Goal: Information Seeking & Learning: Find specific fact

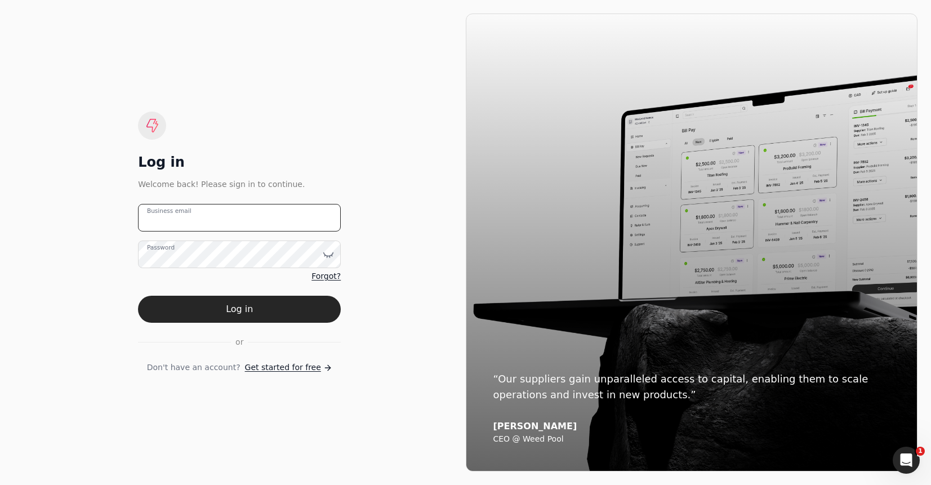
click at [300, 215] on email "Business email" at bounding box center [239, 218] width 203 height 28
drag, startPoint x: 264, startPoint y: 211, endPoint x: 260, endPoint y: 229, distance: 18.3
click at [264, 211] on email "team+enviro" at bounding box center [239, 218] width 203 height 28
type email "team+enviro@helloquickly.com"
click at [320, 311] on button "Log in" at bounding box center [239, 309] width 203 height 27
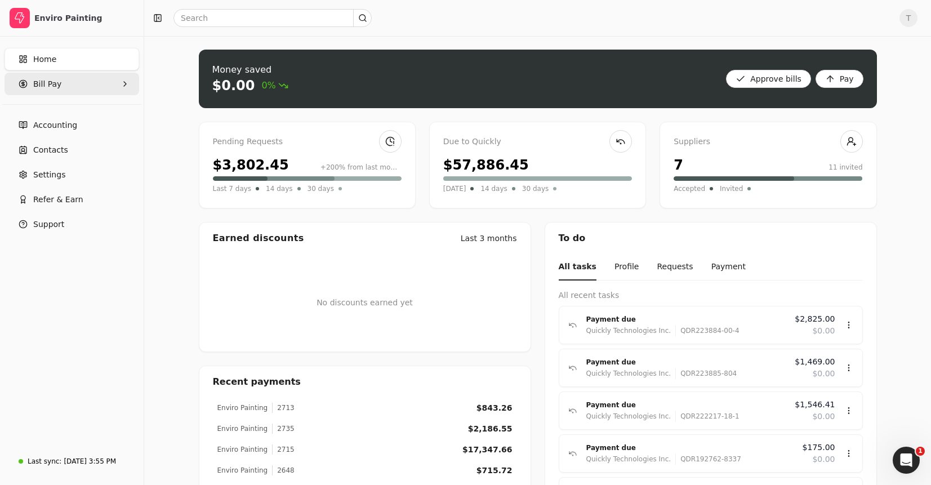
click at [59, 85] on span "Bill Pay" at bounding box center [47, 84] width 28 height 12
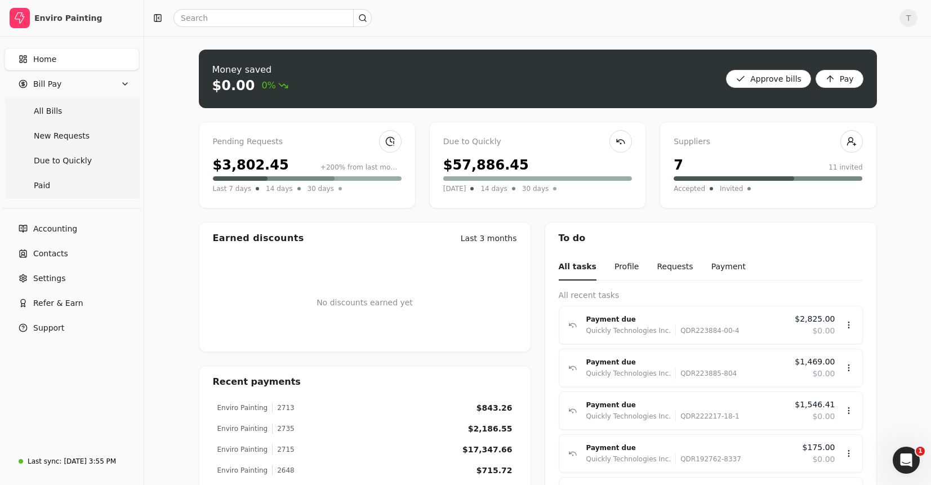
drag, startPoint x: 61, startPoint y: 109, endPoint x: 260, endPoint y: 149, distance: 202.4
click at [61, 109] on Bills "All Bills" at bounding box center [72, 111] width 130 height 23
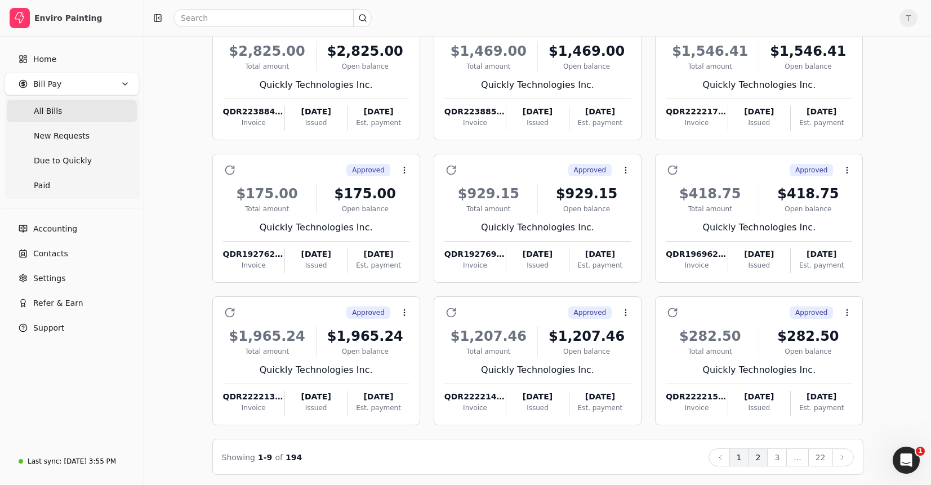
scroll to position [102, 0]
click at [765, 463] on button "2" at bounding box center [758, 457] width 20 height 18
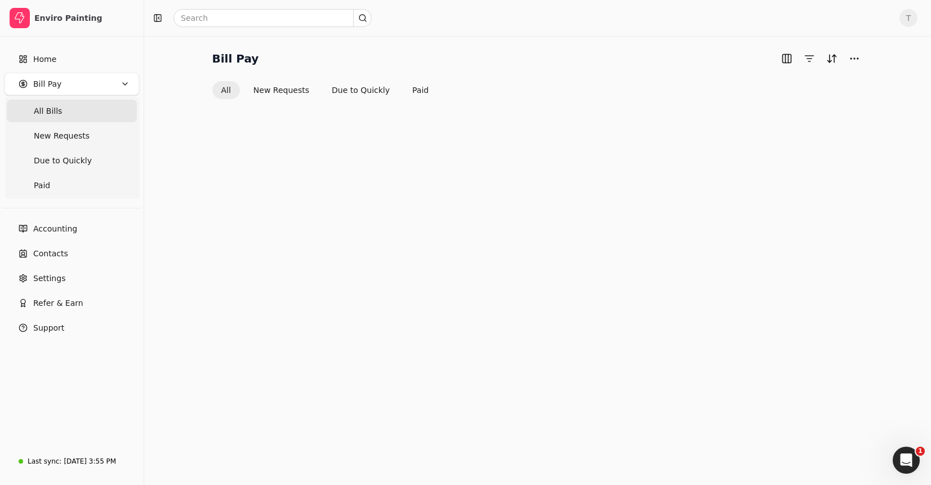
scroll to position [105, 0]
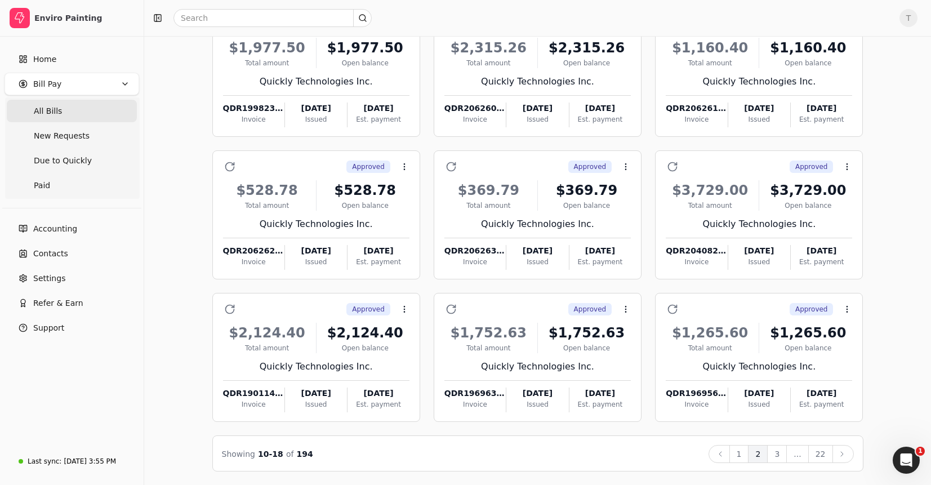
drag, startPoint x: 823, startPoint y: 455, endPoint x: 829, endPoint y: 463, distance: 9.7
click at [823, 455] on button "22" at bounding box center [820, 454] width 25 height 18
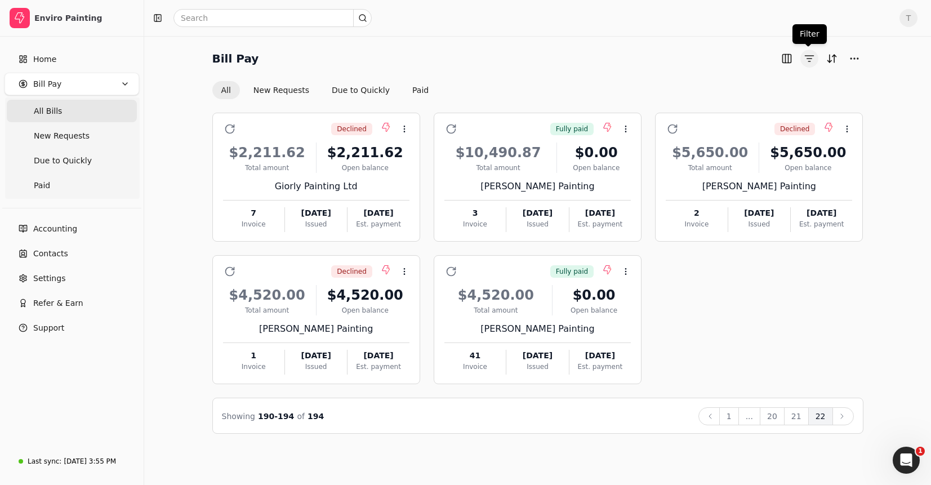
click at [810, 59] on button "button" at bounding box center [810, 59] width 18 height 18
click at [788, 59] on button "button" at bounding box center [787, 59] width 18 height 18
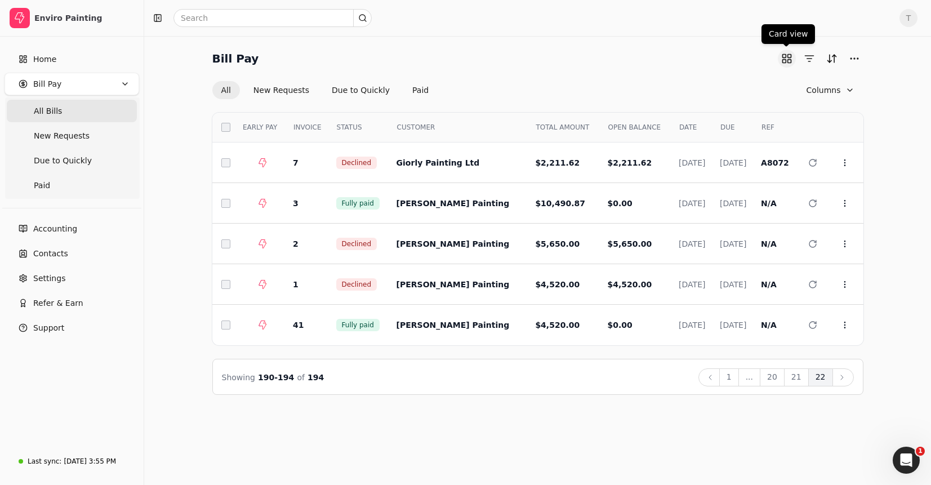
click at [791, 59] on button "button" at bounding box center [787, 59] width 18 height 18
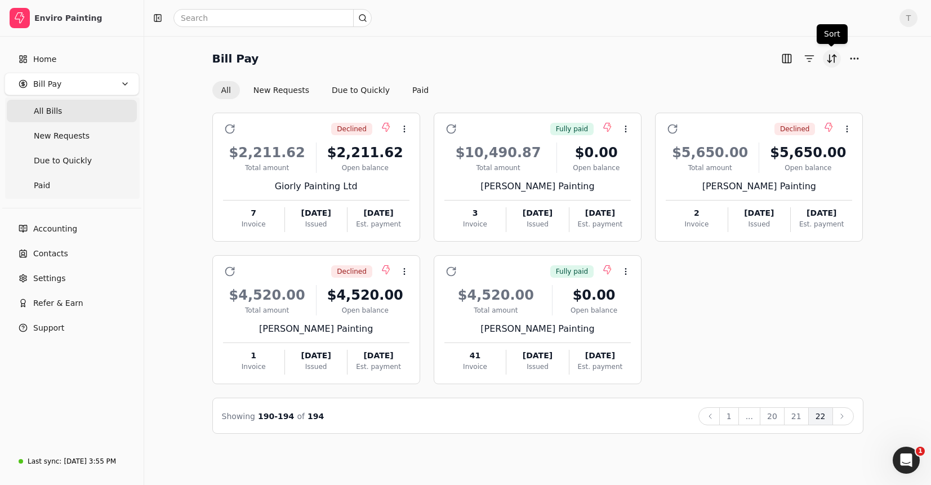
click at [829, 59] on button "Sort" at bounding box center [832, 59] width 18 height 18
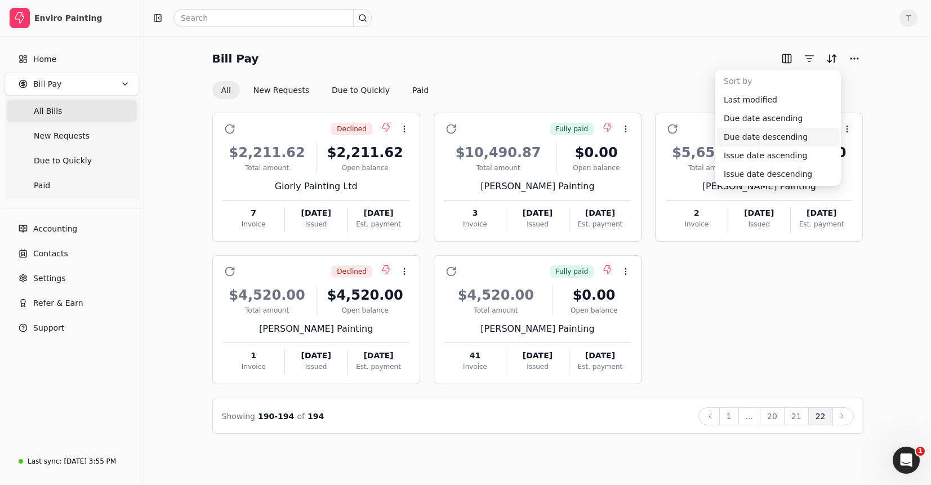
click at [767, 137] on div "Due date descending" at bounding box center [778, 137] width 122 height 19
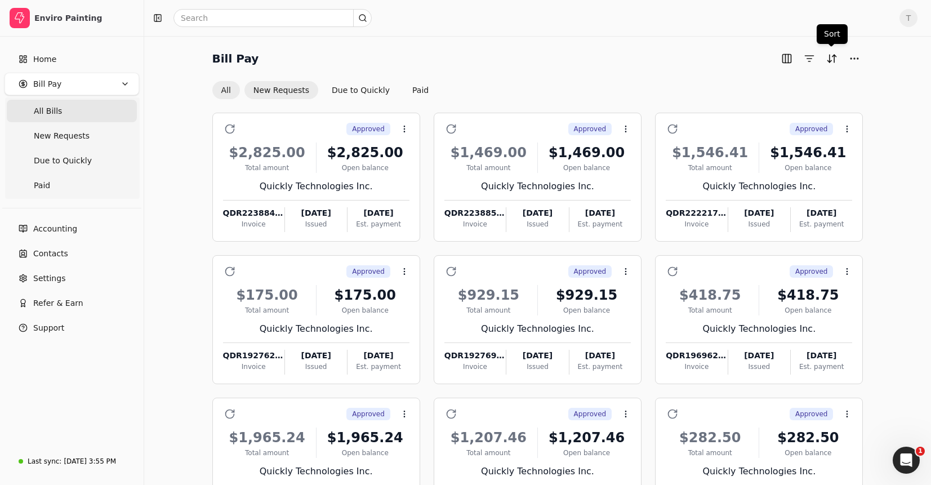
click at [285, 92] on button "New Requests" at bounding box center [281, 90] width 74 height 18
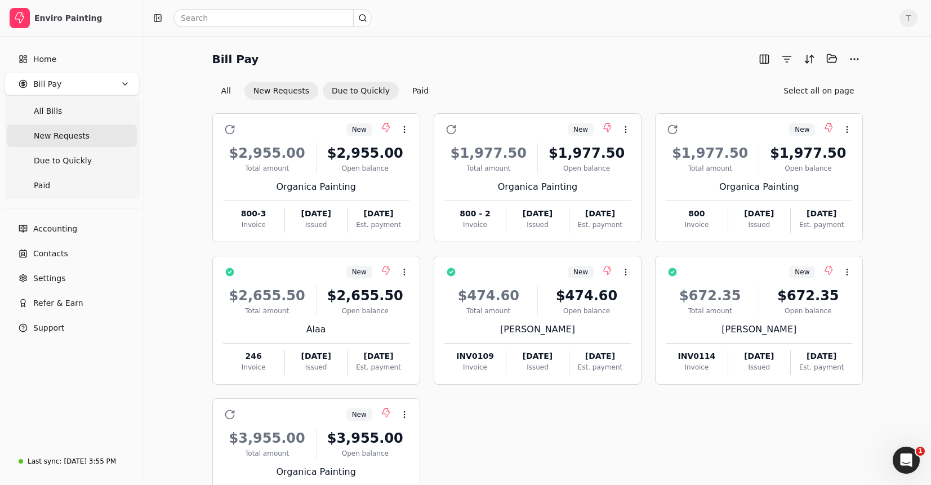
click at [369, 93] on button "Due to Quickly" at bounding box center [361, 91] width 76 height 18
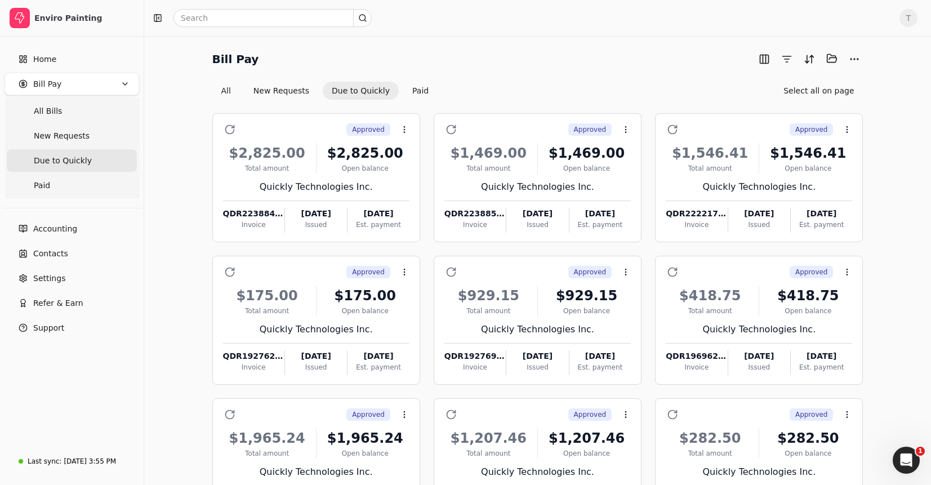
click at [579, 48] on div "Bill Pay Selected items: 0 All New Requests Due to Quickly Paid Select all on p…" at bounding box center [537, 313] width 787 height 554
click at [268, 19] on input "text" at bounding box center [273, 18] width 198 height 18
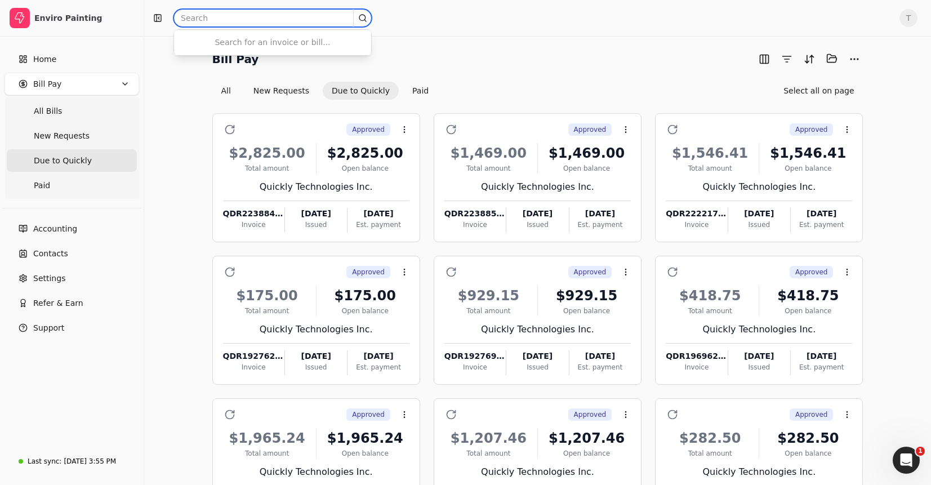
click at [264, 19] on input "text" at bounding box center [273, 18] width 198 height 18
type input "manaba"
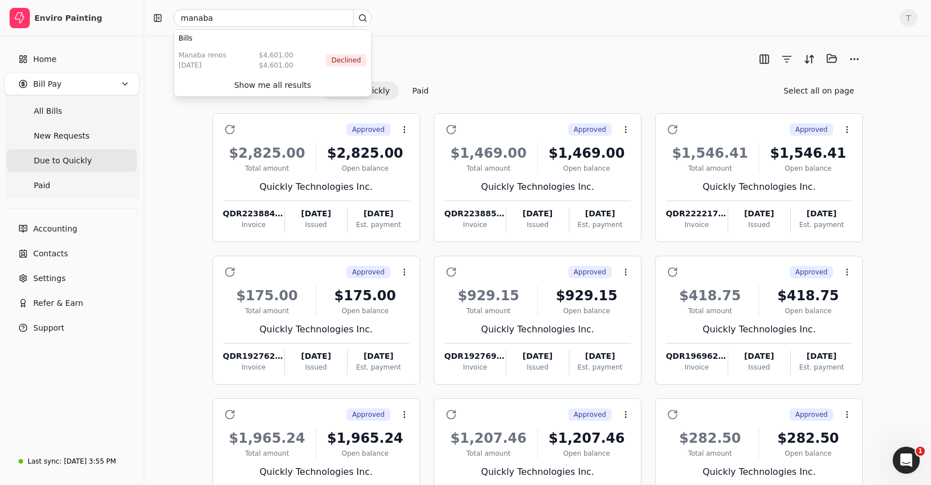
click at [518, 70] on div "Bill Pay Selected items: 0 All New Requests Due to Quickly Paid Select all on p…" at bounding box center [537, 75] width 651 height 50
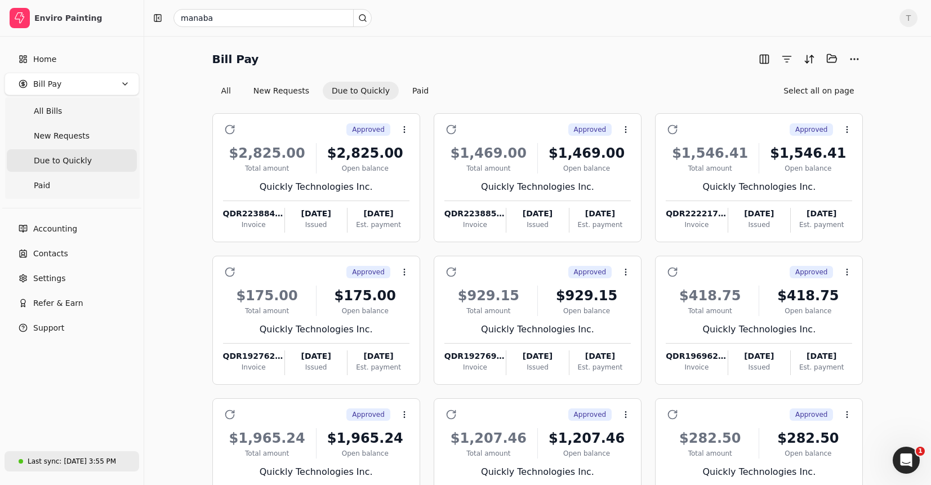
click at [95, 466] on div "Sep 3, 3:55 PM" at bounding box center [90, 461] width 52 height 10
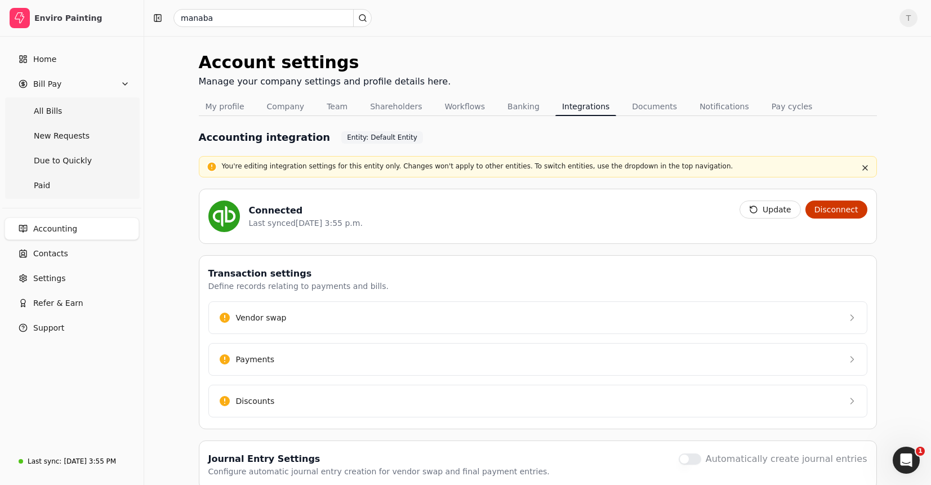
drag, startPoint x: 775, startPoint y: 211, endPoint x: 652, endPoint y: 228, distance: 124.0
click at [775, 211] on button "Update" at bounding box center [770, 210] width 61 height 18
click at [65, 104] on Bills "All Bills" at bounding box center [72, 111] width 130 height 23
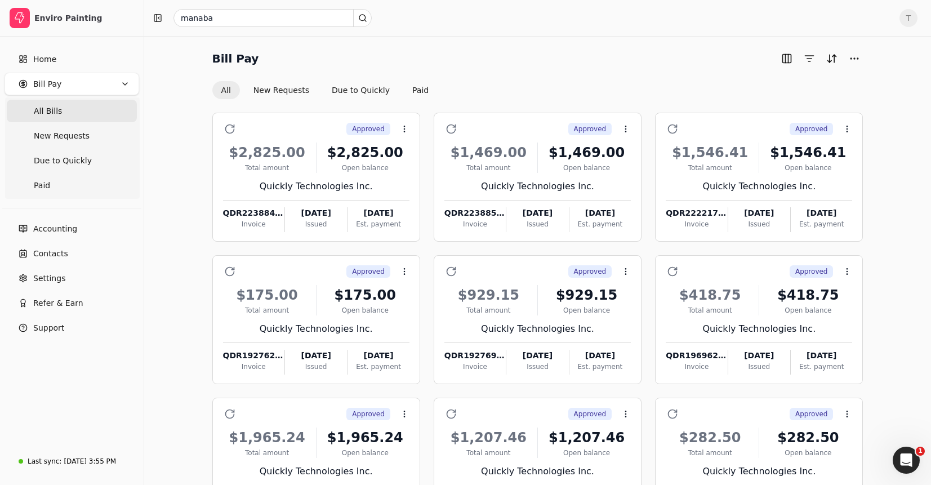
scroll to position [14, 0]
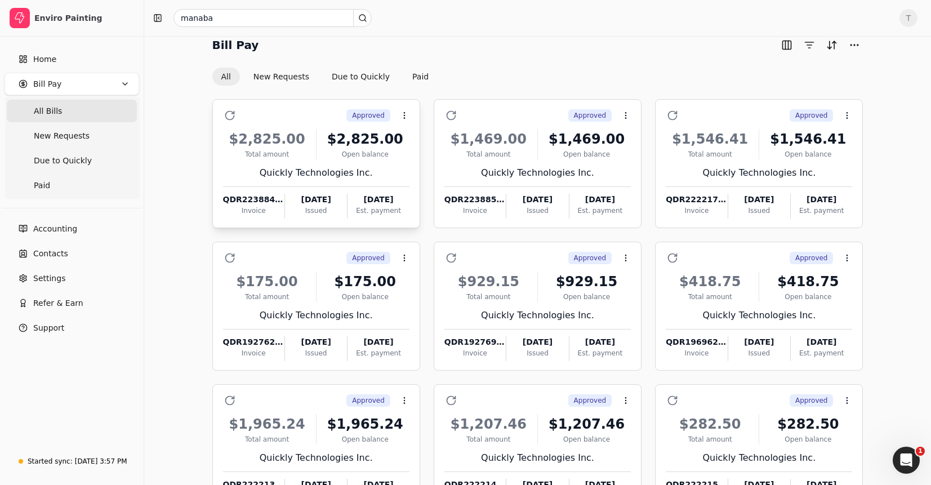
drag, startPoint x: 70, startPoint y: 106, endPoint x: 250, endPoint y: 153, distance: 185.7
click at [70, 106] on Bills "All Bills" at bounding box center [72, 111] width 130 height 23
click at [805, 45] on button "button" at bounding box center [810, 45] width 18 height 18
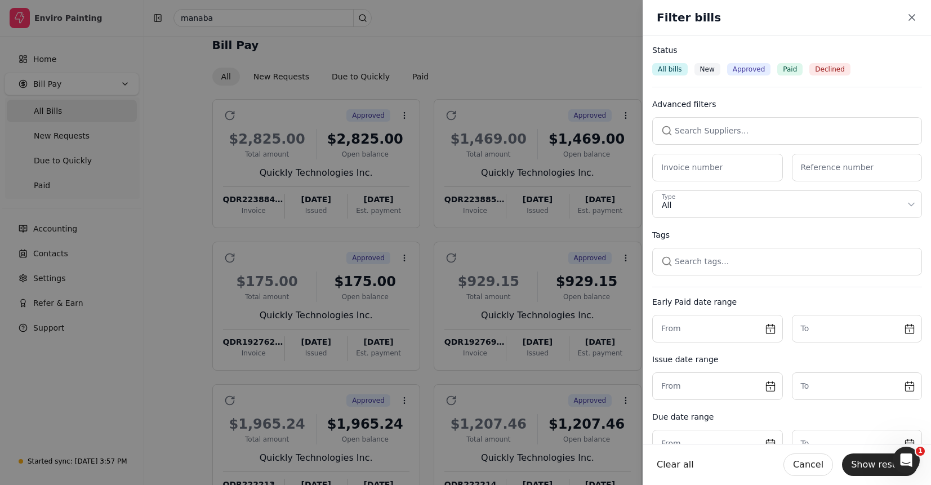
drag, startPoint x: 517, startPoint y: 53, endPoint x: 565, endPoint y: 54, distance: 47.9
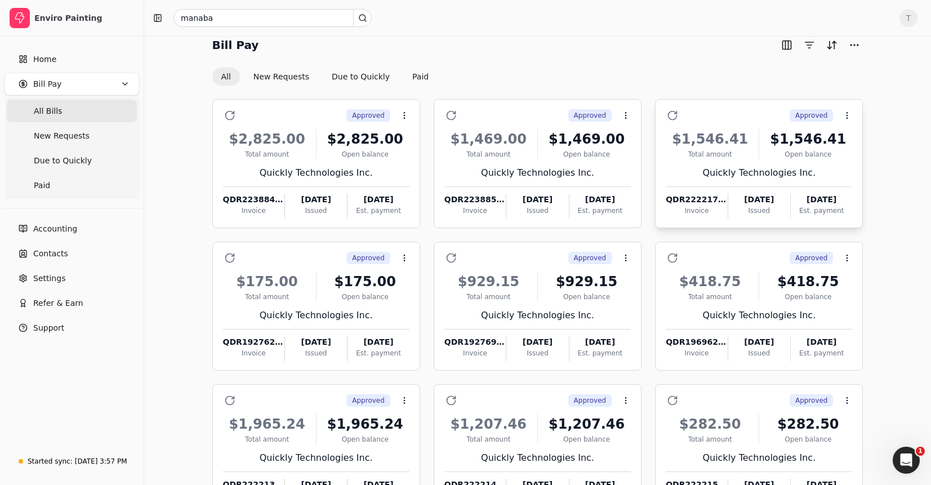
scroll to position [105, 0]
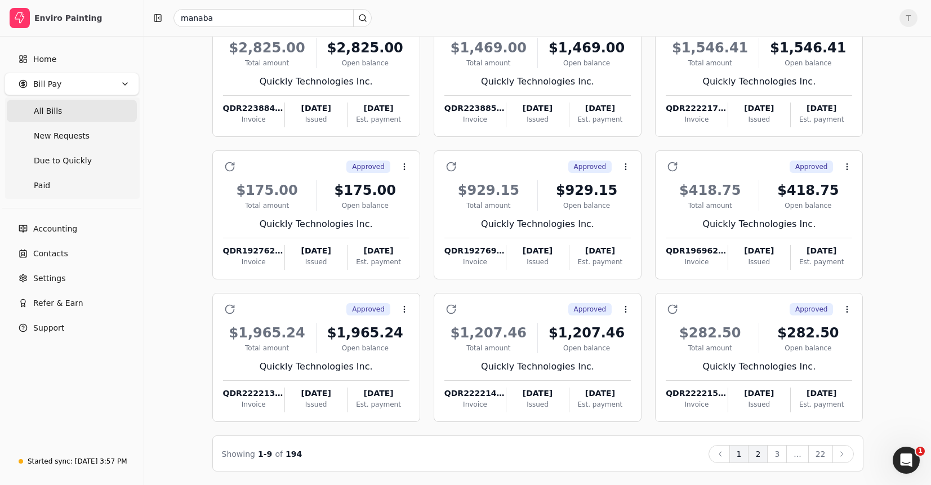
click at [762, 457] on button "2" at bounding box center [758, 454] width 20 height 18
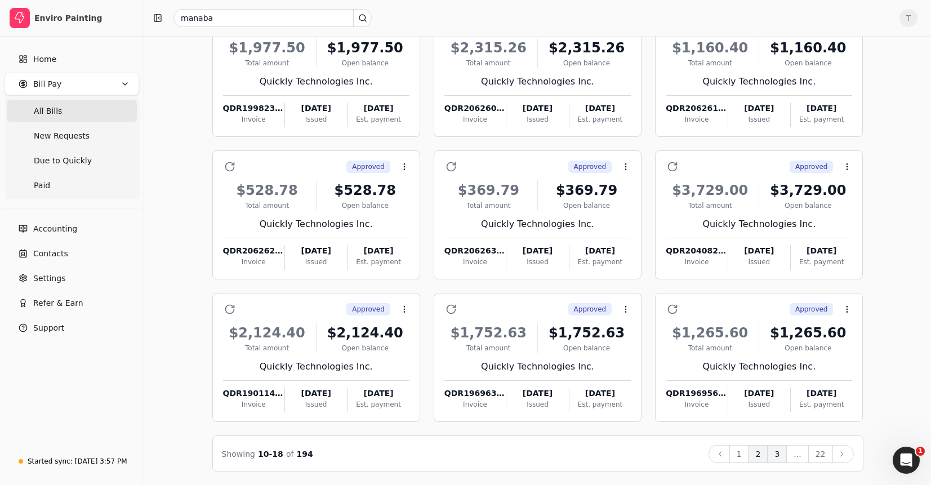
click at [780, 456] on button "3" at bounding box center [777, 454] width 20 height 18
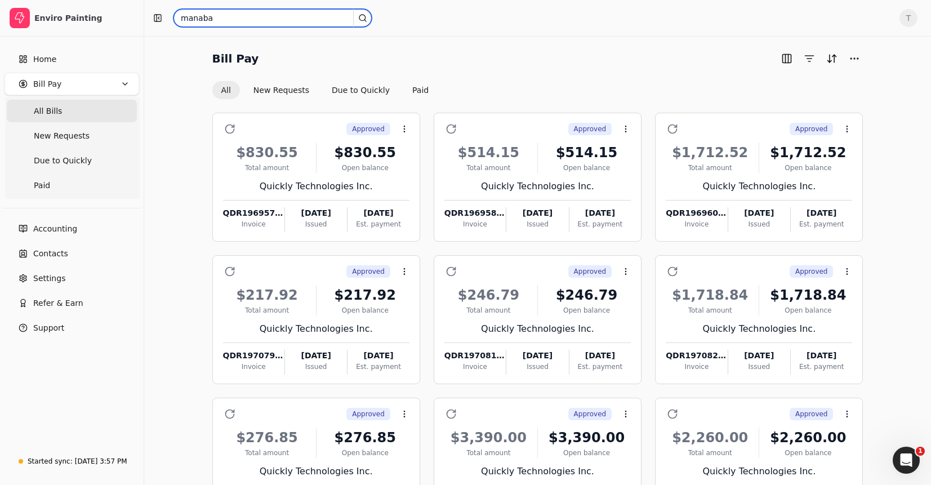
click at [269, 18] on input "manaba" at bounding box center [273, 18] width 198 height 18
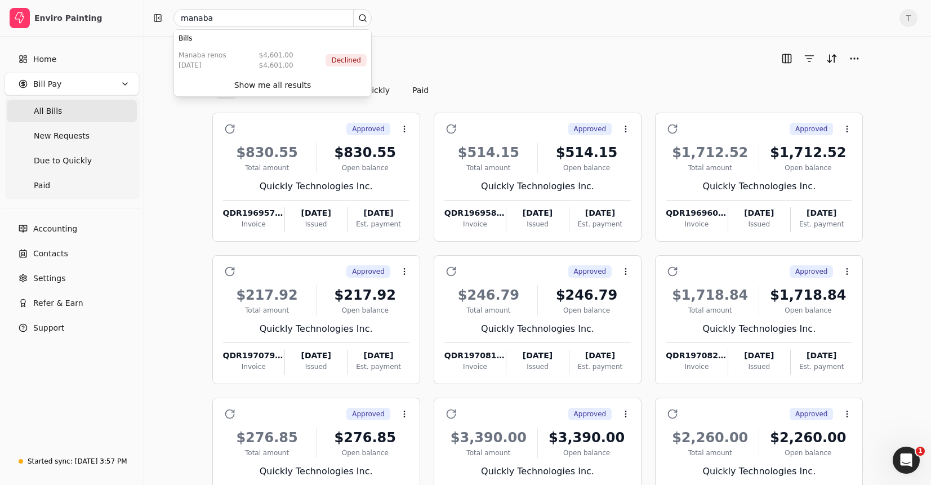
click at [610, 47] on div "Bill Pay All New Requests Due to Quickly Paid Approved Context Menu Button $830…" at bounding box center [537, 313] width 787 height 554
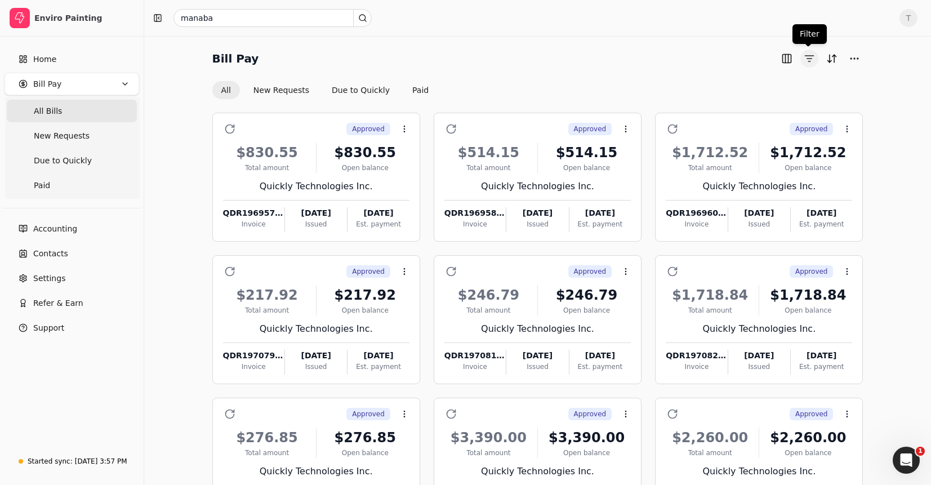
click at [803, 54] on button "button" at bounding box center [810, 59] width 18 height 18
click at [829, 57] on button "Sort" at bounding box center [832, 59] width 18 height 18
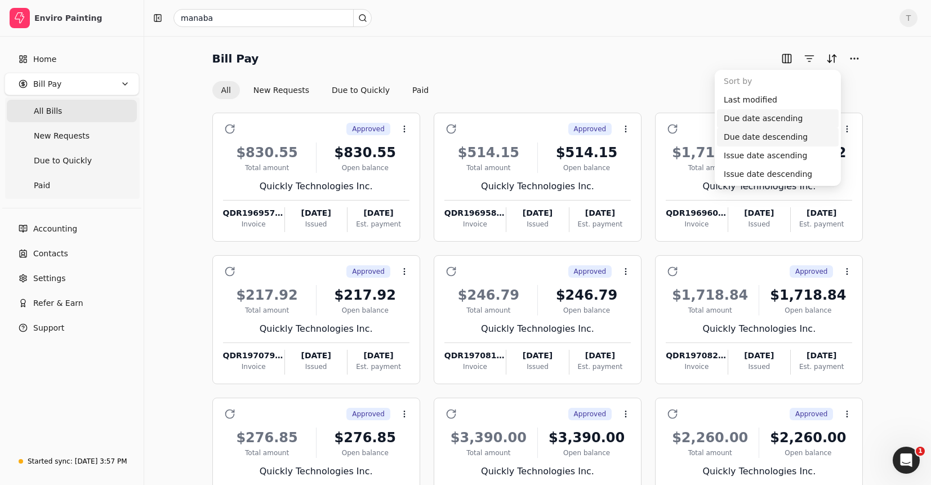
click at [776, 117] on div "Due date ascending" at bounding box center [778, 118] width 122 height 19
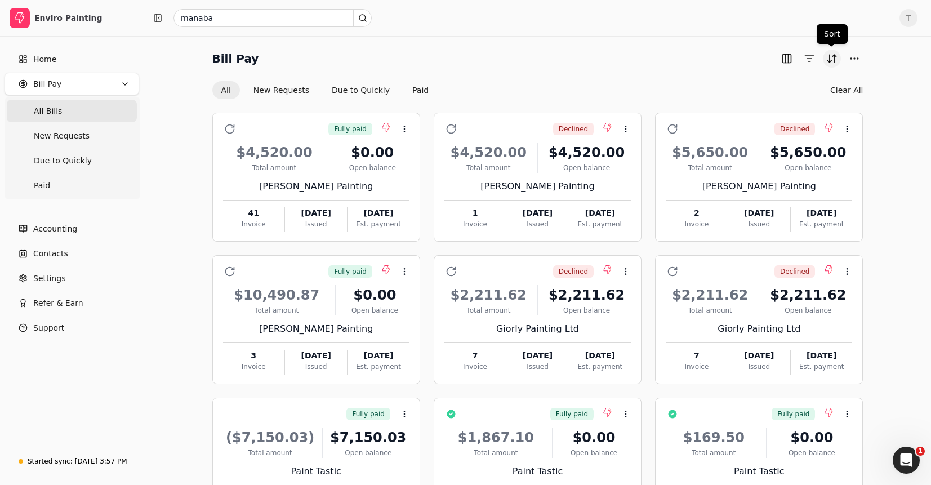
click at [829, 53] on button "Sort" at bounding box center [832, 59] width 18 height 18
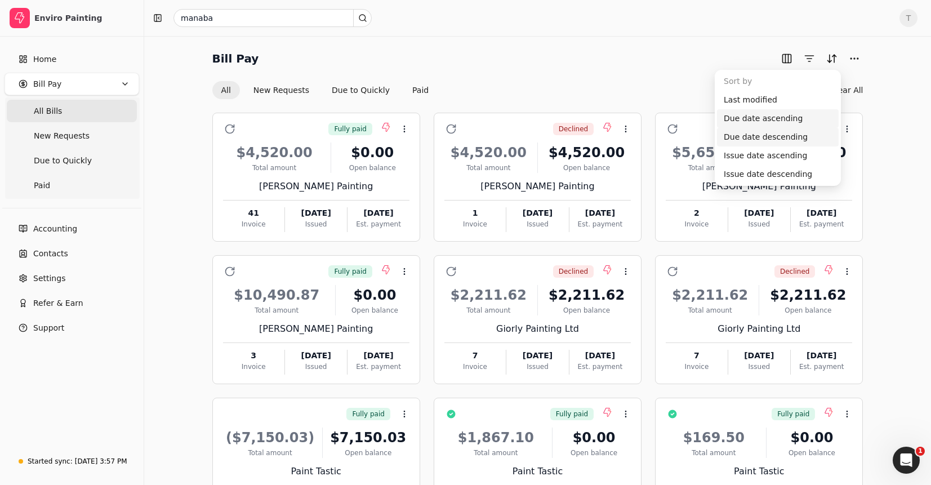
click at [788, 134] on div "Due date descending" at bounding box center [778, 137] width 122 height 19
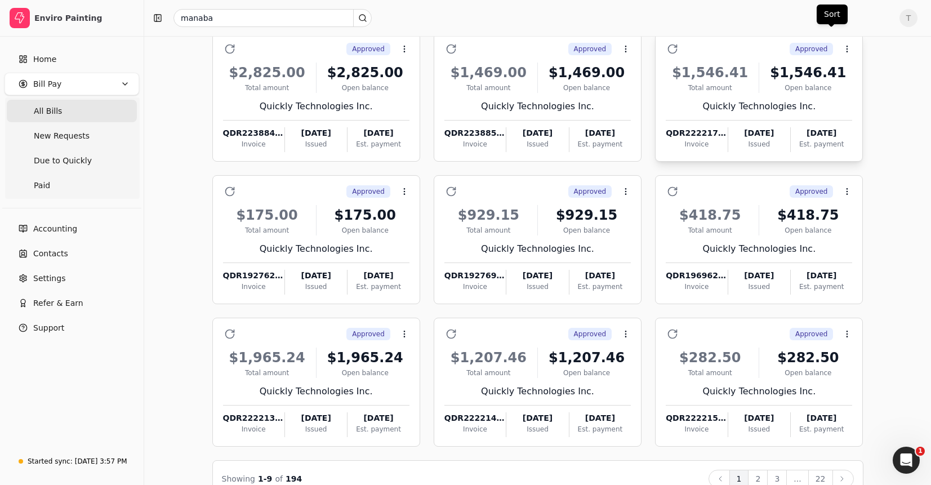
scroll to position [105, 0]
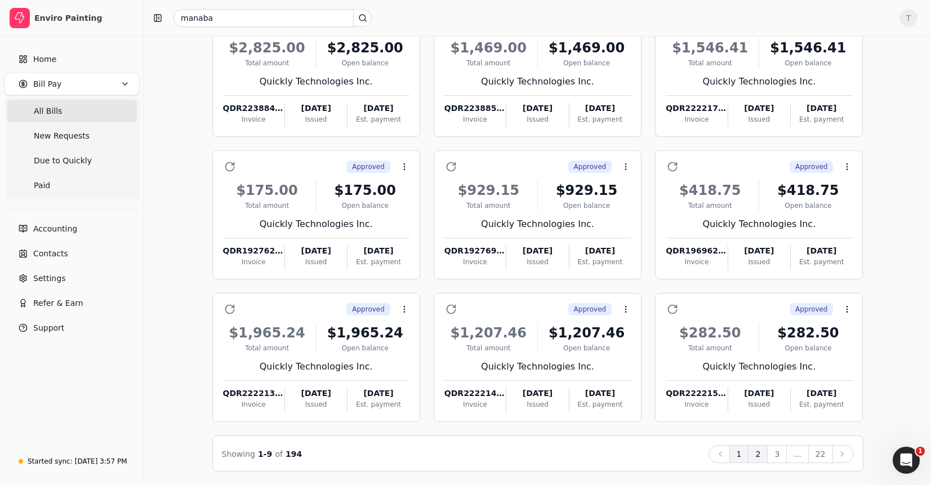
click at [764, 452] on button "2" at bounding box center [758, 454] width 20 height 18
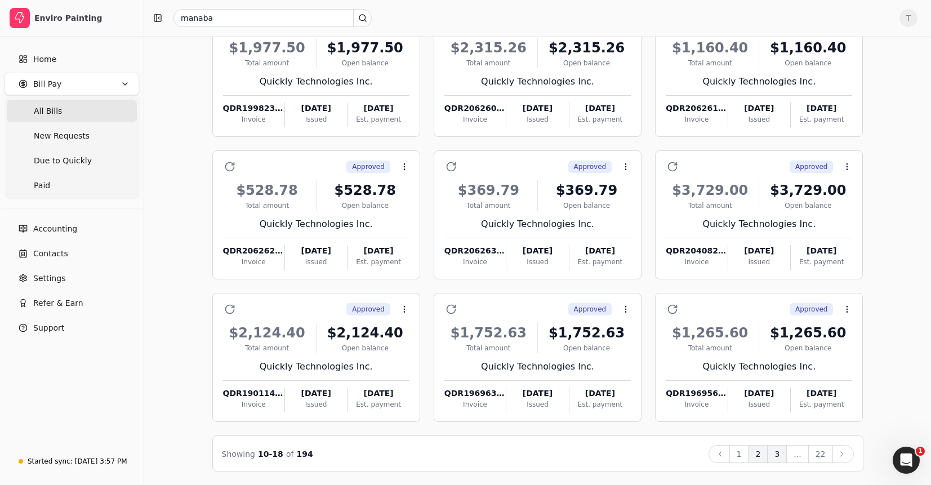
click at [777, 457] on button "3" at bounding box center [777, 454] width 20 height 18
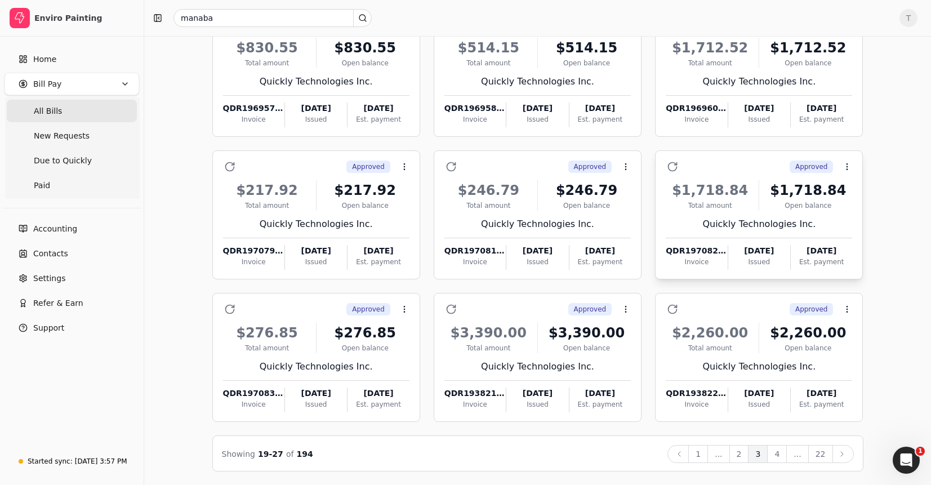
scroll to position [0, 0]
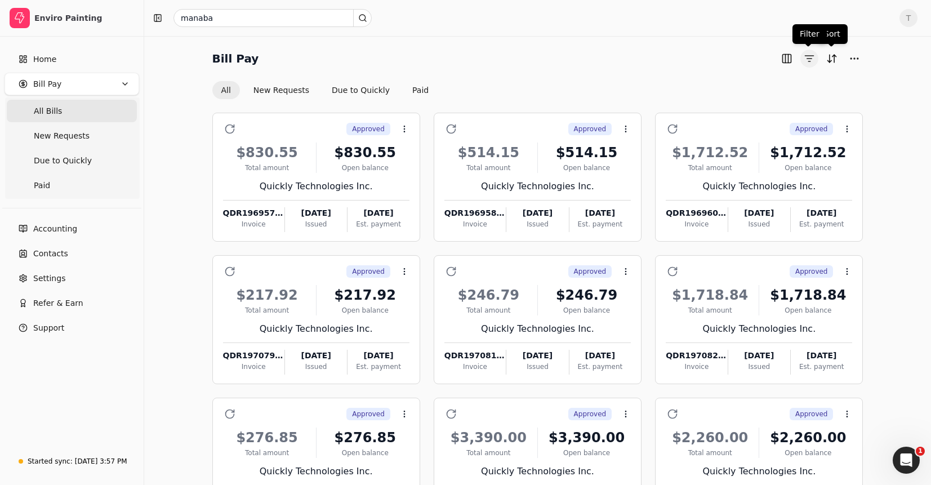
click at [810, 53] on button "button" at bounding box center [810, 59] width 18 height 18
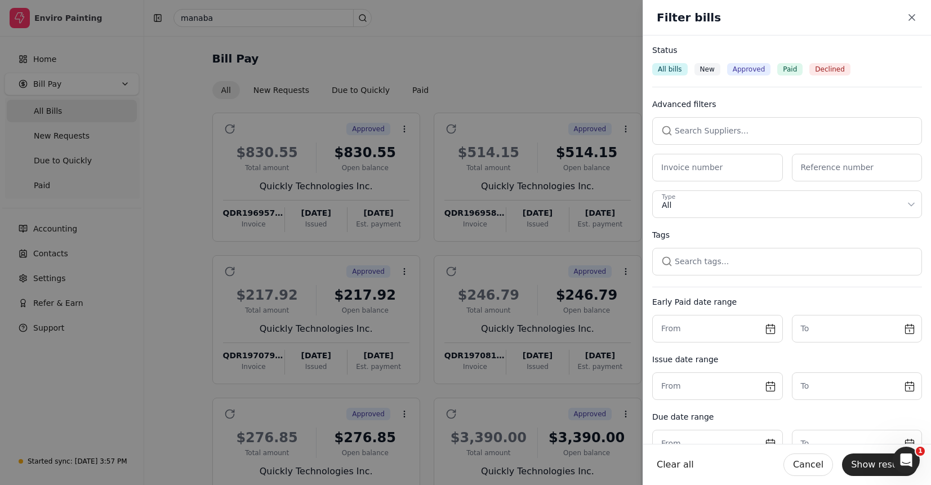
drag, startPoint x: 520, startPoint y: 52, endPoint x: 644, endPoint y: 65, distance: 125.1
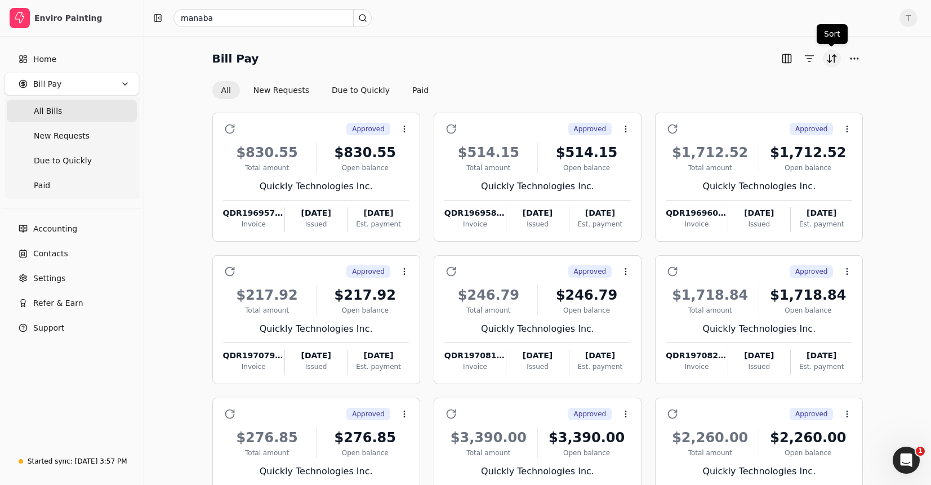
click at [833, 61] on button "Sort" at bounding box center [832, 59] width 18 height 18
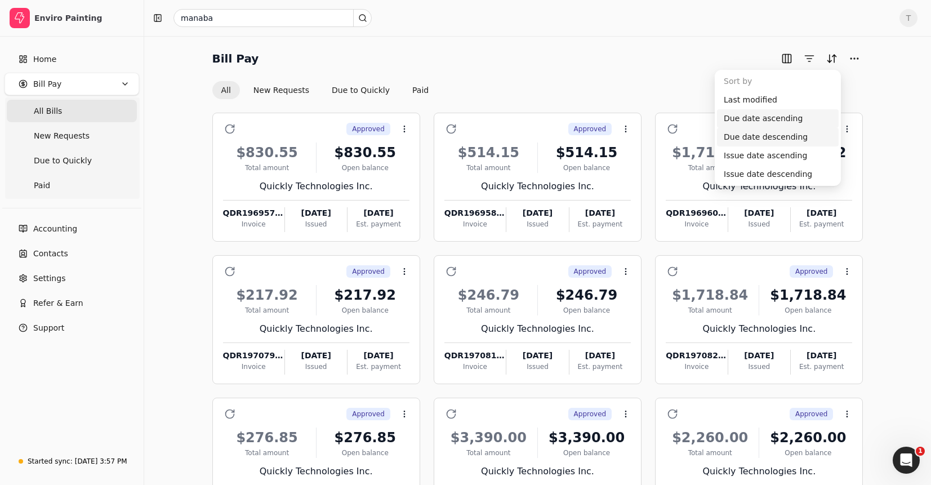
click at [811, 117] on div "Due date ascending" at bounding box center [778, 118] width 122 height 19
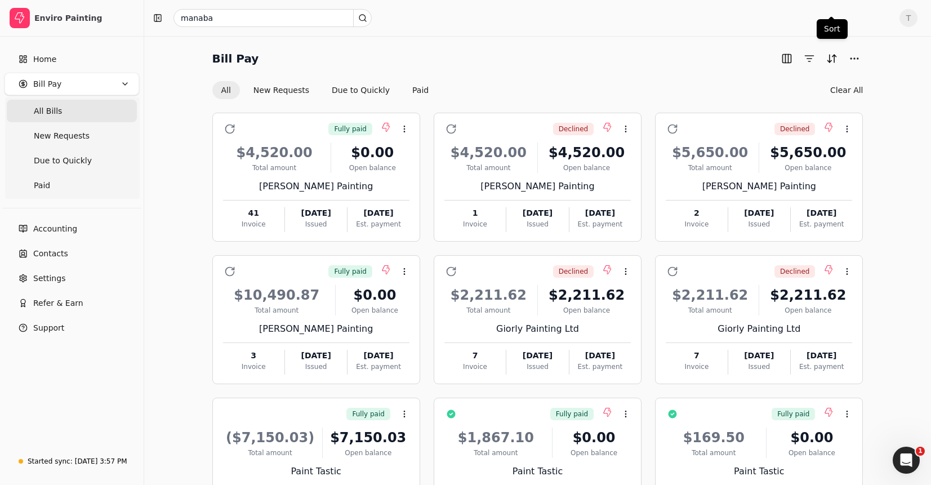
scroll to position [105, 0]
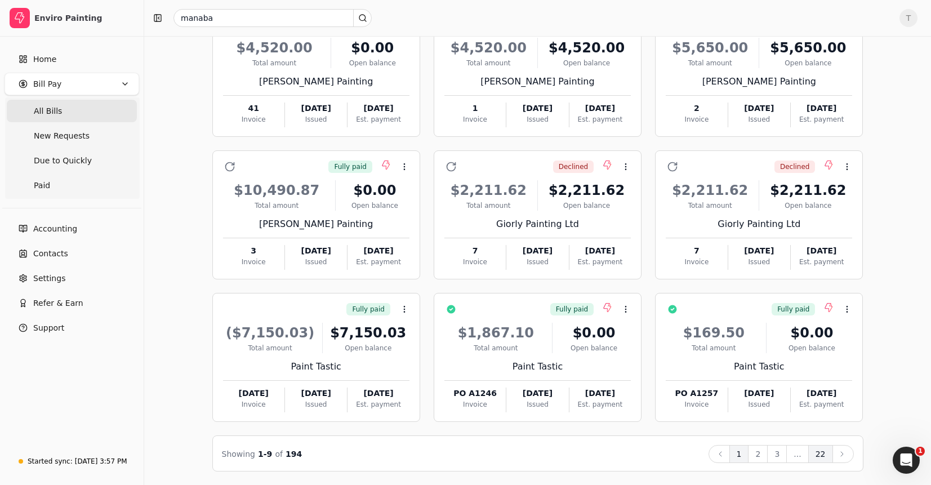
click at [828, 450] on button "22" at bounding box center [820, 454] width 25 height 18
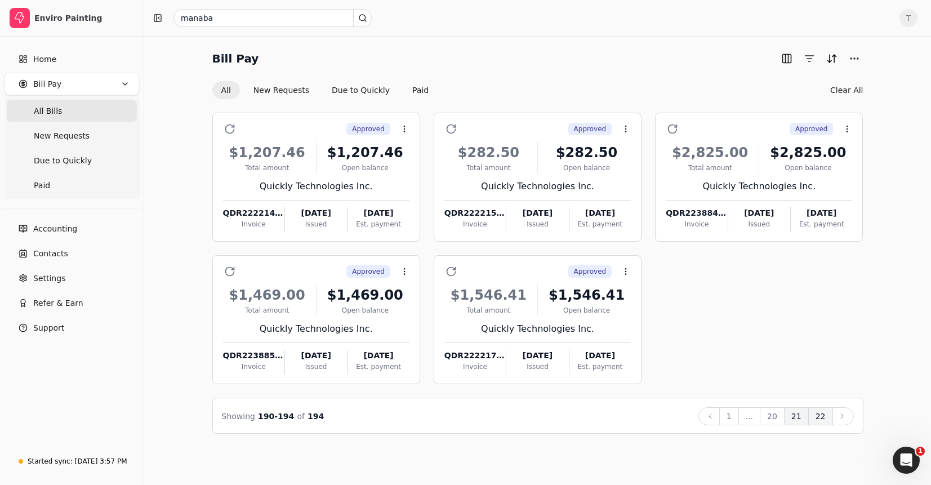
click at [791, 419] on button "21" at bounding box center [796, 416] width 25 height 18
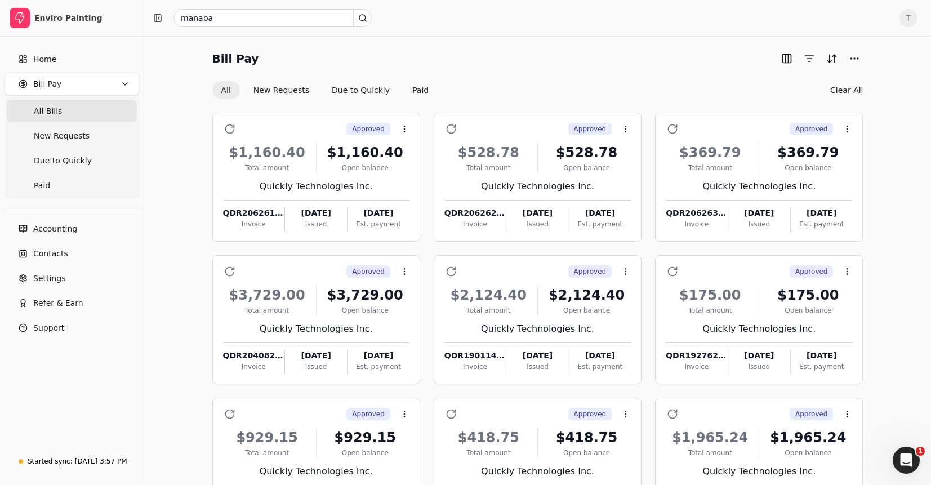
scroll to position [105, 0]
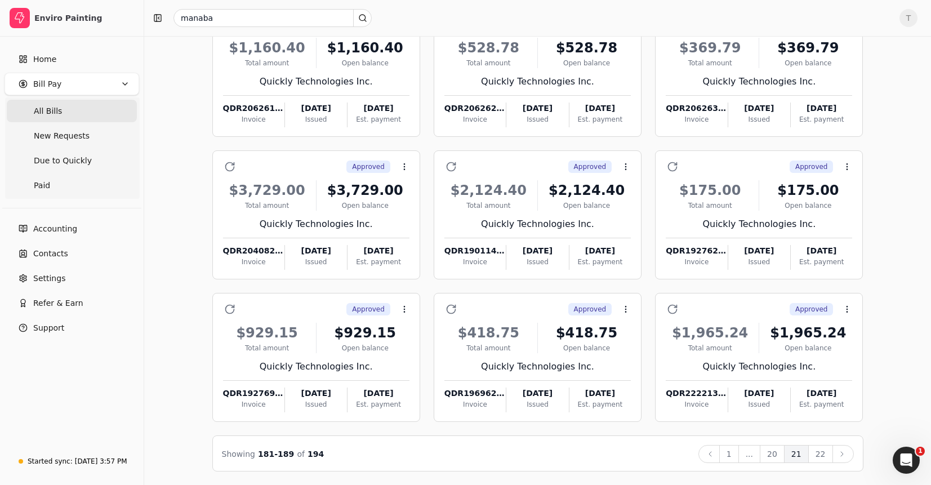
click at [772, 453] on button "20" at bounding box center [772, 454] width 25 height 18
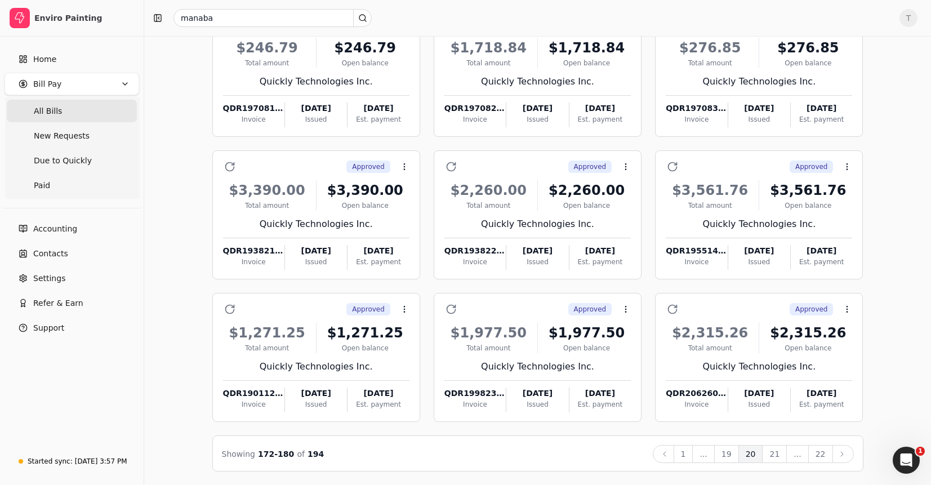
drag, startPoint x: 730, startPoint y: 454, endPoint x: 749, endPoint y: 439, distance: 24.0
click at [730, 454] on button "19" at bounding box center [726, 454] width 25 height 18
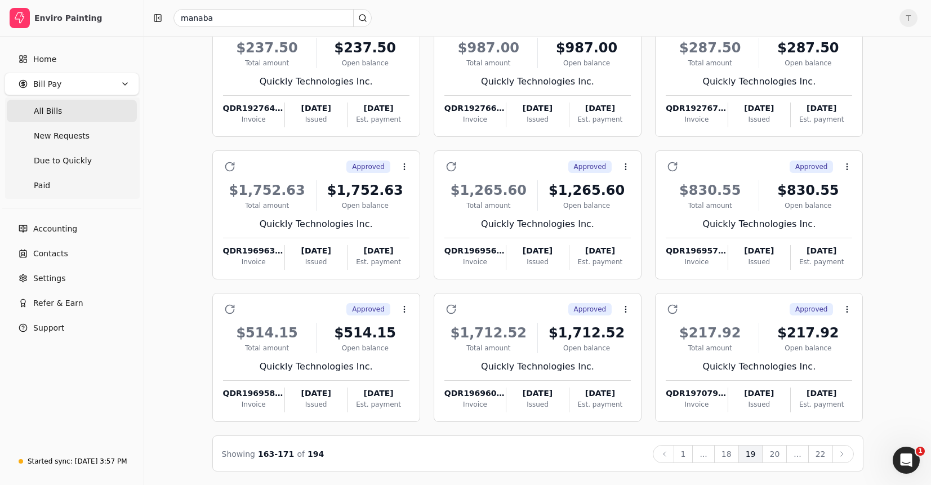
drag, startPoint x: 734, startPoint y: 455, endPoint x: 739, endPoint y: 444, distance: 11.8
click at [734, 455] on button "18" at bounding box center [726, 454] width 25 height 18
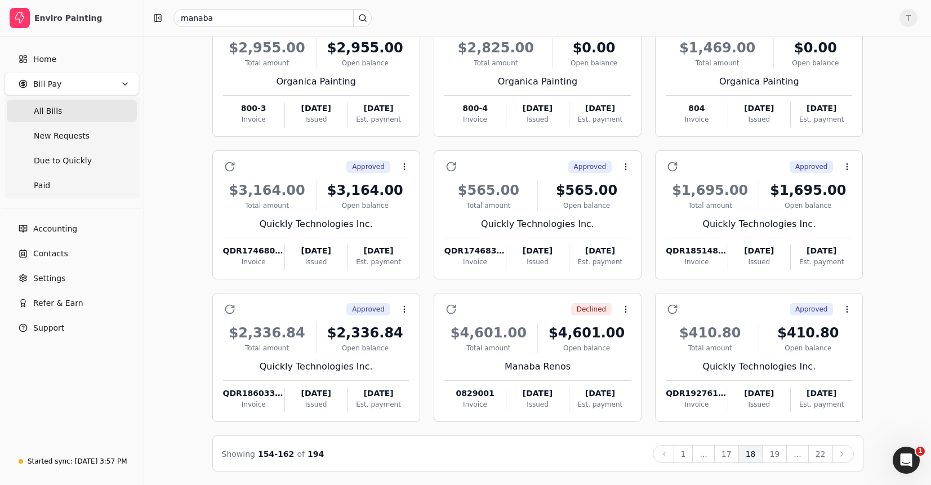
drag, startPoint x: 736, startPoint y: 454, endPoint x: 744, endPoint y: 449, distance: 9.4
click at [736, 453] on button "17" at bounding box center [726, 454] width 25 height 18
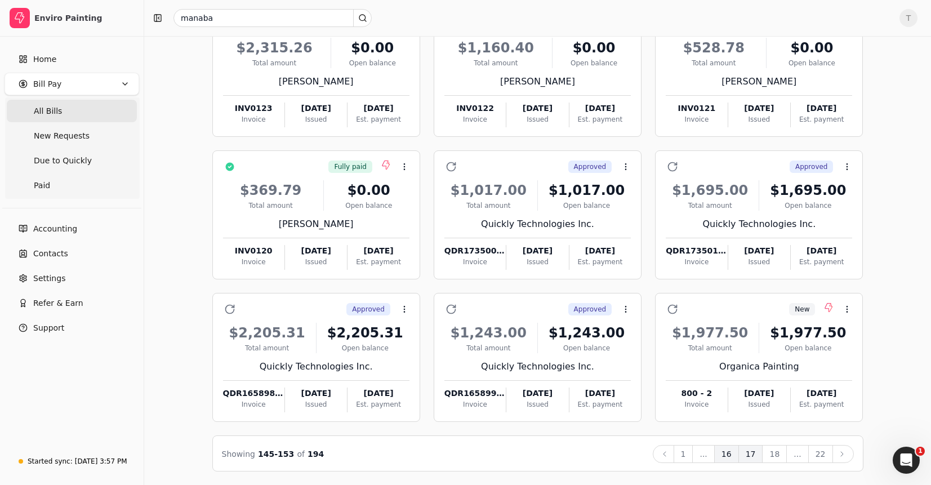
click at [724, 448] on button "16" at bounding box center [726, 454] width 25 height 18
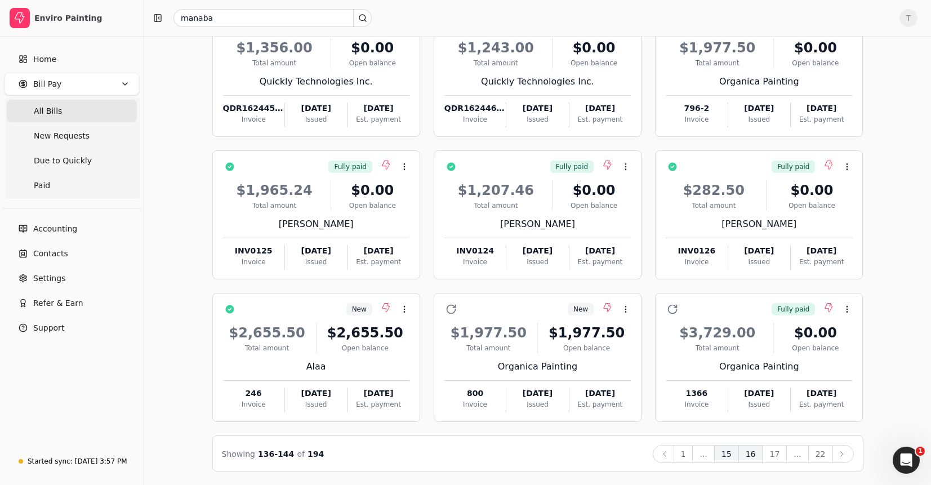
click at [733, 455] on button "15" at bounding box center [726, 454] width 25 height 18
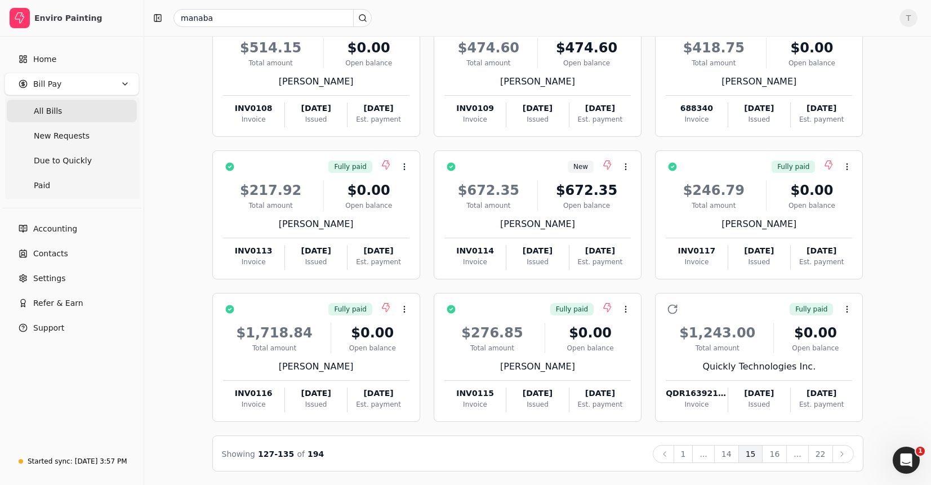
click at [733, 451] on button "14" at bounding box center [726, 454] width 25 height 18
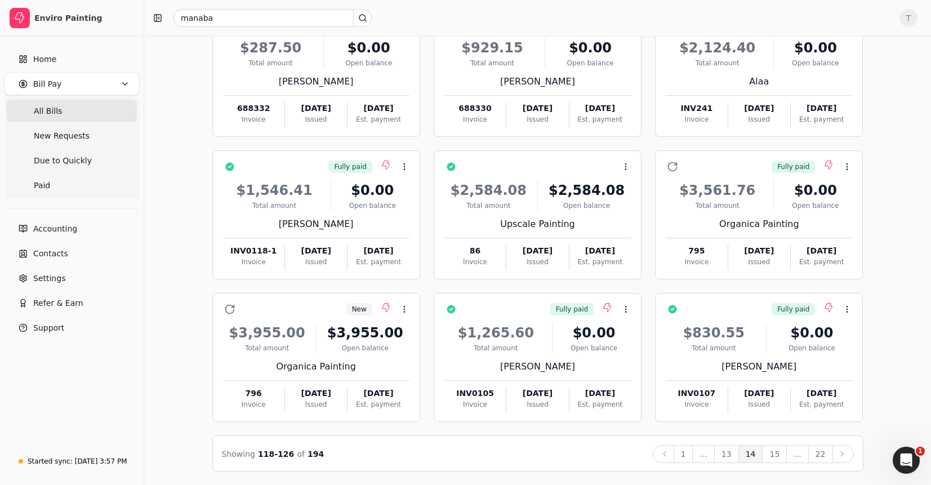
scroll to position [100, 0]
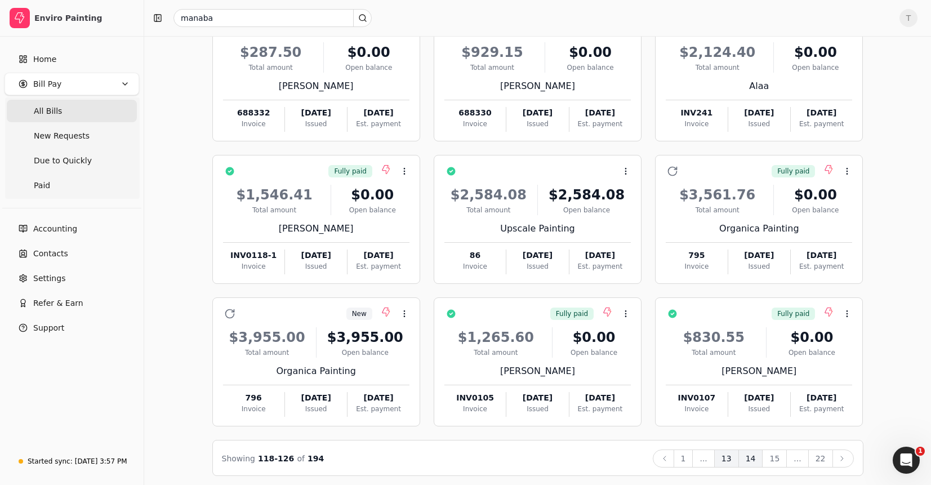
click at [730, 457] on button "13" at bounding box center [726, 459] width 25 height 18
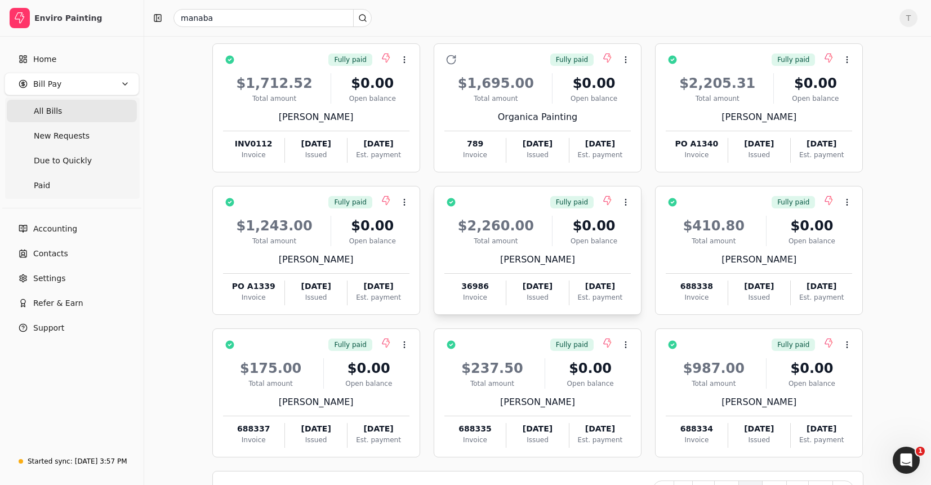
scroll to position [105, 0]
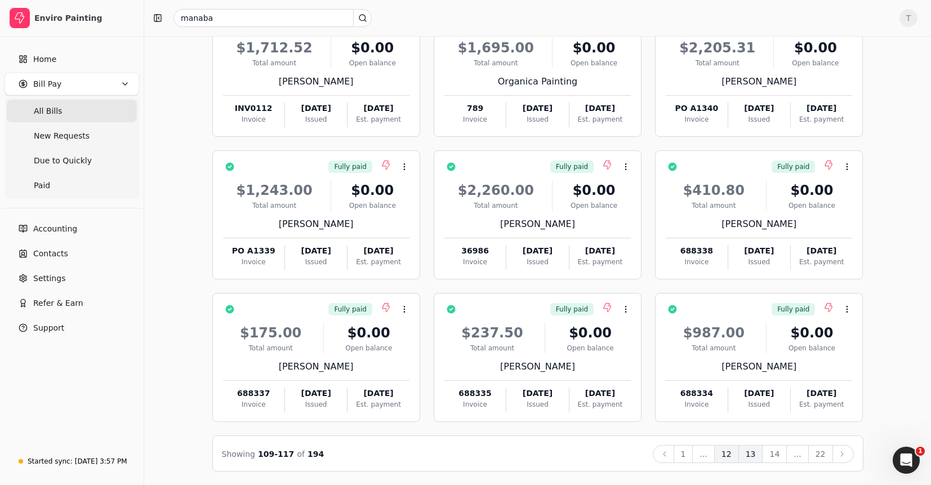
click at [732, 456] on button "12" at bounding box center [726, 454] width 25 height 18
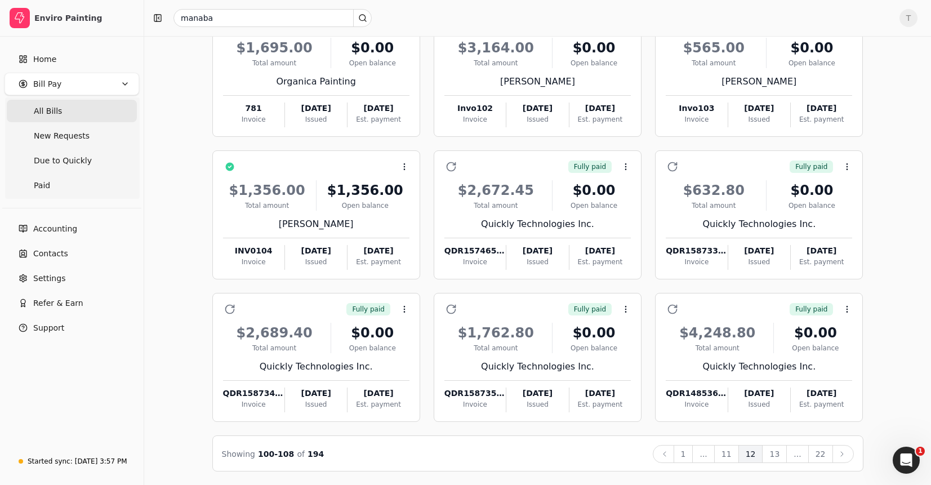
drag, startPoint x: 734, startPoint y: 451, endPoint x: 741, endPoint y: 444, distance: 10.0
click at [734, 451] on button "11" at bounding box center [726, 454] width 25 height 18
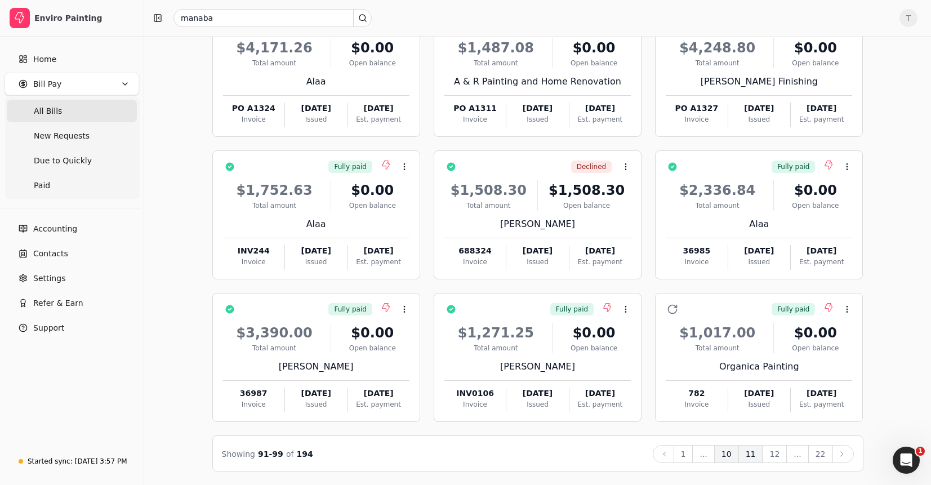
click at [731, 455] on button "10" at bounding box center [726, 454] width 25 height 18
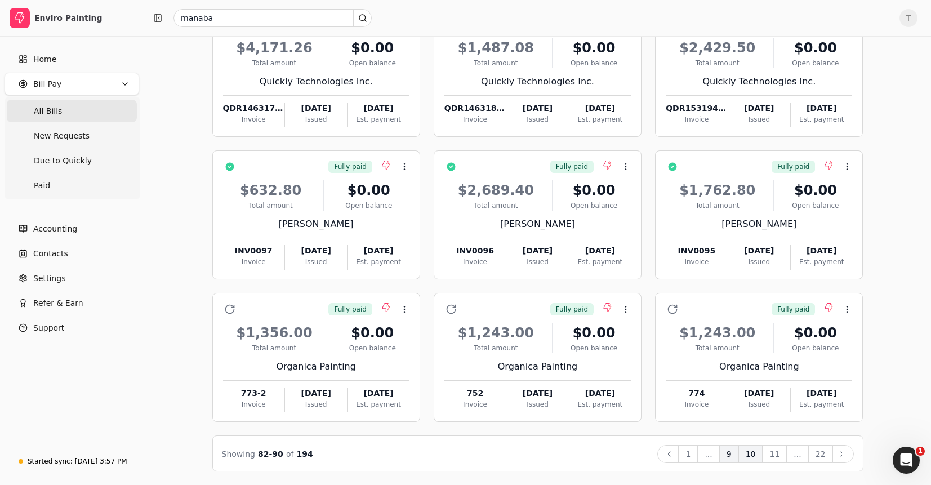
click at [733, 458] on button "9" at bounding box center [729, 454] width 20 height 18
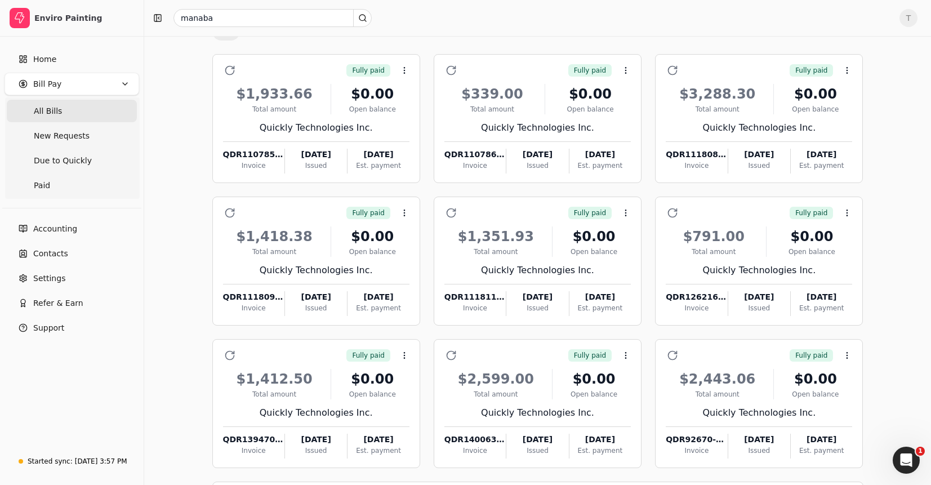
scroll to position [0, 0]
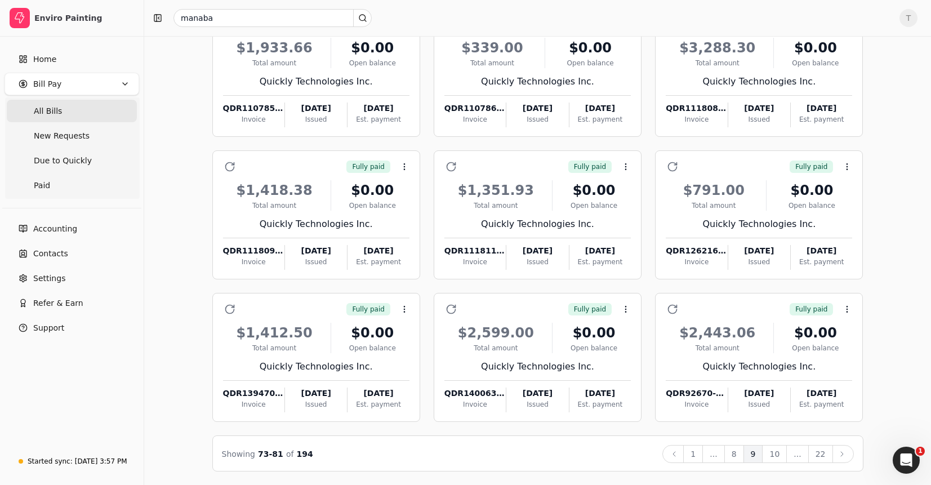
click at [733, 453] on button "8" at bounding box center [734, 454] width 20 height 18
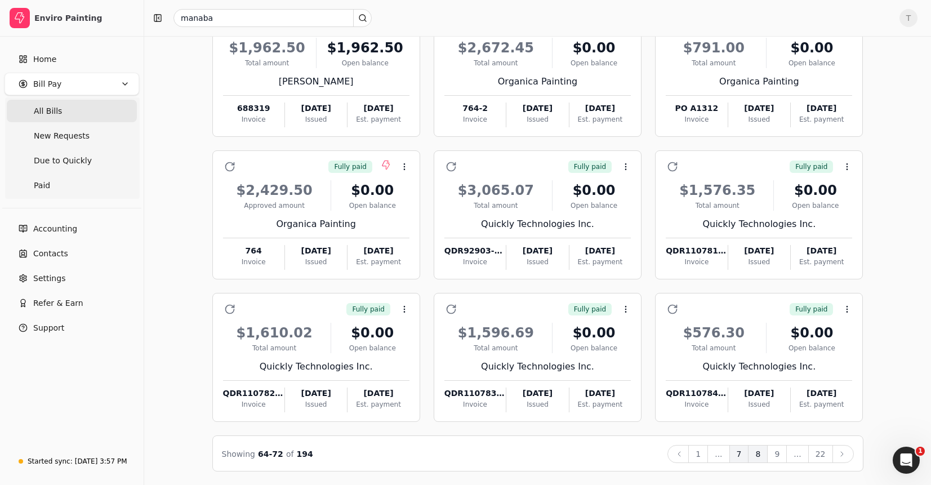
click at [739, 455] on button "7" at bounding box center [740, 454] width 20 height 18
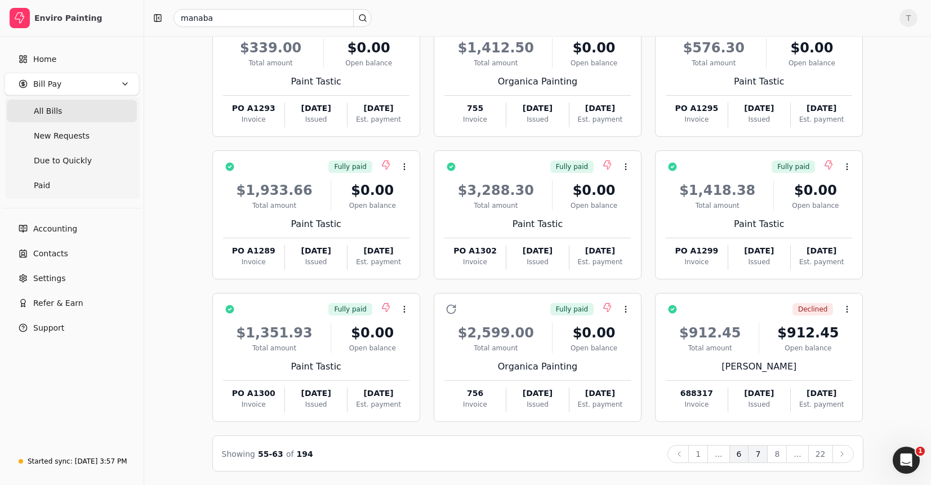
click at [739, 453] on button "6" at bounding box center [740, 454] width 20 height 18
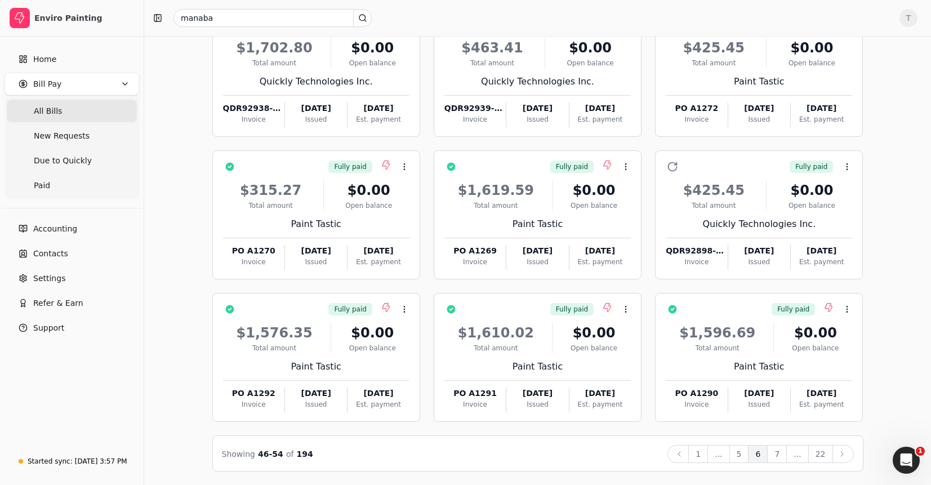
click at [746, 453] on button "5" at bounding box center [740, 454] width 20 height 18
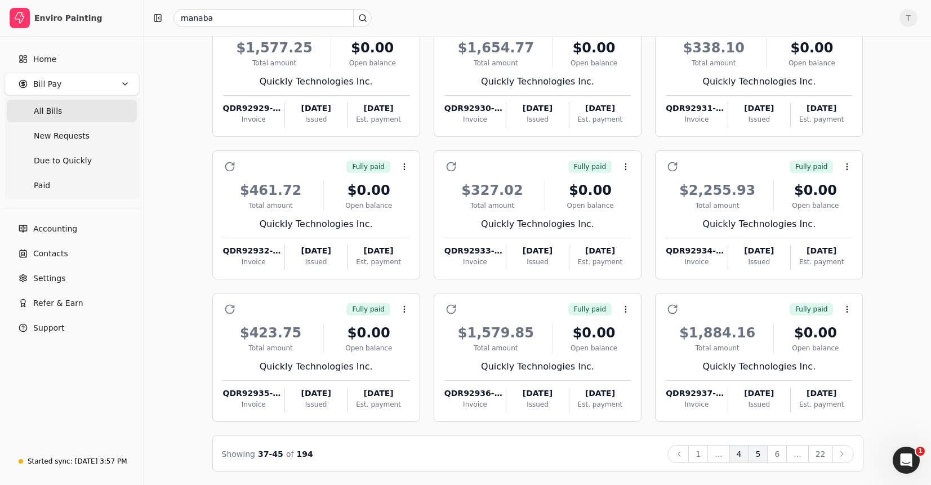
click at [737, 454] on button "4" at bounding box center [740, 454] width 20 height 18
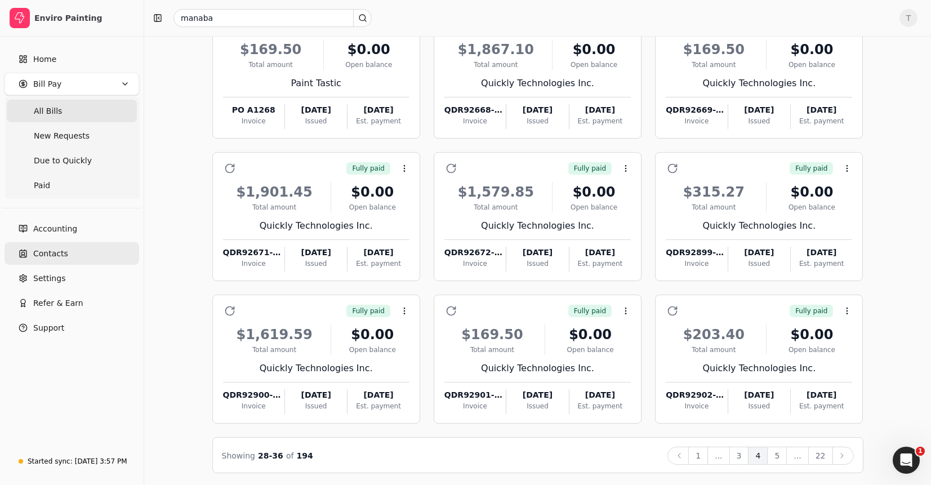
scroll to position [105, 0]
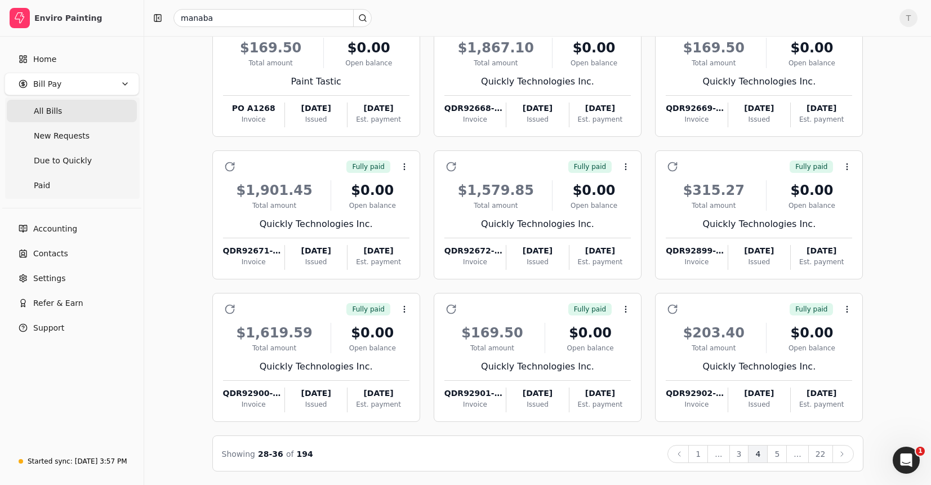
click at [44, 110] on span "All Bills" at bounding box center [48, 111] width 28 height 12
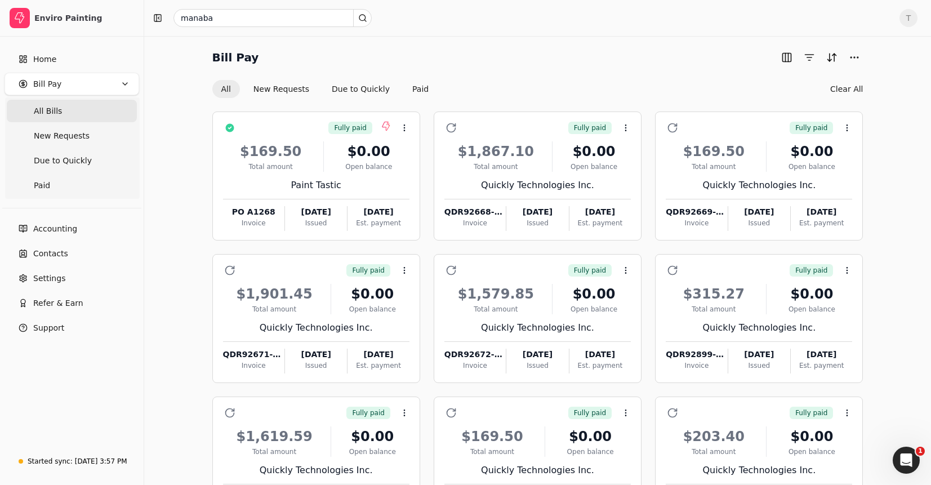
scroll to position [6, 0]
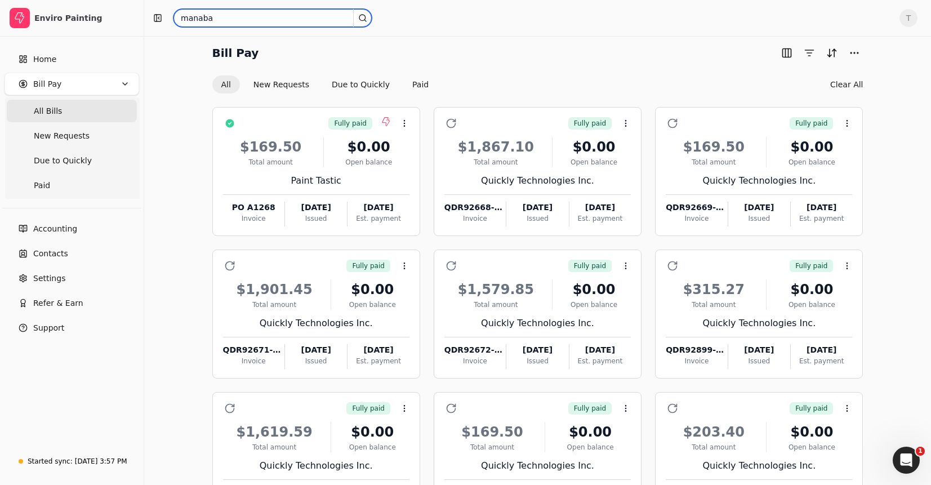
click at [314, 23] on input "manaba" at bounding box center [273, 18] width 198 height 18
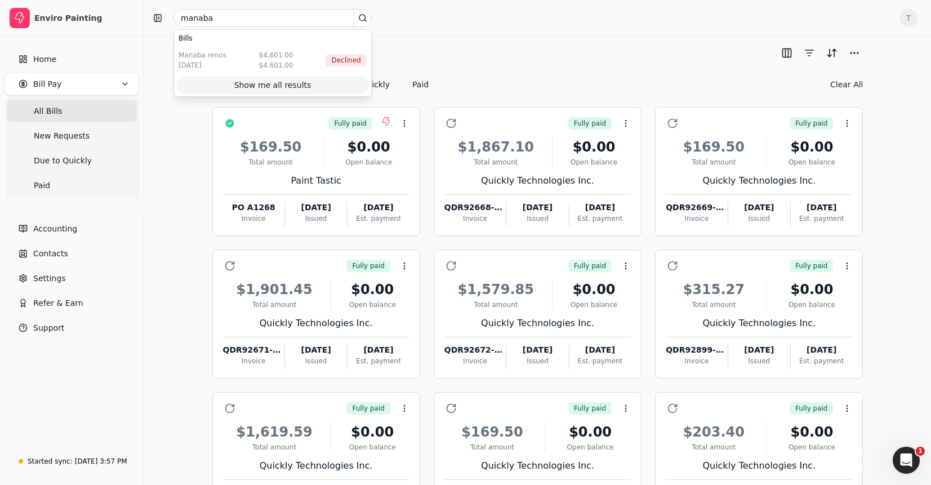
click at [294, 84] on div "Show me all results" at bounding box center [272, 85] width 77 height 12
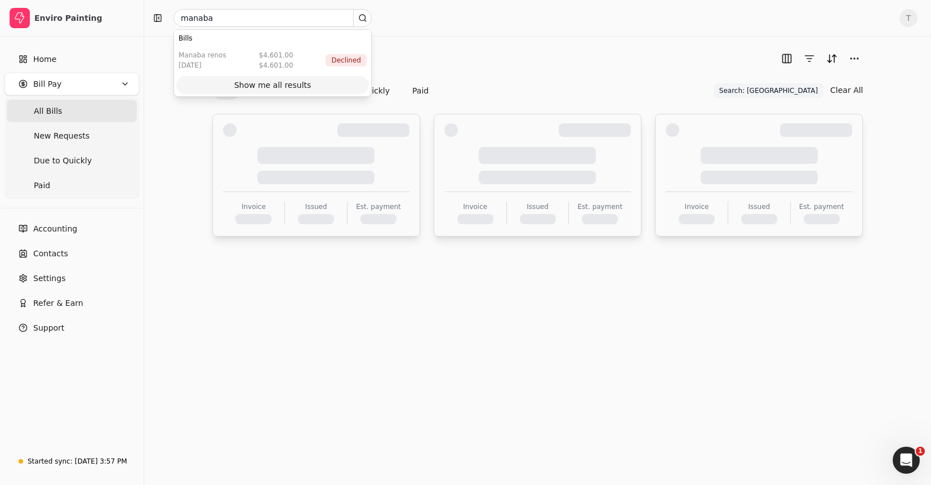
scroll to position [0, 0]
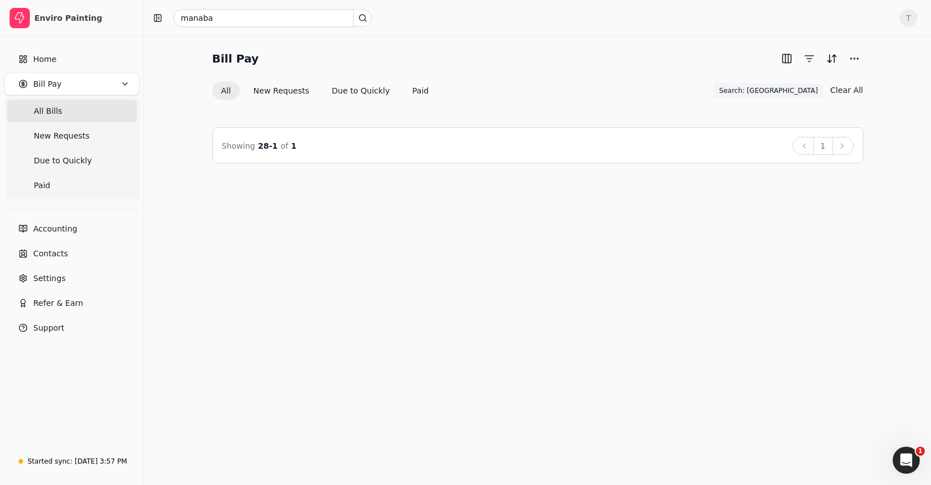
click at [223, 88] on button "All" at bounding box center [226, 91] width 28 height 18
click at [825, 149] on button "1" at bounding box center [823, 146] width 20 height 18
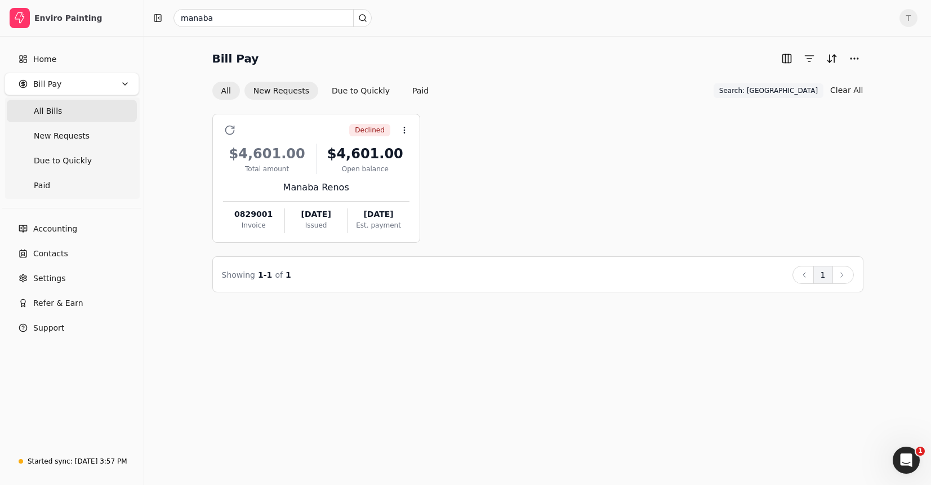
click at [268, 87] on button "New Requests" at bounding box center [281, 91] width 74 height 18
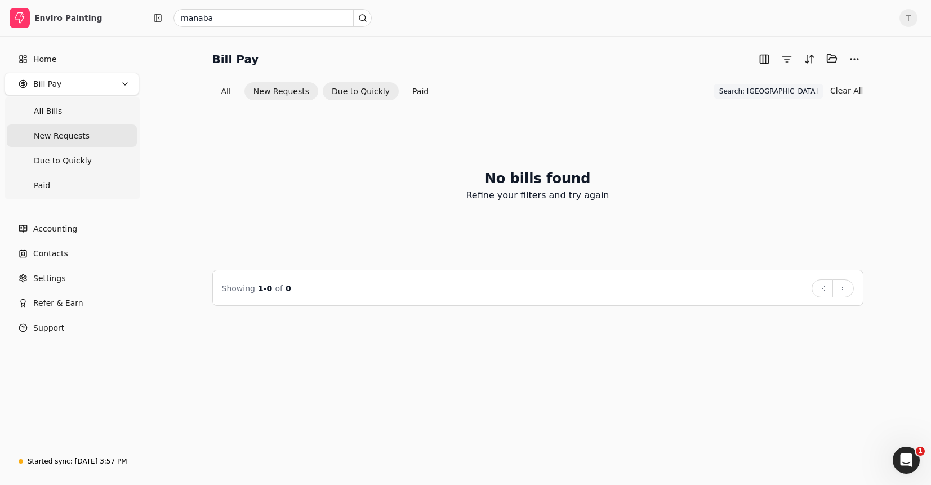
click at [361, 88] on button "Due to Quickly" at bounding box center [361, 91] width 76 height 18
click at [421, 93] on button "Paid" at bounding box center [420, 91] width 34 height 18
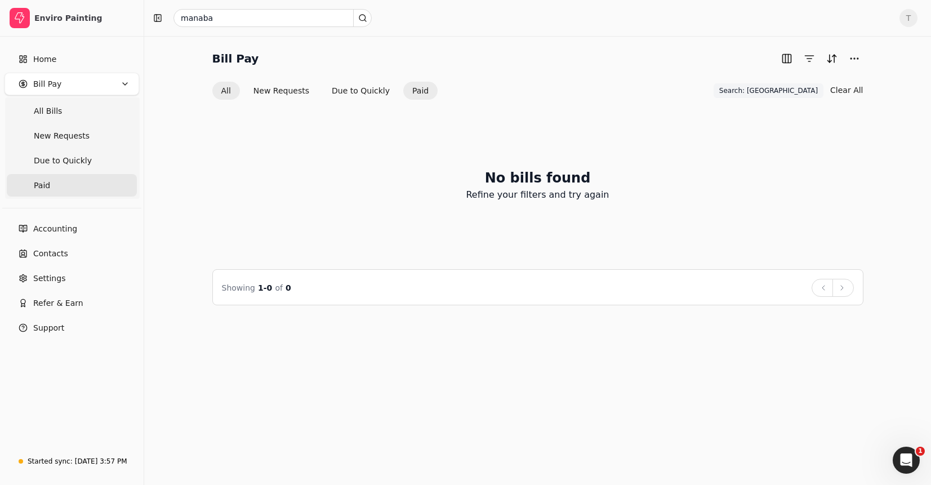
click at [229, 92] on button "All" at bounding box center [226, 91] width 28 height 18
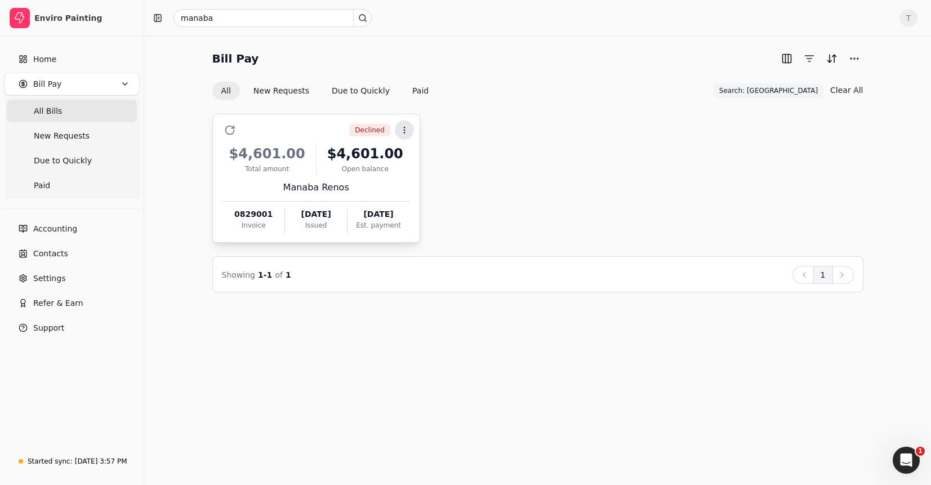
drag, startPoint x: 616, startPoint y: 177, endPoint x: 404, endPoint y: 122, distance: 218.9
click at [615, 176] on div "Declined Context Menu Button $4,601.00 Total amount $4,601.00 Open balance Mana…" at bounding box center [537, 178] width 651 height 129
click at [807, 87] on span "Search: [GEOGRAPHIC_DATA]" at bounding box center [768, 91] width 99 height 10
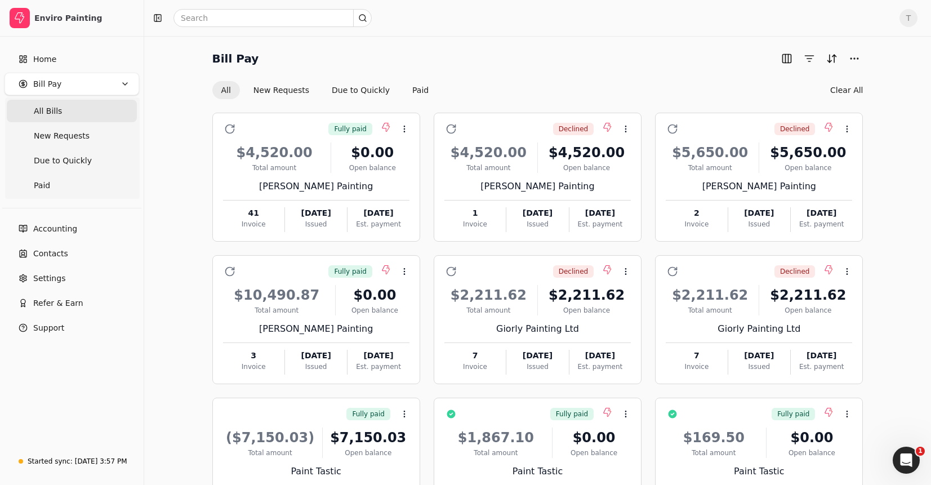
click at [534, 72] on div "Bill Pay All New Requests Due to Quickly Paid Clear All" at bounding box center [537, 75] width 651 height 50
click at [266, 13] on input "text" at bounding box center [273, 18] width 198 height 18
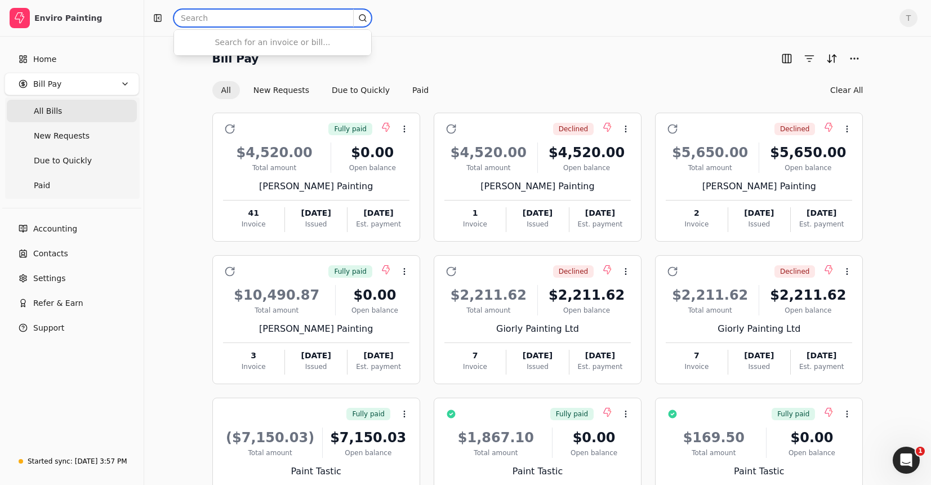
click at [257, 19] on input "text" at bounding box center [273, 18] width 198 height 18
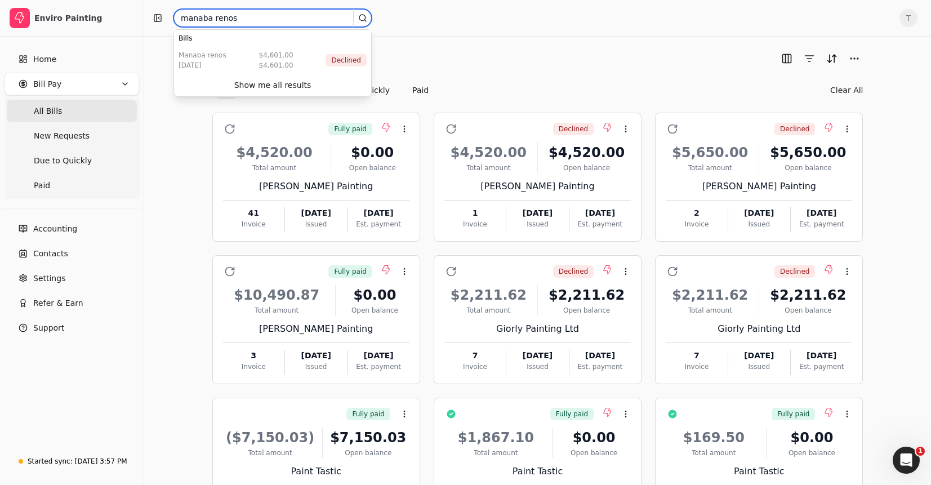
type input "manaba renos"
drag, startPoint x: 540, startPoint y: 62, endPoint x: 543, endPoint y: 82, distance: 20.6
click at [540, 62] on div "Bill Pay" at bounding box center [537, 59] width 651 height 18
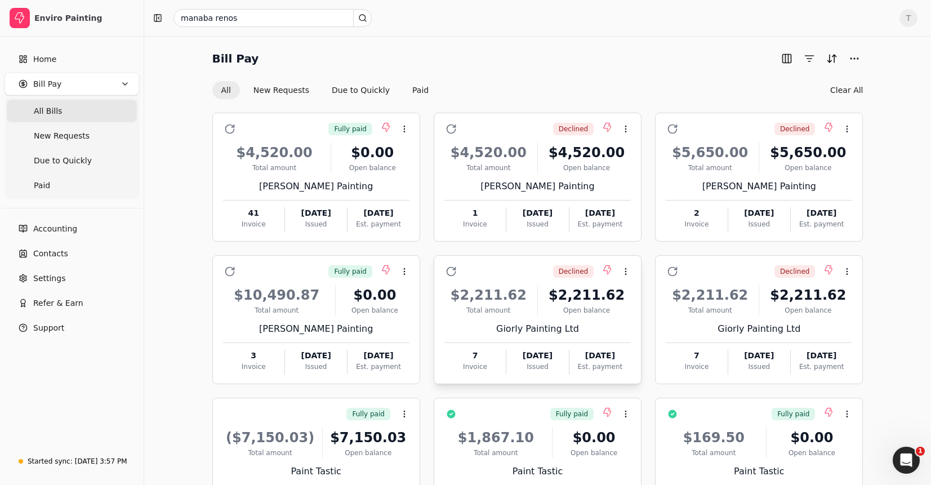
scroll to position [2, 0]
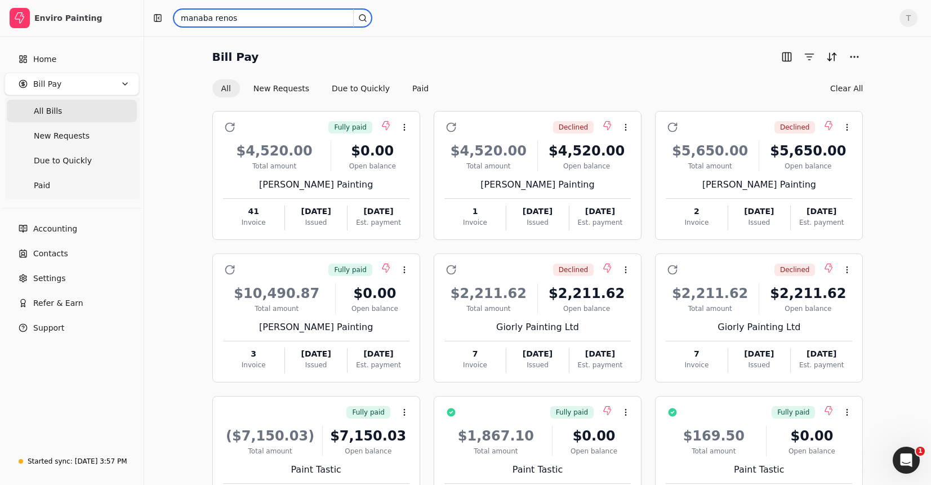
click at [269, 14] on input "manaba renos" at bounding box center [273, 18] width 198 height 18
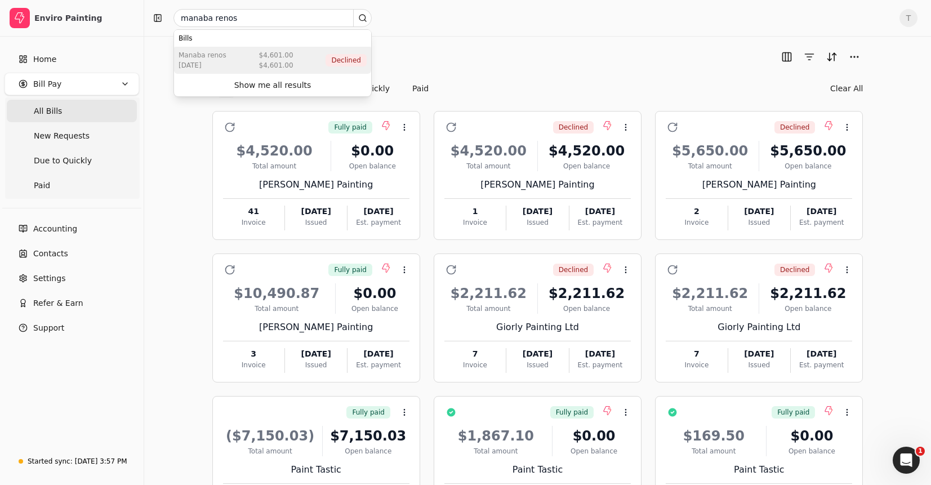
drag, startPoint x: 279, startPoint y: 59, endPoint x: 321, endPoint y: 61, distance: 41.7
click at [279, 59] on div "$4,601.00" at bounding box center [276, 55] width 34 height 10
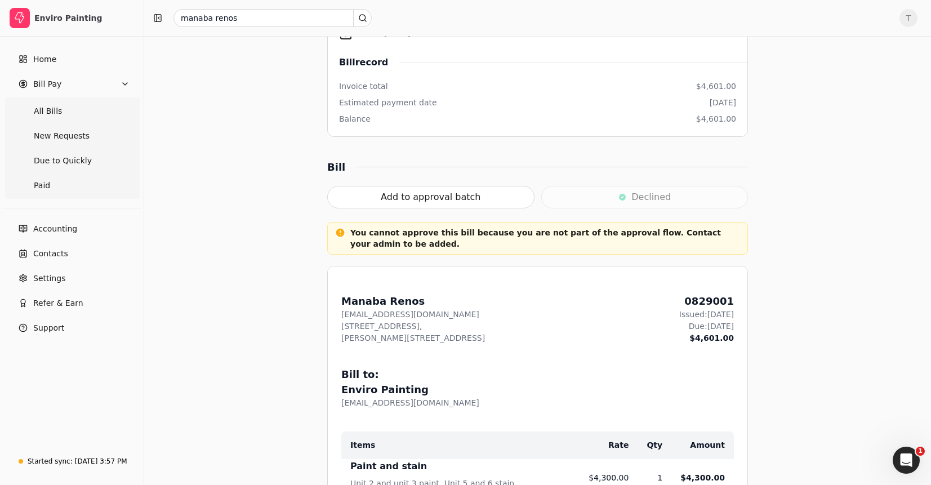
scroll to position [276, 0]
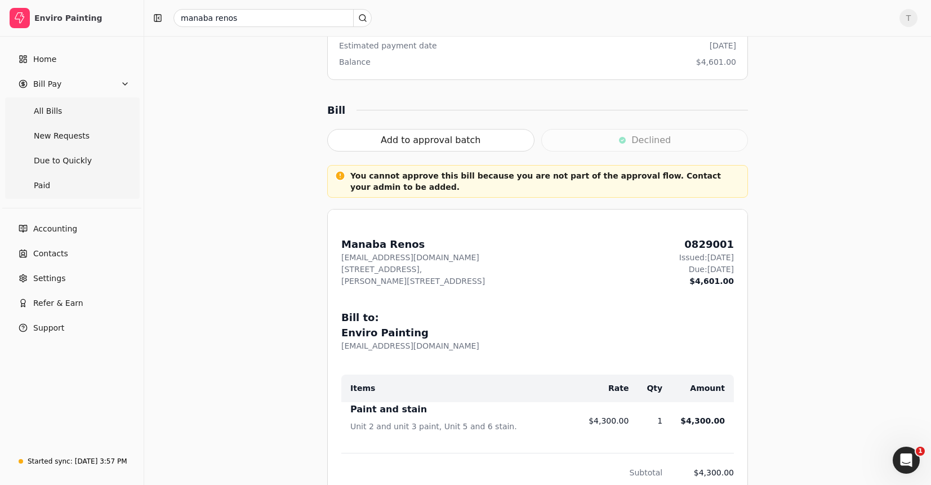
click at [723, 241] on div "0829001" at bounding box center [706, 244] width 55 height 15
copy div "0829001"
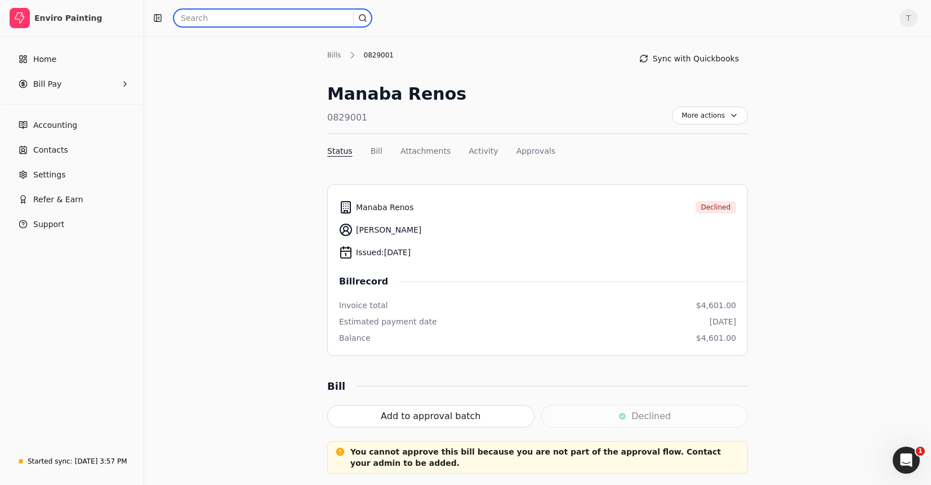
click at [215, 16] on input "text" at bounding box center [273, 18] width 198 height 18
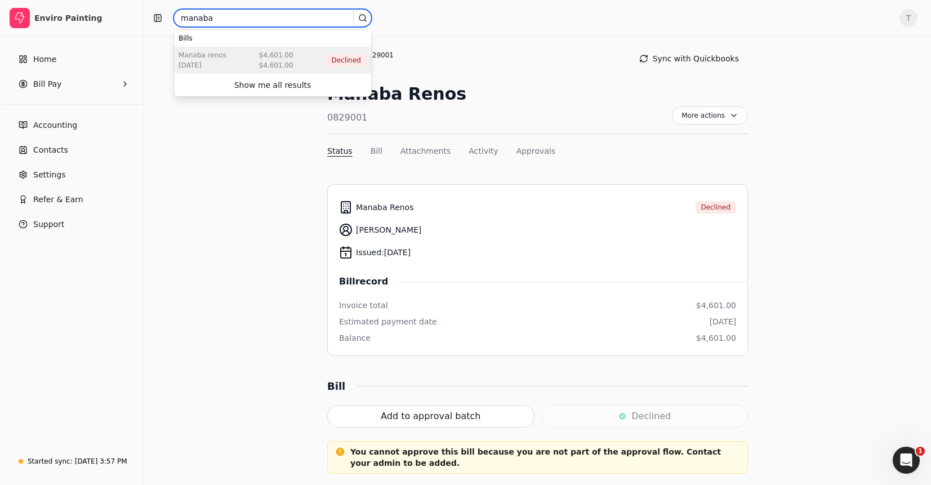
type input "manaba"
click at [268, 54] on div "$4,601.00" at bounding box center [276, 55] width 34 height 10
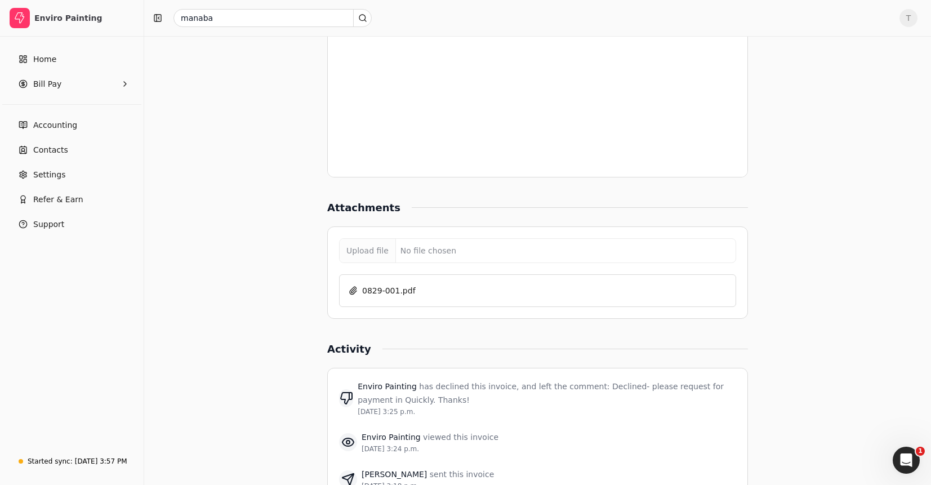
scroll to position [1006, 0]
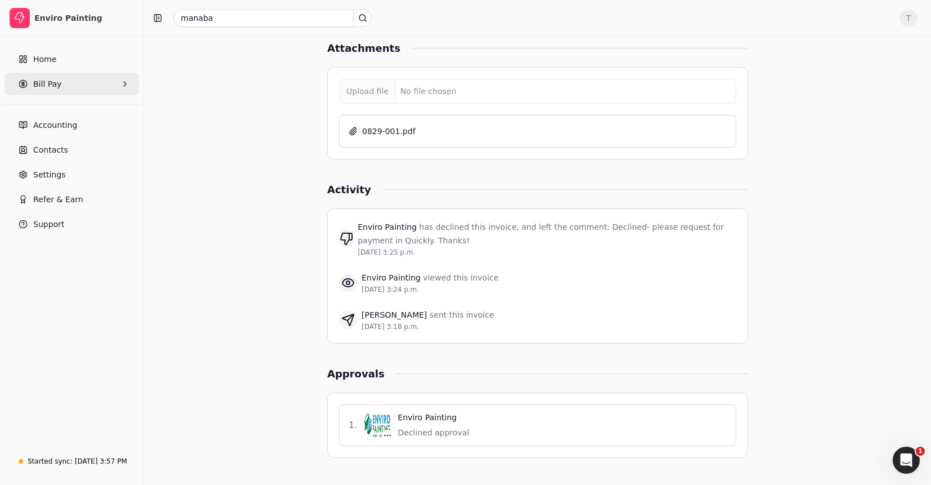
click at [52, 81] on span "Bill Pay" at bounding box center [47, 84] width 28 height 12
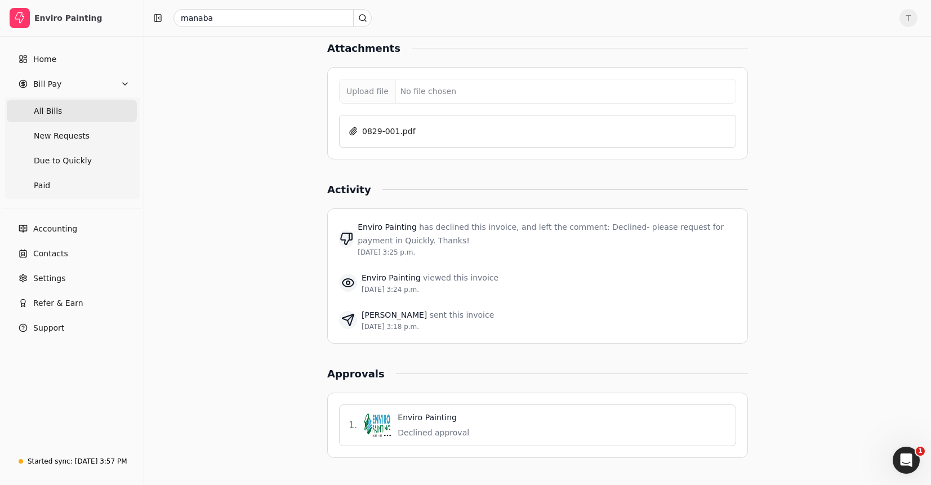
click at [76, 109] on Bills "All Bills" at bounding box center [72, 111] width 130 height 23
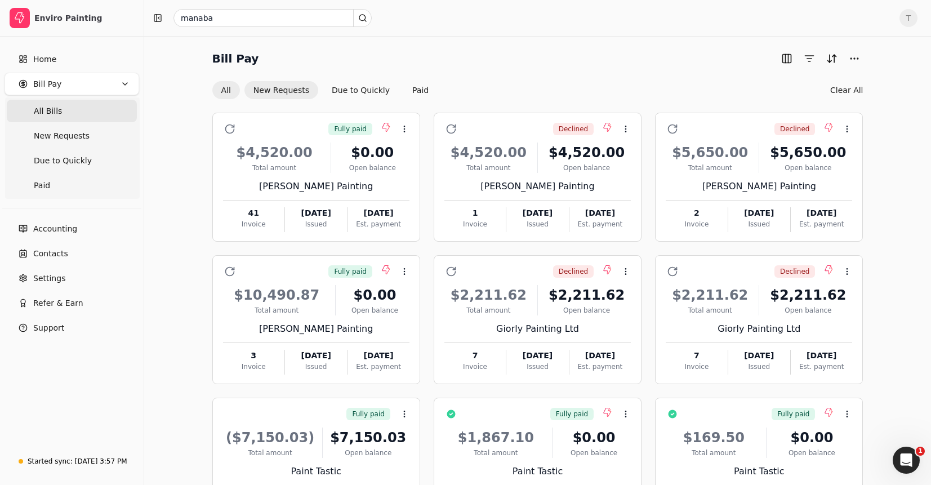
click at [289, 90] on button "New Requests" at bounding box center [281, 90] width 74 height 18
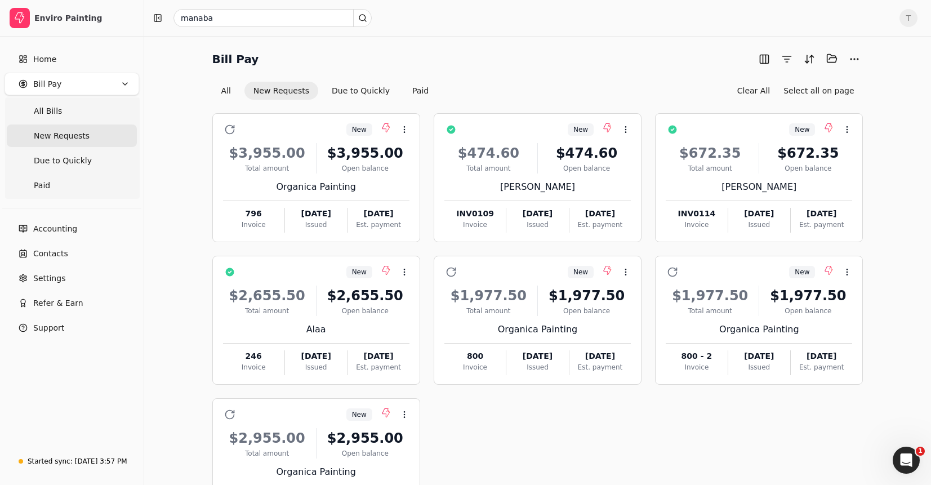
click at [487, 60] on div "Bill Pay Selected items: 0" at bounding box center [537, 59] width 651 height 19
click at [231, 86] on button "All" at bounding box center [226, 91] width 28 height 18
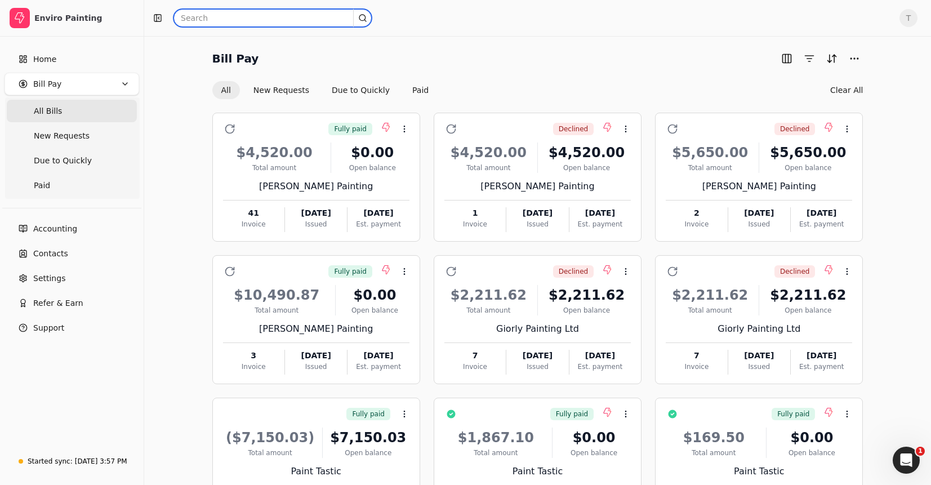
click at [264, 20] on input "text" at bounding box center [273, 18] width 198 height 18
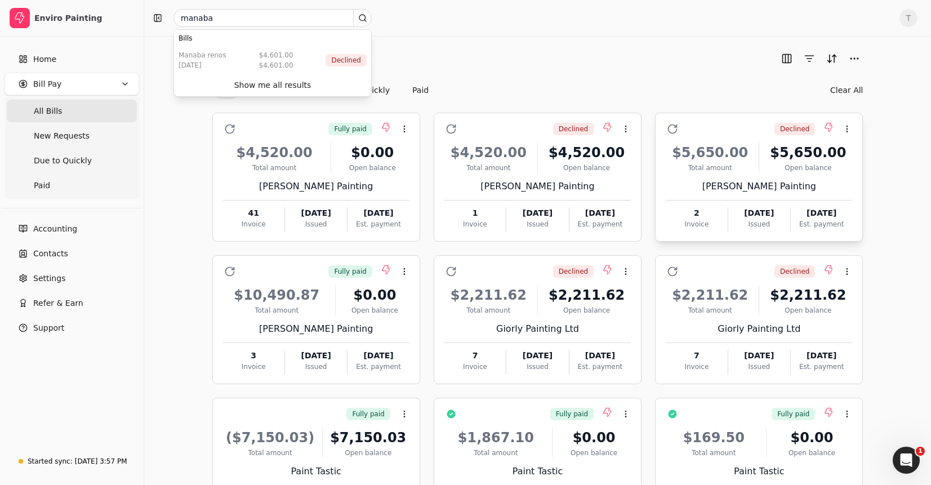
drag, startPoint x: 573, startPoint y: 70, endPoint x: 735, endPoint y: 158, distance: 183.5
click at [576, 70] on div "Bill Pay All New Requests Due to Quickly Paid Clear All" at bounding box center [537, 75] width 651 height 50
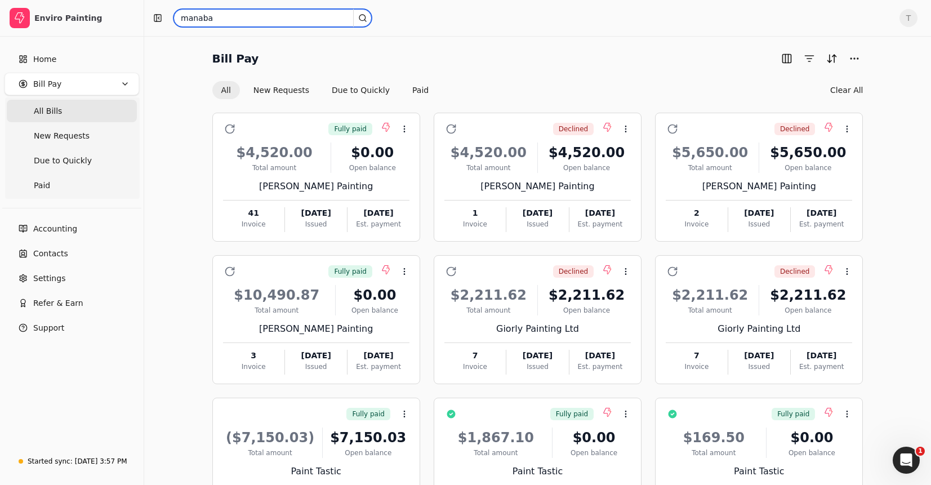
click at [286, 19] on input "manaba" at bounding box center [273, 18] width 198 height 18
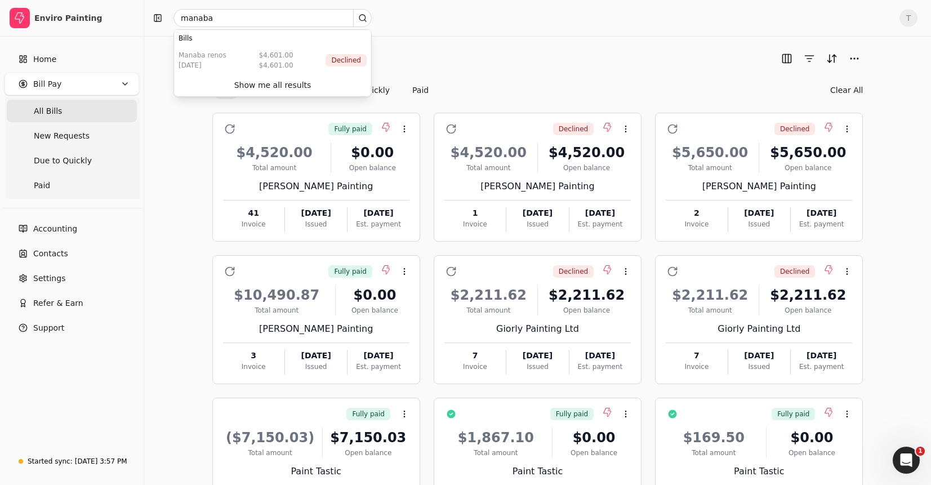
drag, startPoint x: 323, startPoint y: 91, endPoint x: 393, endPoint y: 94, distance: 70.5
click at [323, 91] on button "Show me all results" at bounding box center [272, 85] width 193 height 18
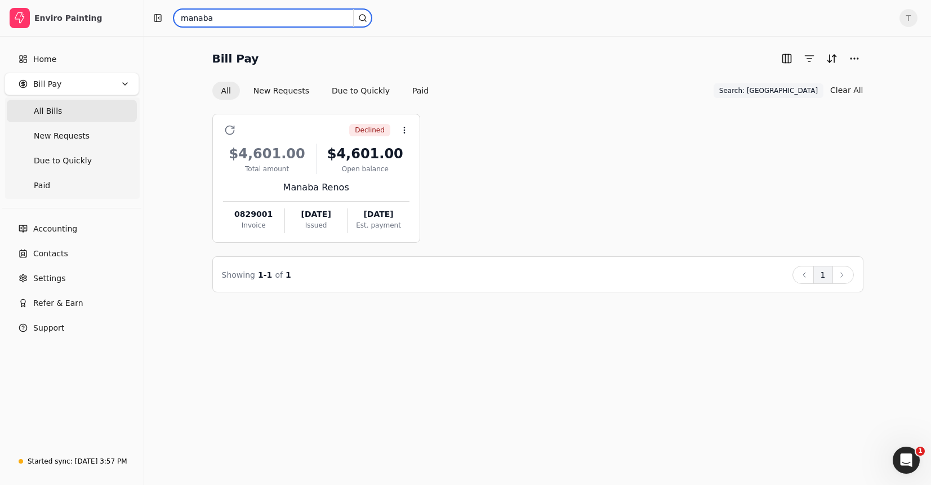
click at [241, 10] on input "manaba" at bounding box center [273, 18] width 198 height 18
drag, startPoint x: 86, startPoint y: 3, endPoint x: 75, endPoint y: 3, distance: 10.2
click at [75, 3] on div "Enviro Painting Home Bill Pay All Bills New Requests Due to Quickly Paid Accoun…" at bounding box center [465, 242] width 931 height 485
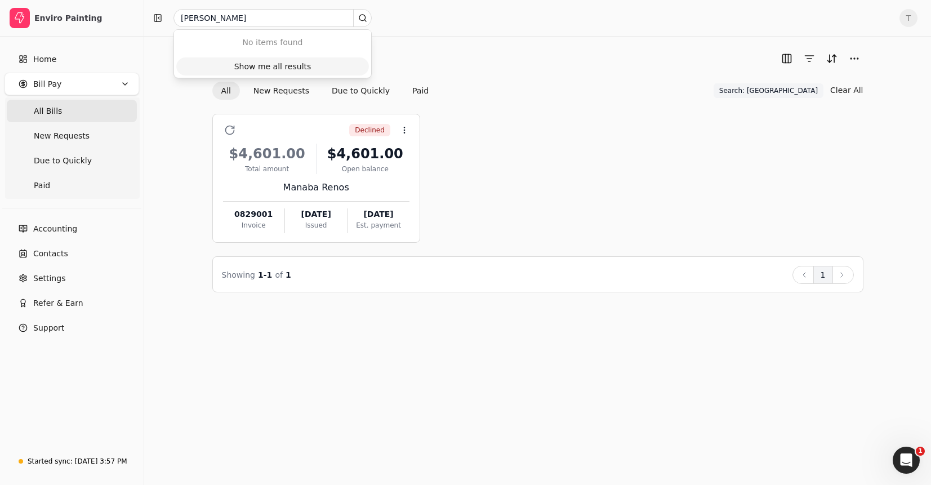
click at [291, 65] on div "Show me all results" at bounding box center [272, 67] width 77 height 12
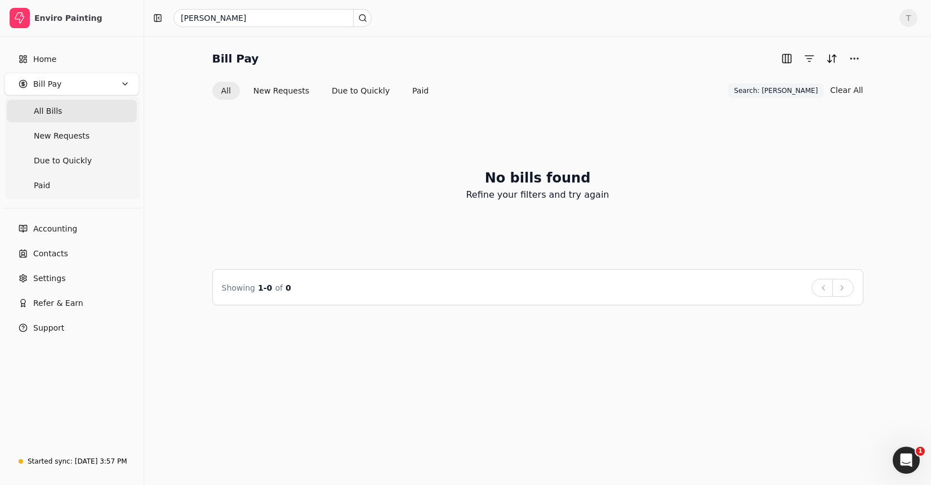
drag, startPoint x: 804, startPoint y: 88, endPoint x: 812, endPoint y: 89, distance: 8.0
click at [804, 88] on span "Search: [PERSON_NAME]" at bounding box center [776, 91] width 84 height 10
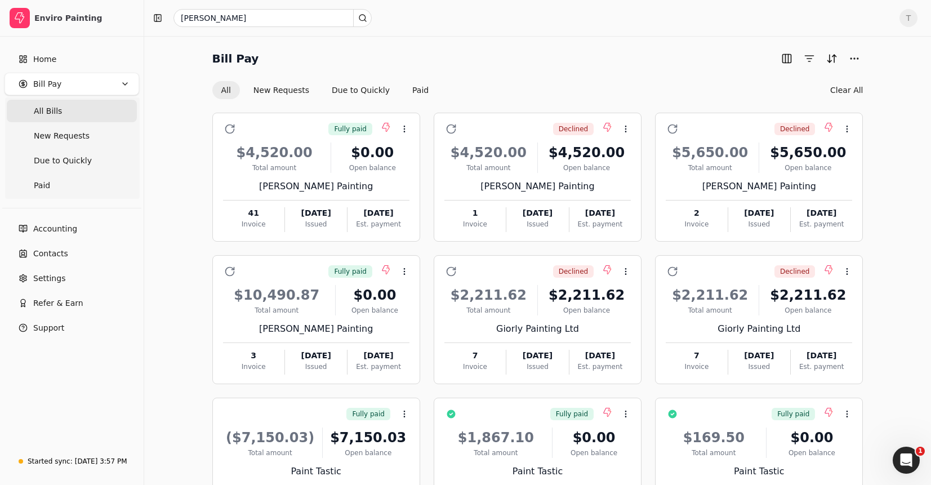
drag, startPoint x: 531, startPoint y: 63, endPoint x: 361, endPoint y: 28, distance: 173.1
click at [530, 63] on div "Bill Pay" at bounding box center [537, 59] width 651 height 18
drag, startPoint x: 271, startPoint y: 16, endPoint x: 5, endPoint y: -4, distance: 267.2
click at [5, 0] on html "Enviro Painting Home Bill Pay All Bills New Requests Due to Quickly Paid Accoun…" at bounding box center [465, 295] width 931 height 590
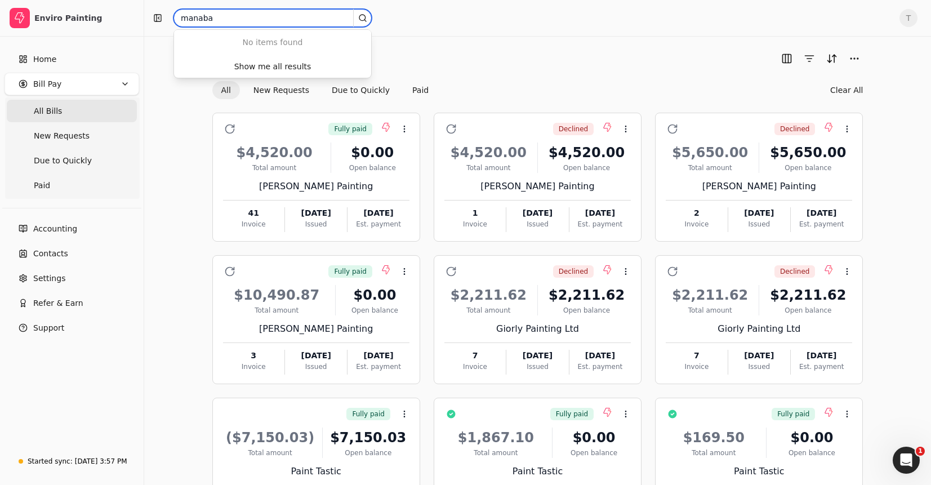
type input "manaba"
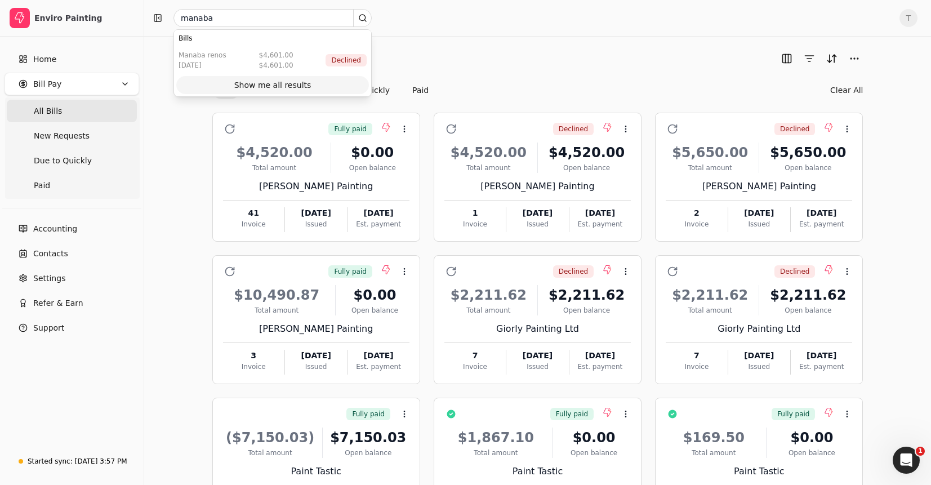
click at [305, 88] on div "Show me all results" at bounding box center [272, 85] width 77 height 12
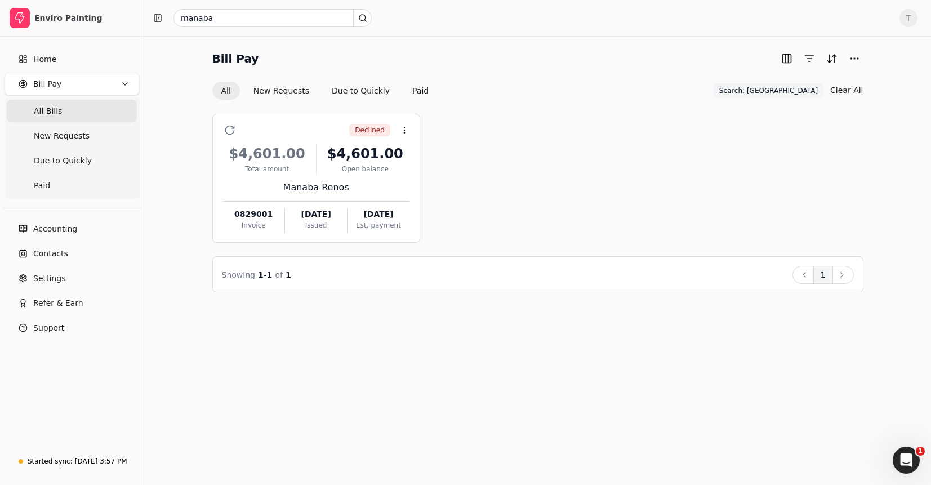
click at [601, 169] on div "Declined Context Menu Button $4,601.00 Total amount $4,601.00 Open balance Mana…" at bounding box center [537, 178] width 651 height 129
click at [55, 106] on span "All Bills" at bounding box center [48, 111] width 28 height 12
click at [260, 15] on input "manaba" at bounding box center [273, 18] width 198 height 18
click at [515, 69] on div "Bill Pay All New Requests Due to Quickly Paid Search: manaba Search: manaba Cle…" at bounding box center [537, 75] width 651 height 51
click at [794, 89] on span "Search: [GEOGRAPHIC_DATA]" at bounding box center [768, 91] width 99 height 10
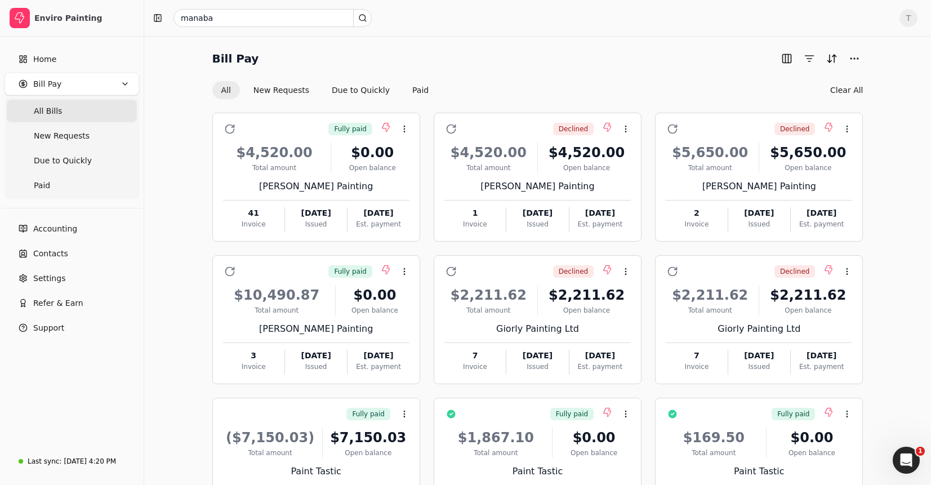
click at [81, 103] on Bills "All Bills" at bounding box center [72, 111] width 130 height 23
click at [493, 71] on div "Bill Pay All New Requests Due to Quickly Paid Clear All" at bounding box center [537, 75] width 651 height 50
click at [244, 24] on input "manaba" at bounding box center [273, 18] width 198 height 18
click at [265, 81] on div "Show me all results" at bounding box center [272, 85] width 77 height 12
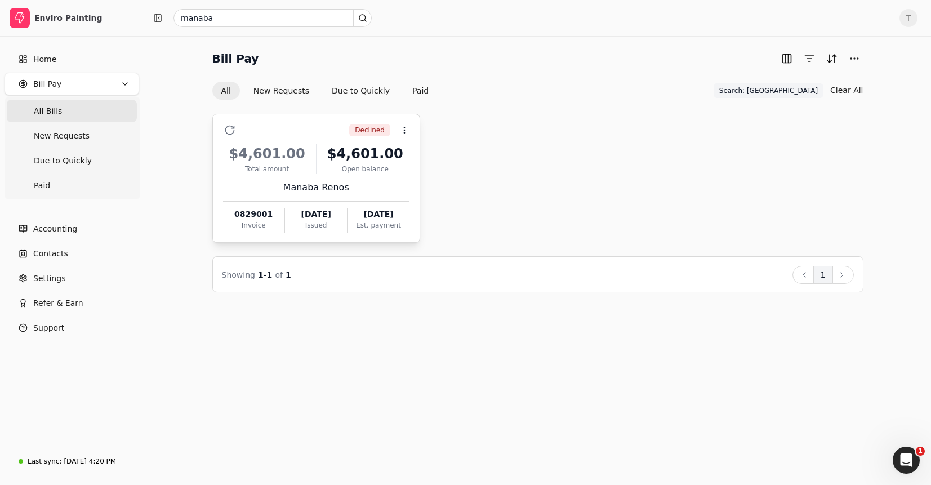
drag, startPoint x: 75, startPoint y: 248, endPoint x: 234, endPoint y: 242, distance: 159.0
click at [75, 248] on link "Contacts" at bounding box center [72, 253] width 135 height 23
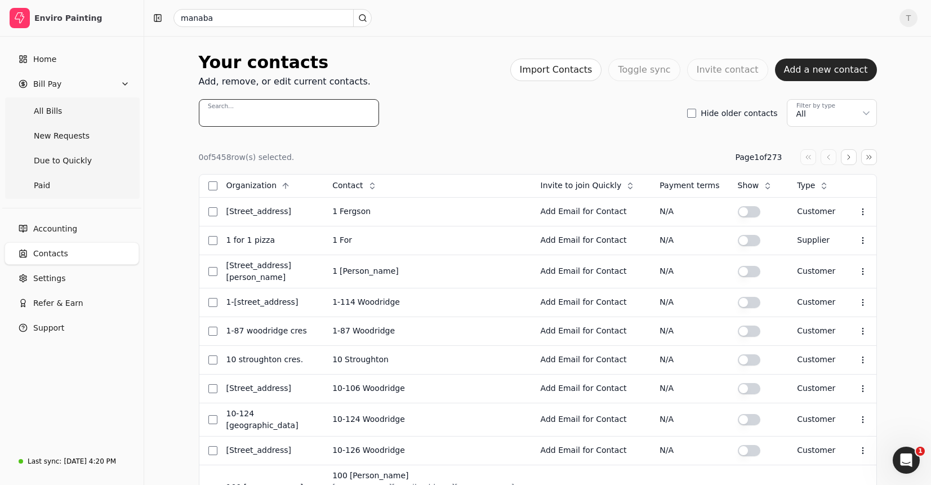
click at [283, 115] on input "Search..." at bounding box center [289, 113] width 180 height 28
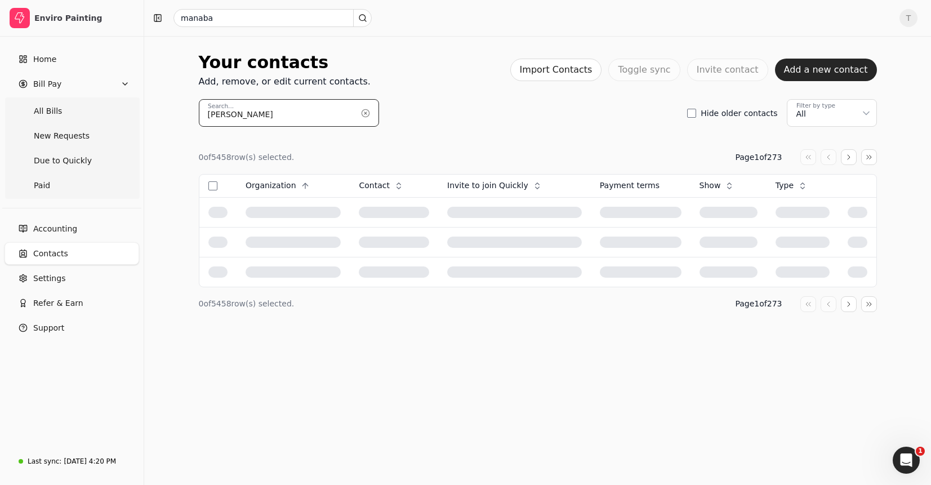
type input "[PERSON_NAME]"
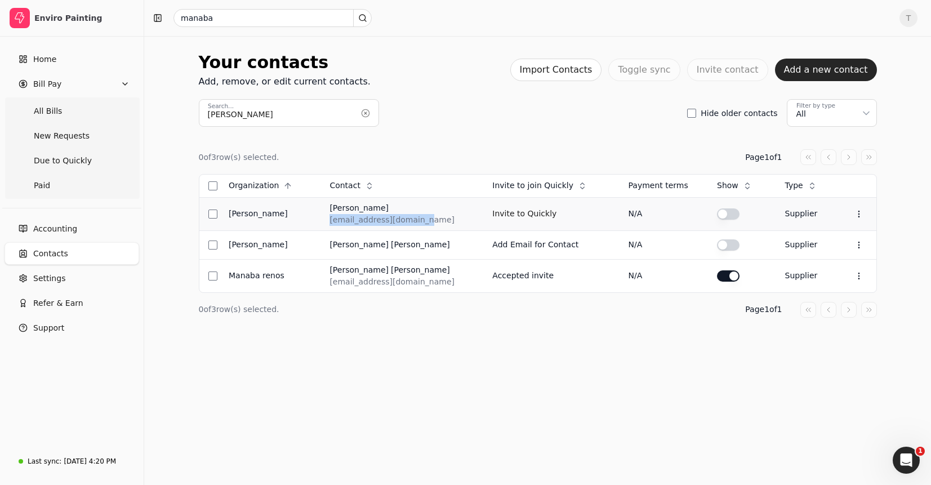
drag, startPoint x: 361, startPoint y: 221, endPoint x: 435, endPoint y: 224, distance: 74.4
click at [435, 224] on td "[PERSON_NAME] [EMAIL_ADDRESS][DOMAIN_NAME]" at bounding box center [402, 213] width 163 height 33
copy div "[EMAIL_ADDRESS][DOMAIN_NAME]"
click at [494, 131] on div "0 of 3 row(s) selected. Page 1 of 1 Organization Context Menu Button Contact Co…" at bounding box center [538, 234] width 678 height 214
drag, startPoint x: 450, startPoint y: 221, endPoint x: 327, endPoint y: 224, distance: 123.4
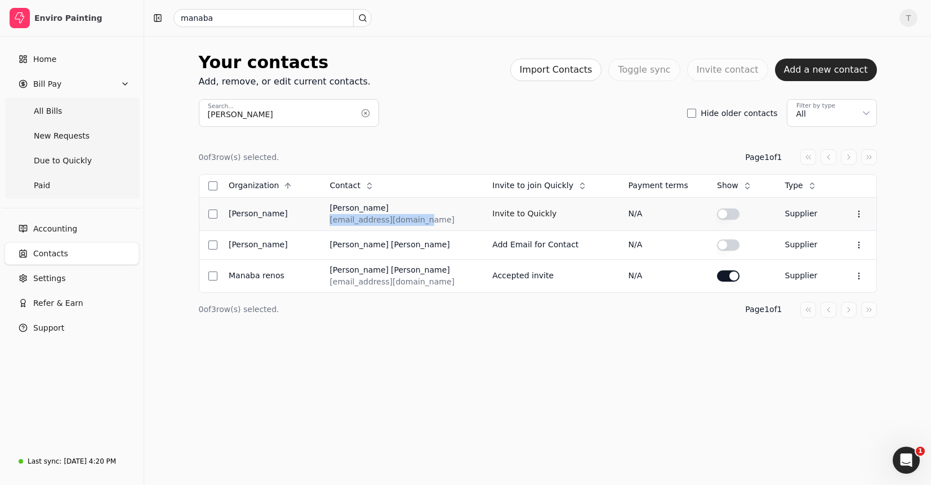
click at [327, 224] on td "[PERSON_NAME] [EMAIL_ADDRESS][DOMAIN_NAME]" at bounding box center [402, 213] width 163 height 33
copy div "[EMAIL_ADDRESS][DOMAIN_NAME]"
drag, startPoint x: 66, startPoint y: 113, endPoint x: 210, endPoint y: 143, distance: 146.8
click at [66, 113] on Bills "All Bills" at bounding box center [72, 111] width 130 height 23
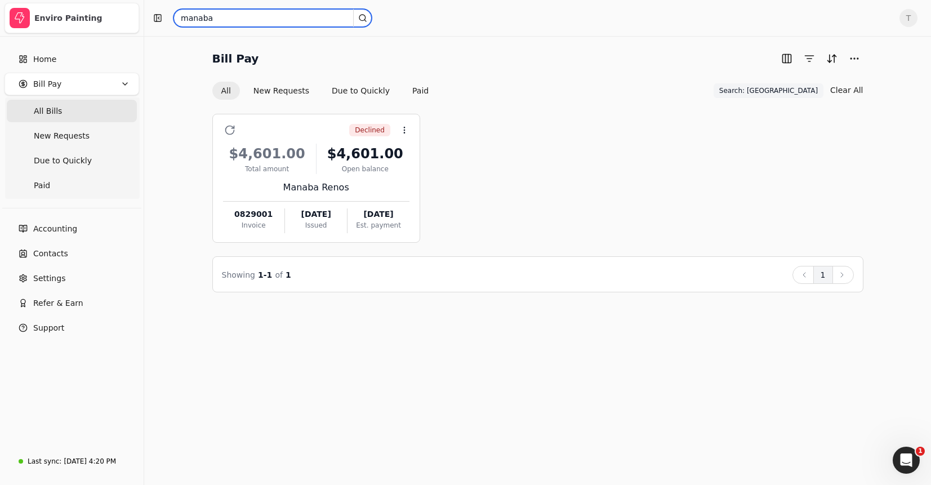
drag, startPoint x: 229, startPoint y: 18, endPoint x: 64, endPoint y: 14, distance: 165.1
click at [64, 14] on div "Enviro Painting Home Bill Pay All Bills New Requests Due to Quickly Paid Accoun…" at bounding box center [465, 242] width 931 height 485
click at [683, 141] on div "Declined Context Menu Button $4,601.00 Total amount $4,601.00 Open balance Mana…" at bounding box center [537, 178] width 651 height 129
drag, startPoint x: 228, startPoint y: 19, endPoint x: 152, endPoint y: 19, distance: 76.6
click at [152, 19] on div "manaba" at bounding box center [520, 18] width 742 height 18
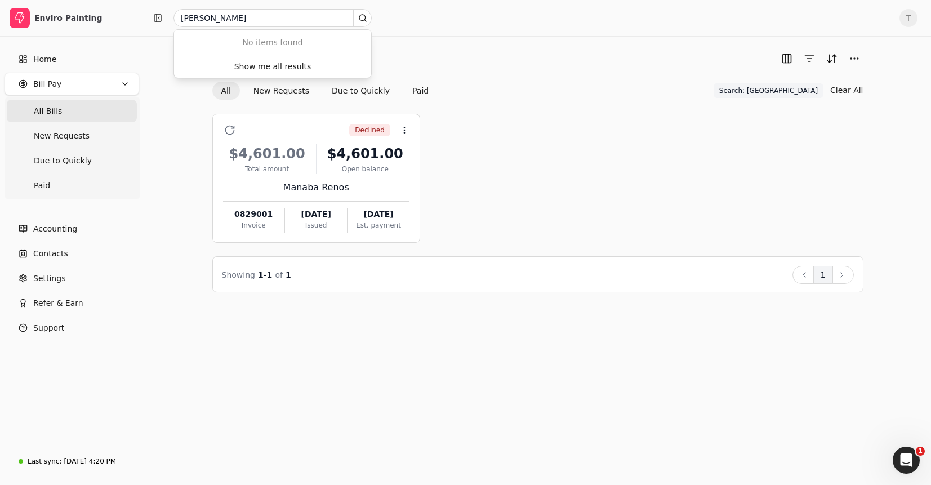
click at [69, 109] on Bills "All Bills" at bounding box center [72, 111] width 130 height 23
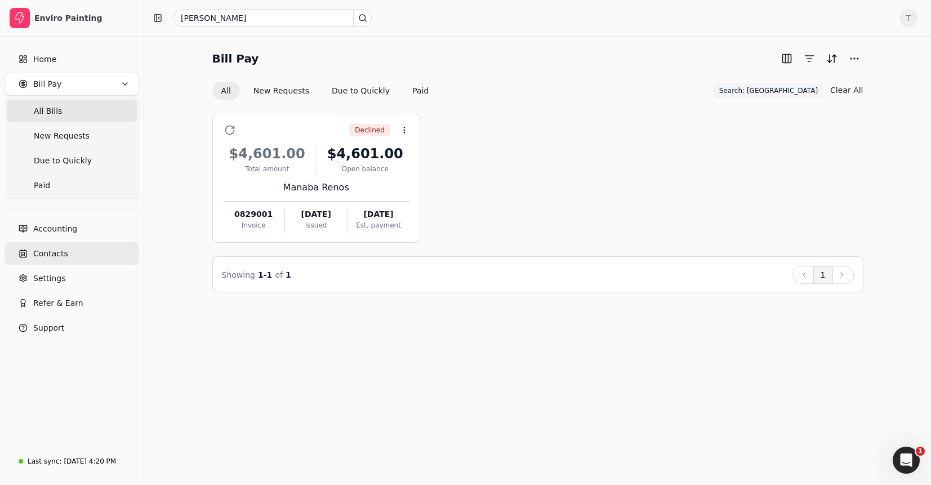
drag, startPoint x: 70, startPoint y: 254, endPoint x: 91, endPoint y: 251, distance: 20.4
click at [70, 254] on link "Contacts" at bounding box center [72, 253] width 135 height 23
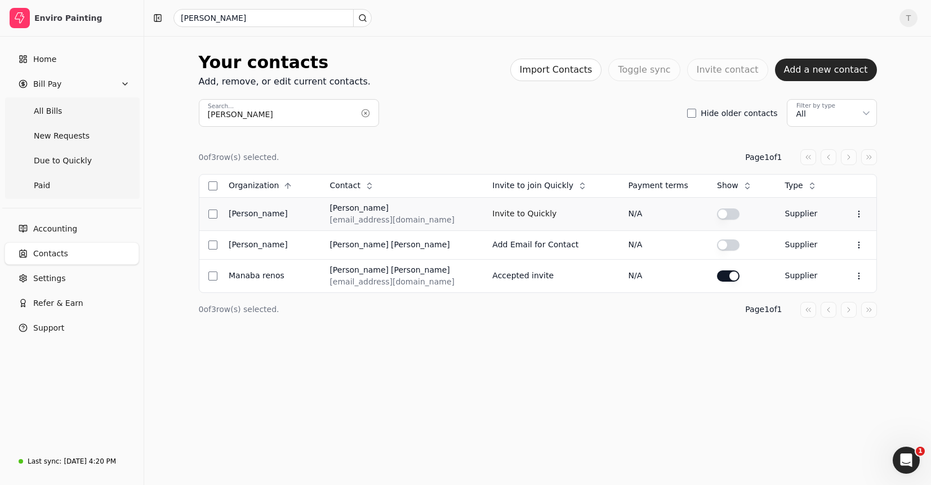
click at [728, 217] on button "button" at bounding box center [728, 213] width 23 height 11
click at [56, 109] on span "All Bills" at bounding box center [48, 111] width 28 height 12
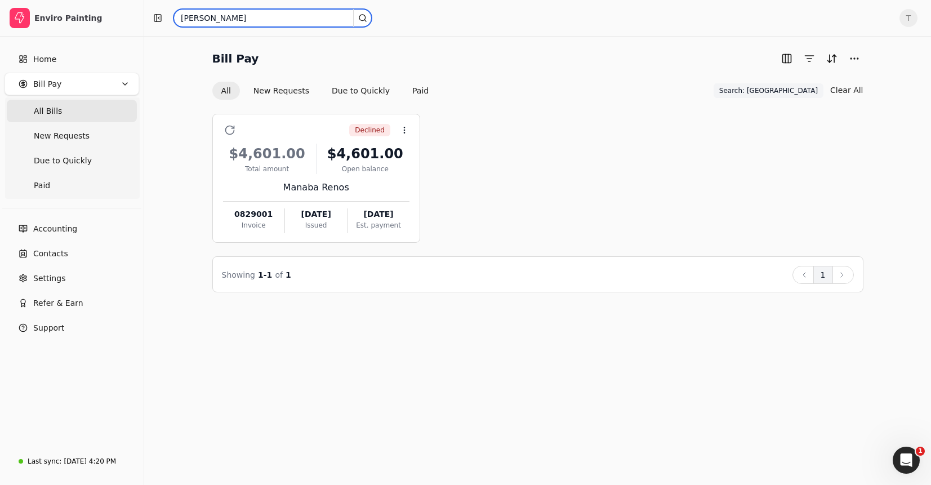
drag, startPoint x: 261, startPoint y: 19, endPoint x: -52, endPoint y: 2, distance: 313.6
click at [0, 2] on html "Enviro Painting Home Bill Pay All Bills New Requests Due to Quickly Paid Accoun…" at bounding box center [465, 242] width 931 height 485
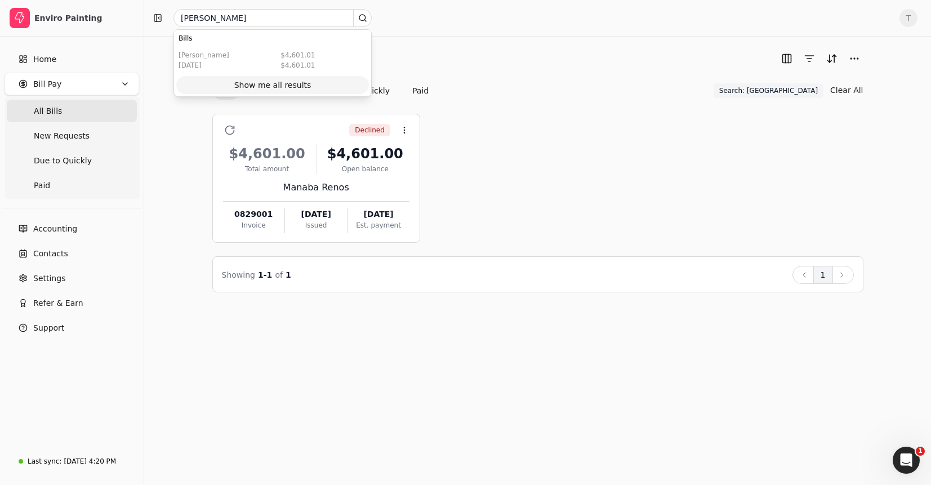
click at [295, 86] on div "Show me all results" at bounding box center [272, 85] width 77 height 12
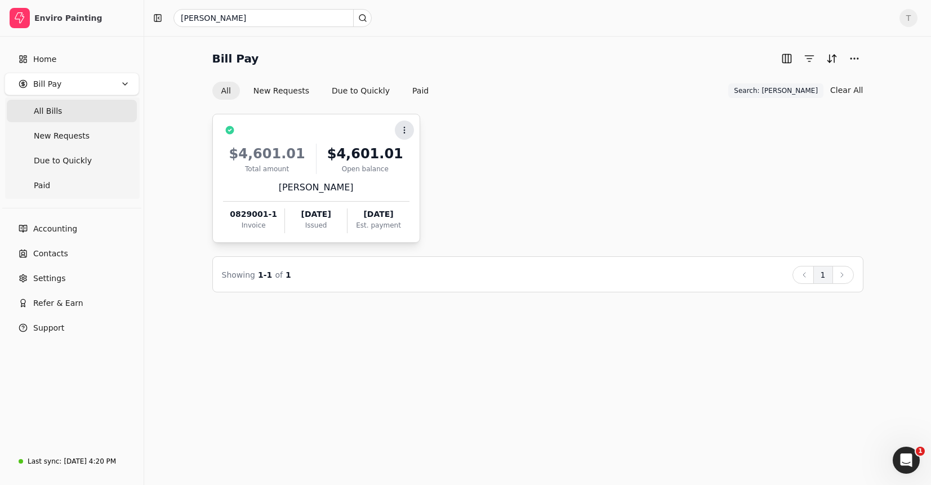
click at [405, 132] on icon at bounding box center [404, 130] width 9 height 9
click at [433, 154] on li "Open" at bounding box center [458, 158] width 139 height 21
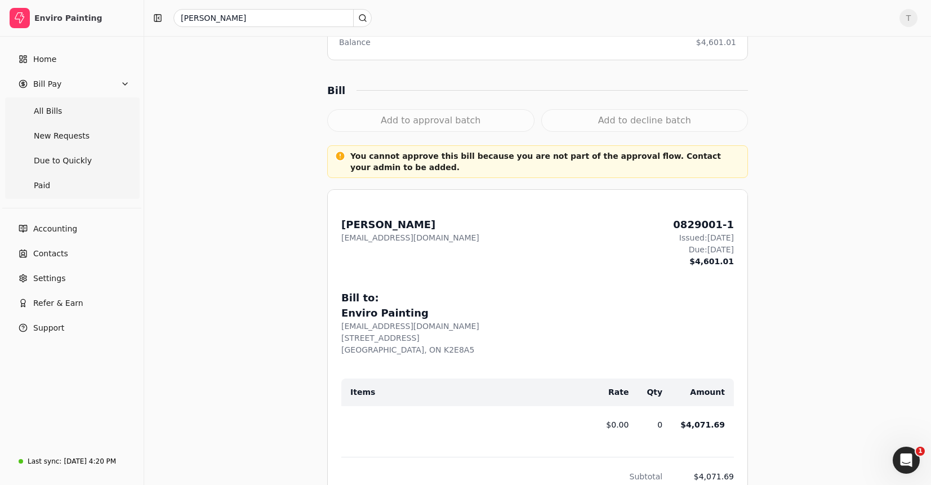
scroll to position [317, 0]
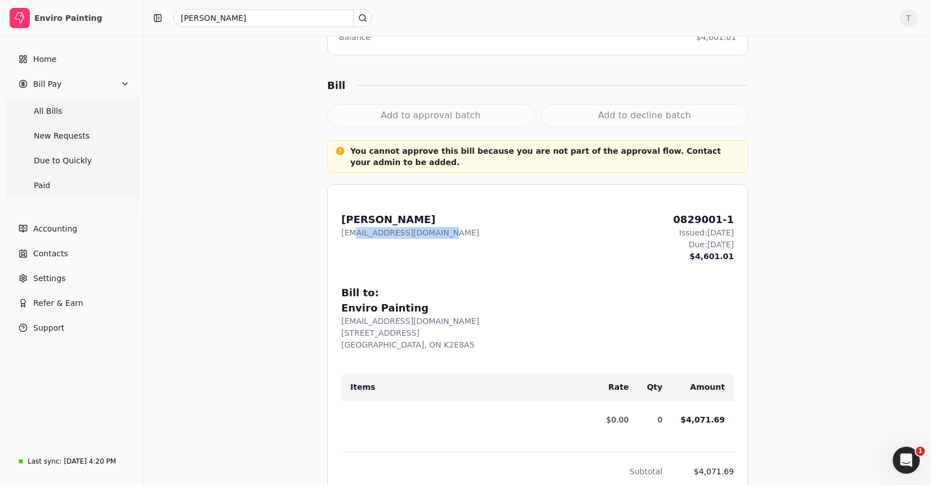
drag, startPoint x: 355, startPoint y: 228, endPoint x: 586, endPoint y: 244, distance: 231.0
click at [572, 243] on div "From: [PERSON_NAME] [EMAIL_ADDRESS][DOMAIN_NAME] 0829001-1 Issued: [DATE] Due: …" at bounding box center [537, 237] width 393 height 51
click at [586, 244] on div "From: [PERSON_NAME] [EMAIL_ADDRESS][DOMAIN_NAME] 0829001-1 Issued: [DATE] Due: …" at bounding box center [537, 237] width 393 height 51
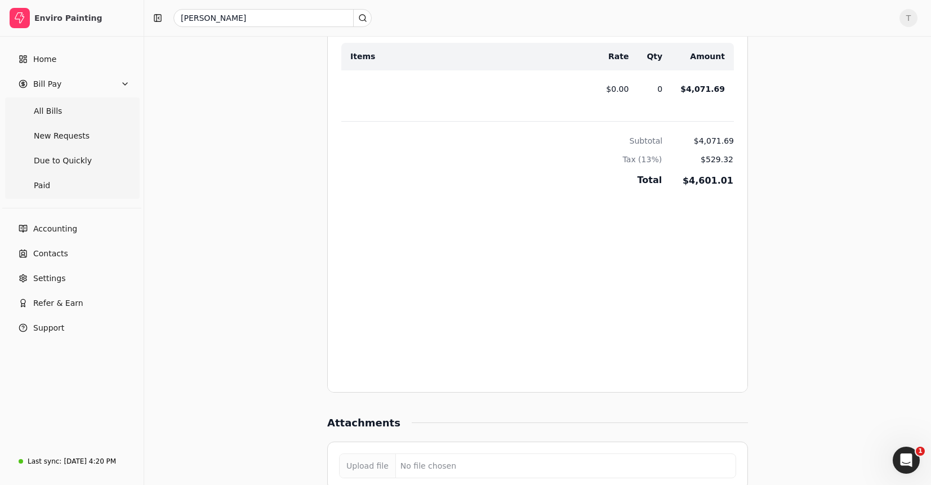
scroll to position [890, 0]
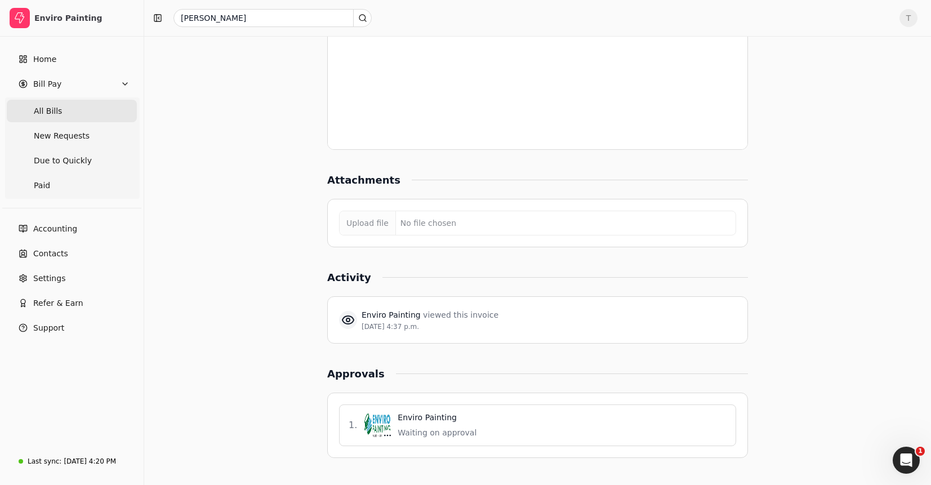
click at [55, 113] on span "All Bills" at bounding box center [48, 111] width 28 height 12
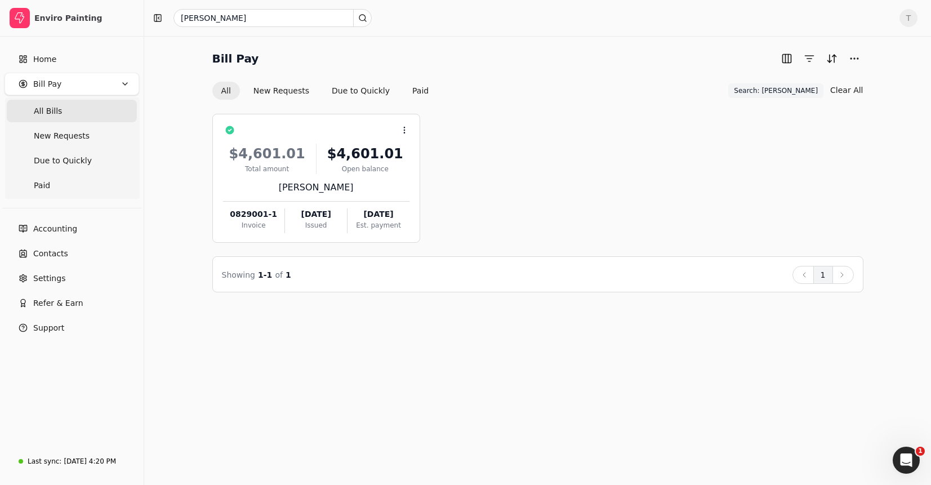
drag, startPoint x: 555, startPoint y: 180, endPoint x: 463, endPoint y: 182, distance: 92.4
click at [555, 180] on div "Context Menu Button $4,601.01 Total amount $4,601.01 Open balance [PERSON_NAME]…" at bounding box center [537, 178] width 651 height 129
click at [322, 186] on div "[PERSON_NAME]" at bounding box center [316, 188] width 186 height 14
click at [570, 152] on div "Context Menu Button $4,601.01 Total amount $4,601.01 Open balance [PERSON_NAME]…" at bounding box center [537, 178] width 651 height 129
click at [816, 91] on span "Search: [PERSON_NAME]" at bounding box center [776, 91] width 84 height 10
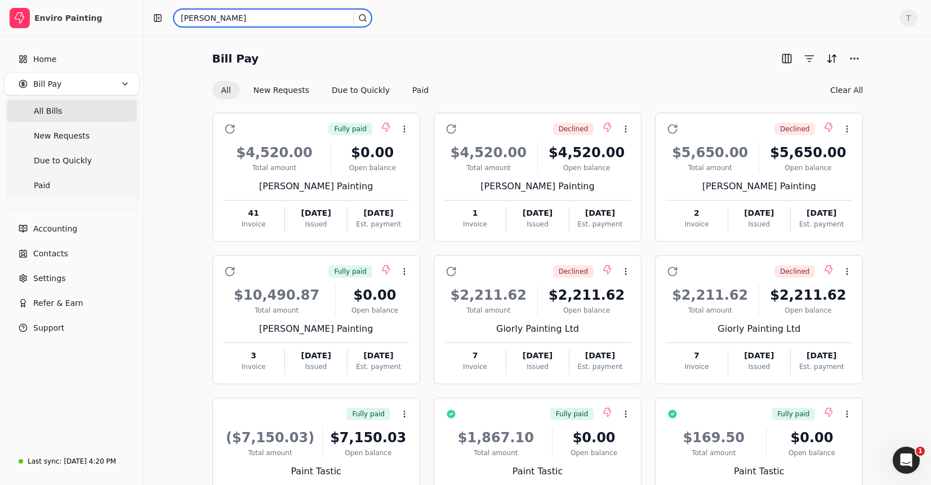
drag, startPoint x: 274, startPoint y: 19, endPoint x: -8, endPoint y: -2, distance: 283.0
click at [0, 0] on html "Enviro Painting Home Bill Pay All Bills New Requests Due to Quickly Paid Accoun…" at bounding box center [465, 295] width 931 height 590
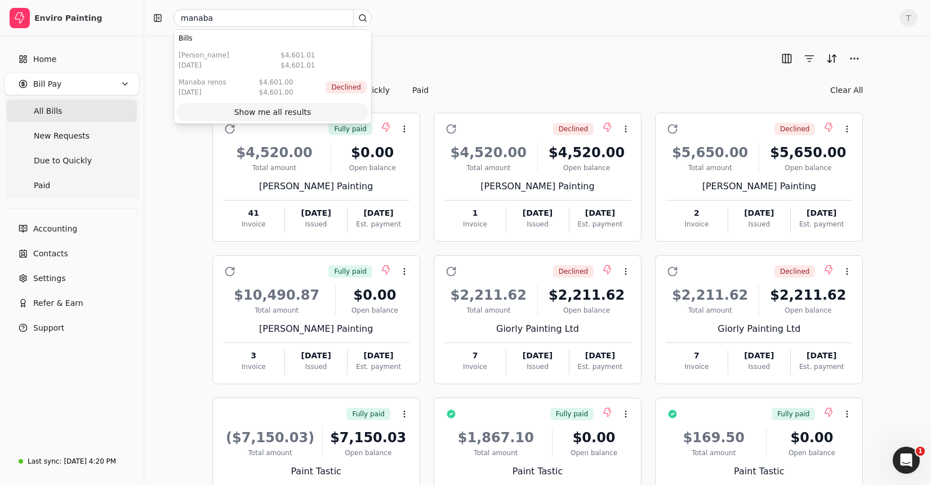
click at [296, 114] on div "Show me all results" at bounding box center [272, 112] width 77 height 12
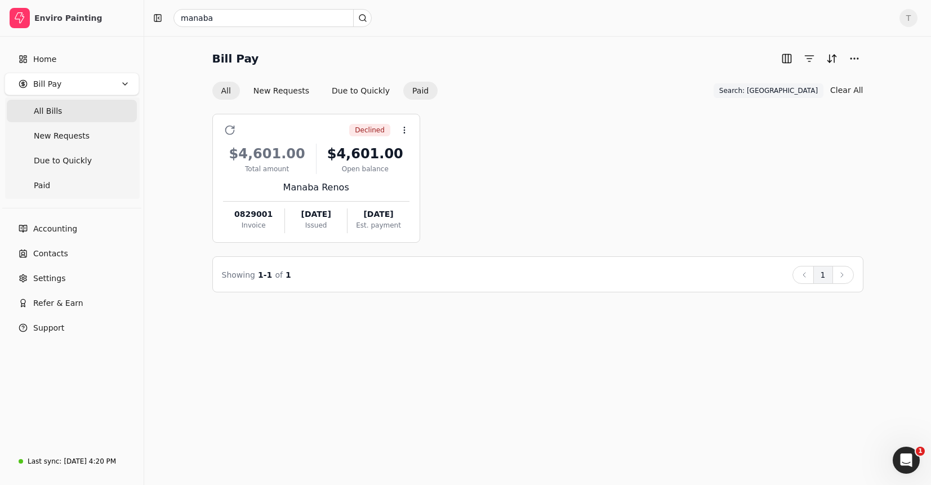
click at [419, 91] on button "Paid" at bounding box center [420, 91] width 34 height 18
click at [226, 90] on button "All" at bounding box center [226, 91] width 28 height 18
drag, startPoint x: 259, startPoint y: 17, endPoint x: -242, endPoint y: 12, distance: 500.8
click at [0, 12] on html "Enviro Painting Home Bill Pay All Bills New Requests Due to Quickly Paid Accoun…" at bounding box center [465, 242] width 931 height 485
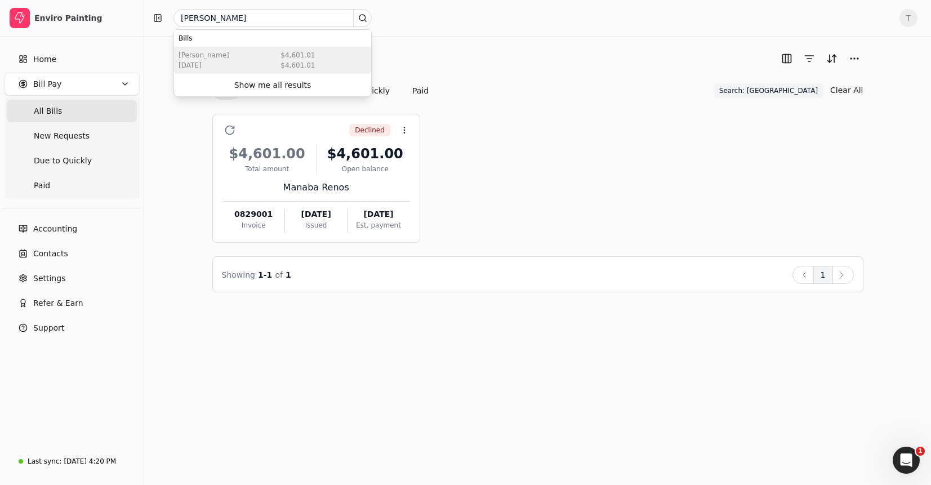
click at [271, 64] on div "[PERSON_NAME] [DATE] $4,601.01 $4,601.01" at bounding box center [272, 60] width 197 height 27
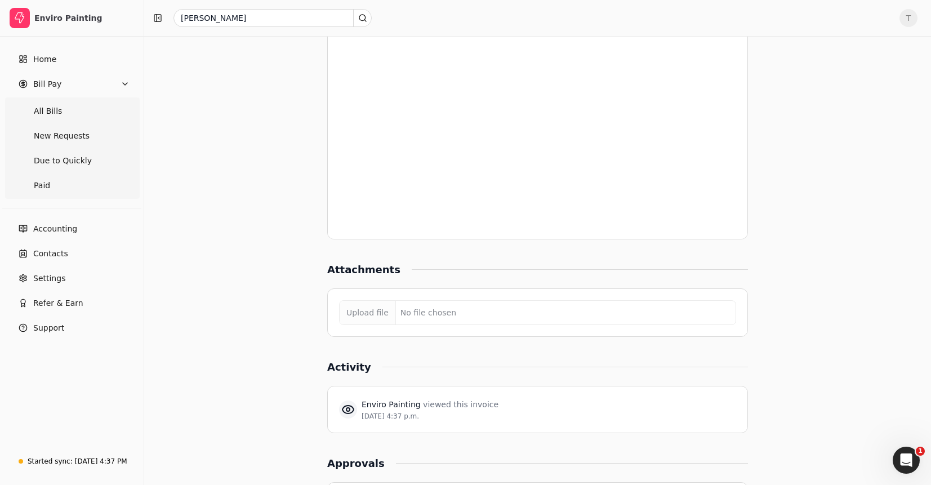
scroll to position [890, 0]
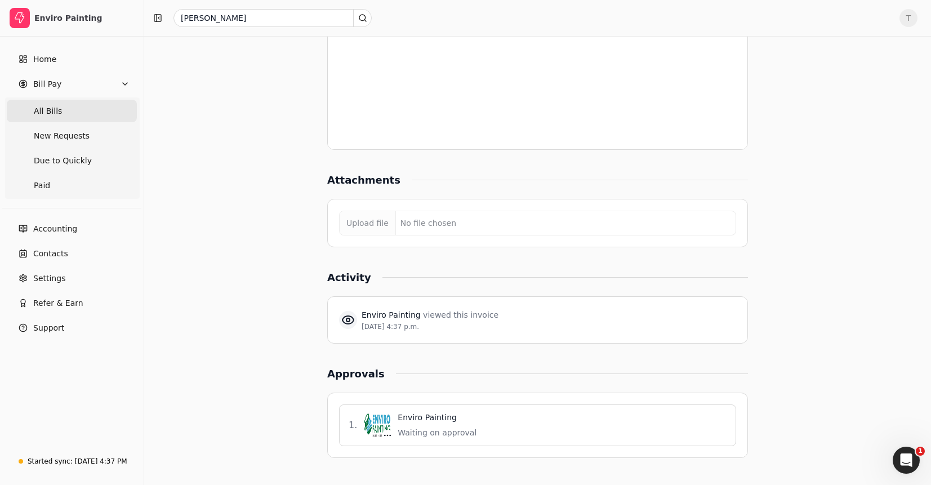
drag, startPoint x: 75, startPoint y: 117, endPoint x: 86, endPoint y: 118, distance: 10.8
click at [75, 117] on Bills "All Bills" at bounding box center [72, 111] width 130 height 23
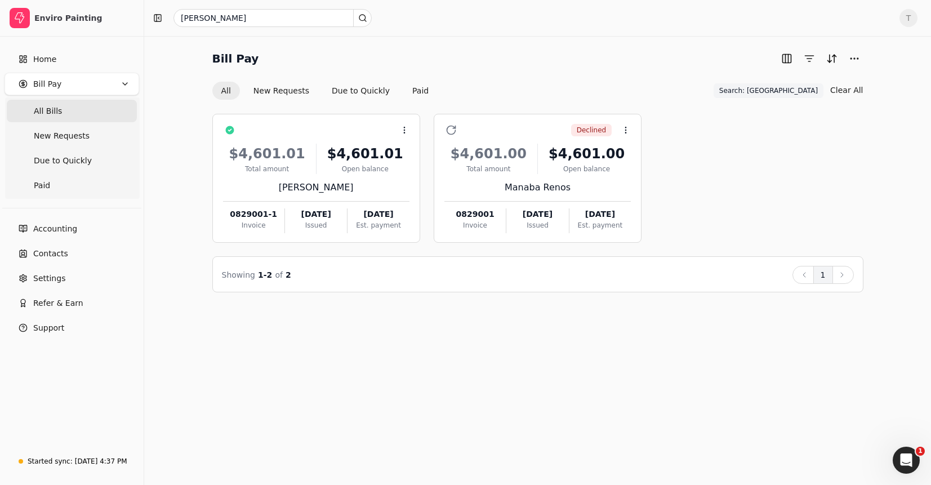
click at [764, 195] on div "Context Menu Button $4,601.01 Total amount $4,601.01 Open balance [PERSON_NAME]…" at bounding box center [537, 178] width 651 height 129
drag, startPoint x: 784, startPoint y: 91, endPoint x: 795, endPoint y: 91, distance: 10.7
click at [784, 91] on span "Search: [GEOGRAPHIC_DATA]" at bounding box center [768, 91] width 99 height 10
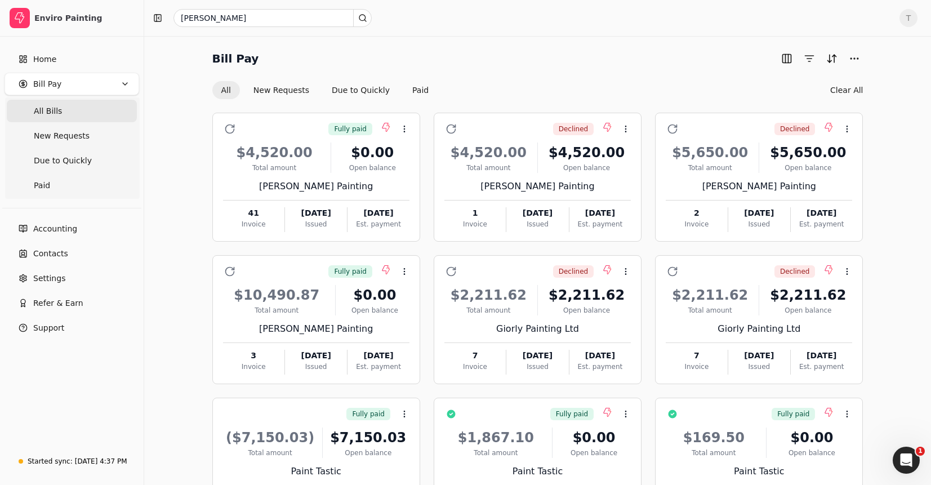
drag, startPoint x: 522, startPoint y: 70, endPoint x: 392, endPoint y: 69, distance: 129.6
click at [518, 70] on div "Bill Pay All New Requests Due to Quickly Paid Clear All" at bounding box center [537, 75] width 651 height 50
click at [241, 14] on input "[PERSON_NAME]" at bounding box center [273, 18] width 198 height 18
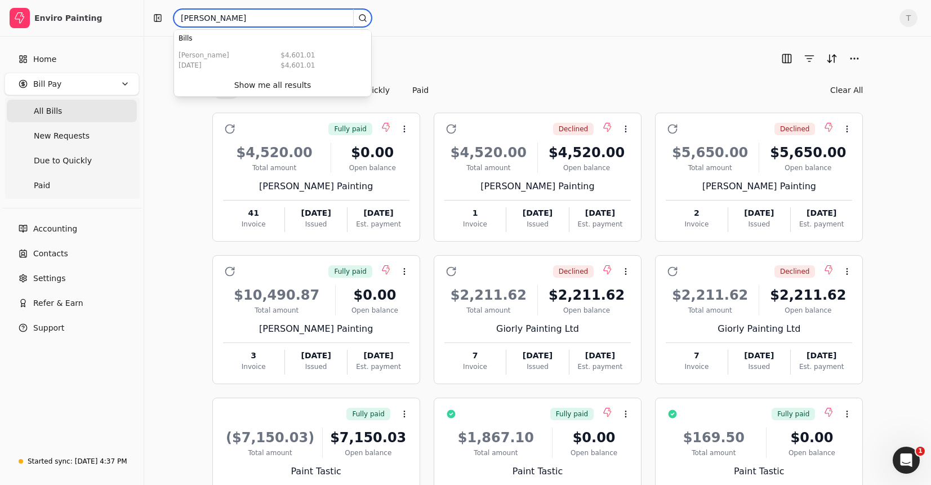
drag, startPoint x: 70, startPoint y: 14, endPoint x: -20, endPoint y: 11, distance: 90.2
click at [0, 11] on html "Enviro Painting Home Bill Pay All Bills New Requests Due to Quickly Paid Accoun…" at bounding box center [465, 295] width 931 height 590
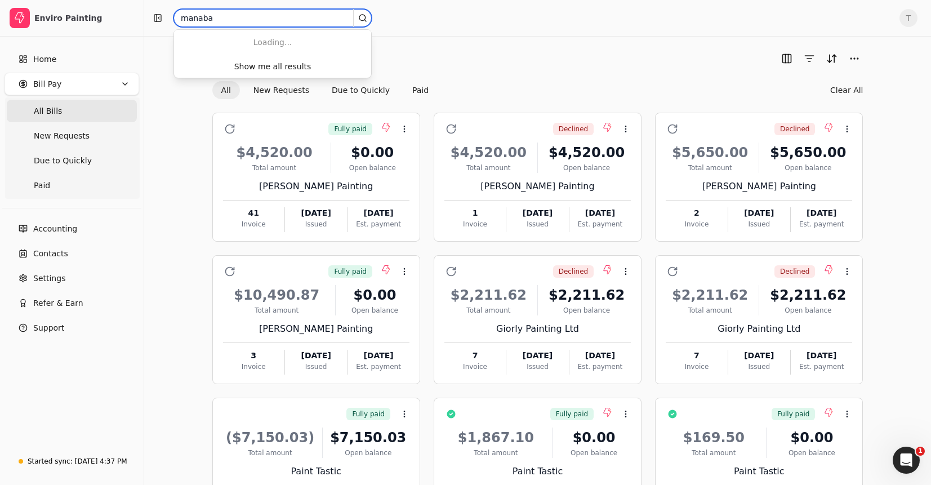
type input "manaba"
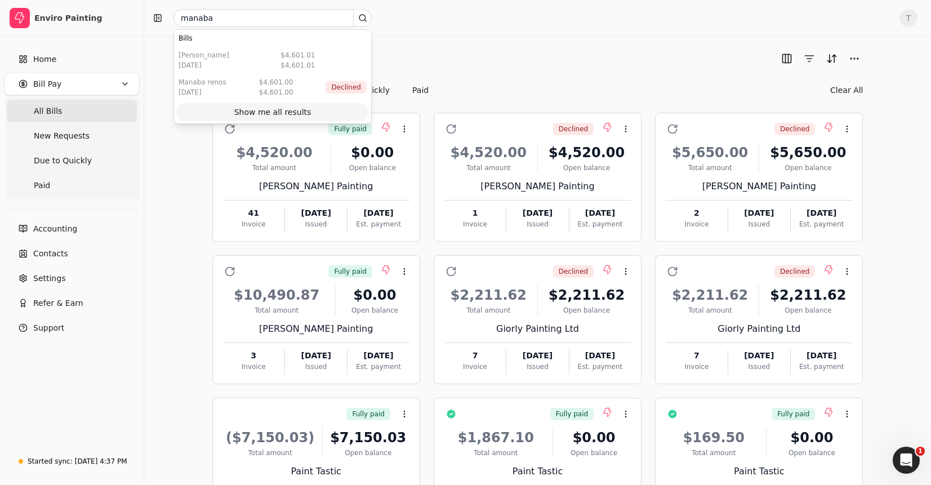
click at [272, 110] on div "Show me all results" at bounding box center [272, 112] width 77 height 12
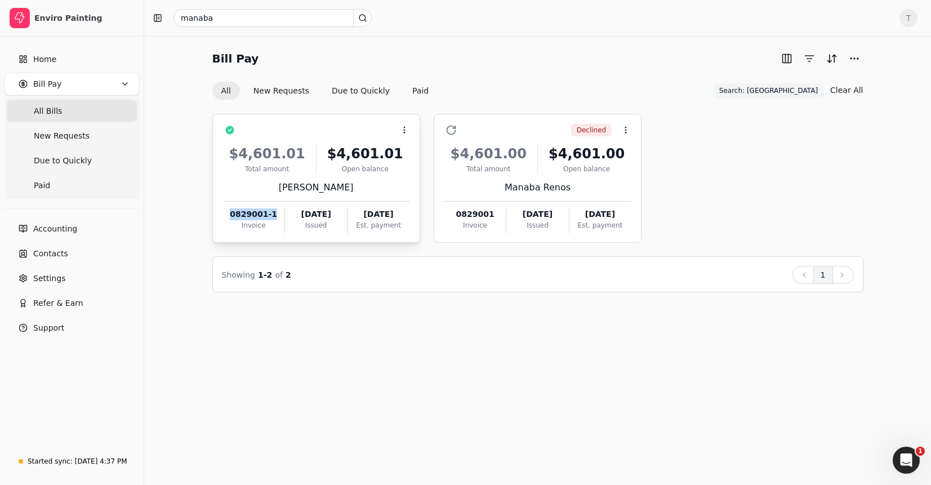
drag, startPoint x: 228, startPoint y: 214, endPoint x: 282, endPoint y: 214, distance: 54.1
click at [282, 214] on div "0829001-1" at bounding box center [253, 214] width 61 height 12
copy div "0829001-1"
drag, startPoint x: 758, startPoint y: 117, endPoint x: 710, endPoint y: 195, distance: 91.8
click at [756, 118] on div "Context Menu Button $4,601.01 Total amount $4,601.01 Open balance [PERSON_NAME]…" at bounding box center [537, 178] width 651 height 129
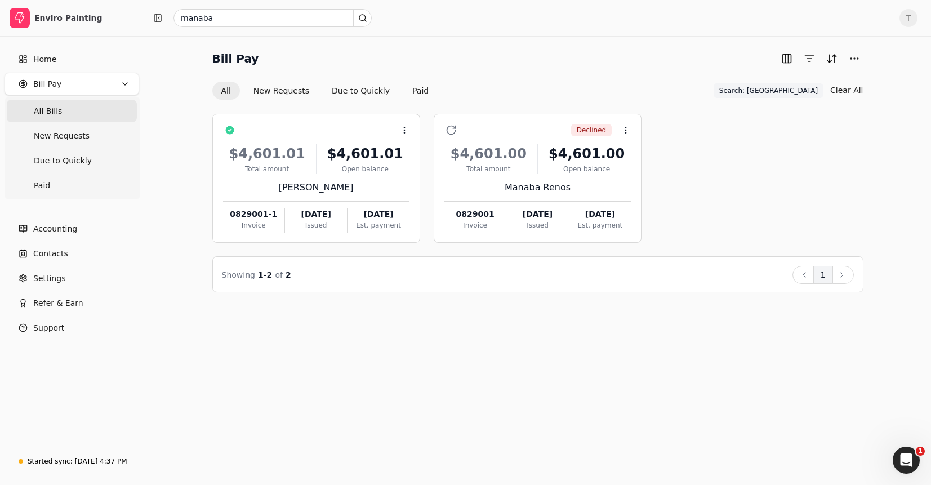
drag, startPoint x: 592, startPoint y: 75, endPoint x: 735, endPoint y: 118, distance: 149.4
click at [592, 75] on div "Bill Pay All New Requests Due to Quickly Paid Search: manaba Search: manaba Cle…" at bounding box center [537, 75] width 651 height 51
click at [801, 91] on span "Search: [GEOGRAPHIC_DATA]" at bounding box center [768, 91] width 99 height 10
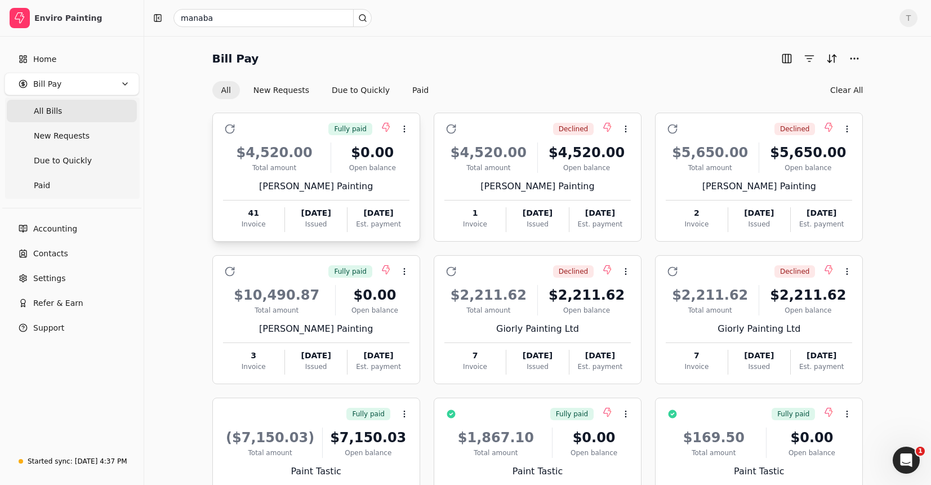
drag, startPoint x: 584, startPoint y: 83, endPoint x: 390, endPoint y: 216, distance: 235.3
click at [584, 83] on div "All New Requests Due to Quickly Paid Clear All" at bounding box center [537, 90] width 651 height 18
drag, startPoint x: 443, startPoint y: 43, endPoint x: 301, endPoint y: 86, distance: 148.7
click at [443, 43] on div "Bill Pay All New Requests Due to Quickly Paid Clear All Fully paid Context Menu…" at bounding box center [537, 313] width 787 height 554
drag, startPoint x: 52, startPoint y: 118, endPoint x: 114, endPoint y: 137, distance: 65.0
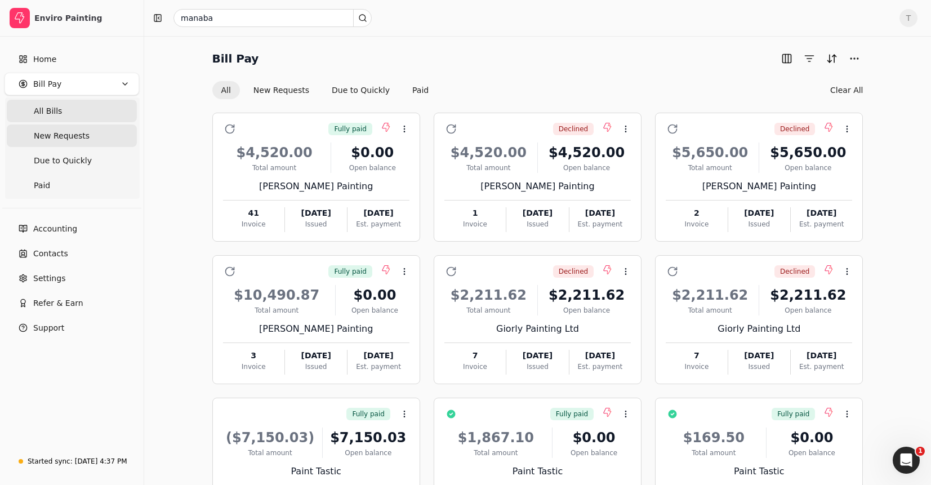
click at [52, 118] on Bills "All Bills" at bounding box center [72, 111] width 130 height 23
drag, startPoint x: 51, startPoint y: 110, endPoint x: 358, endPoint y: 112, distance: 306.5
click at [51, 110] on span "All Bills" at bounding box center [48, 111] width 28 height 12
click at [609, 75] on div "Bill Pay All New Requests Due to Quickly Paid Clear All" at bounding box center [537, 75] width 651 height 50
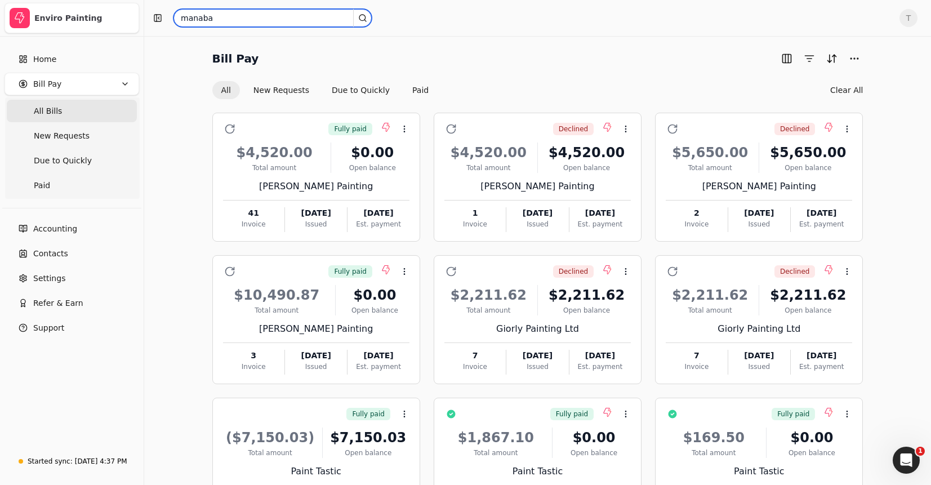
drag, startPoint x: 106, startPoint y: 7, endPoint x: 39, endPoint y: 7, distance: 67.6
click at [39, 7] on div "Enviro Painting Home Bill Pay All Bills New Requests Due to Quickly Paid Accoun…" at bounding box center [465, 295] width 931 height 590
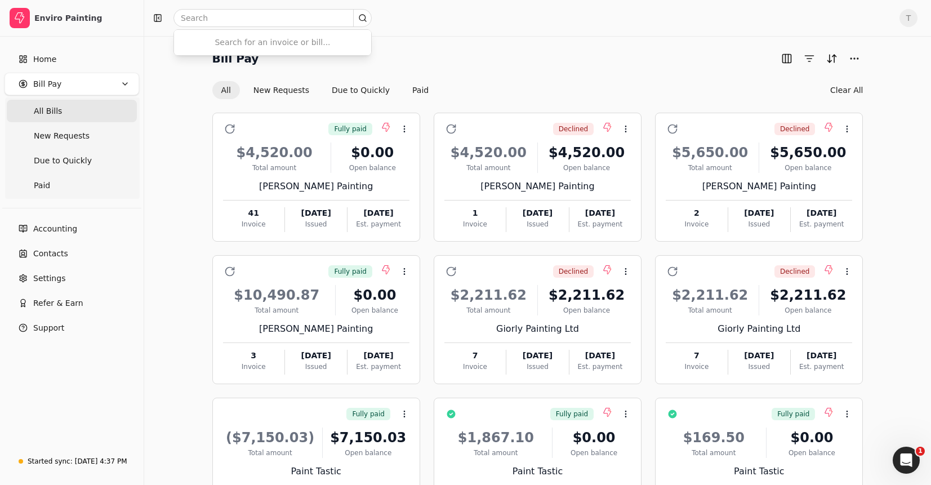
click at [499, 45] on div "Bill Pay All New Requests Due to Quickly Paid Clear All Fully paid Context Menu…" at bounding box center [537, 313] width 787 height 554
click at [515, 52] on div "Bill Pay" at bounding box center [537, 59] width 651 height 18
click at [91, 104] on Bills "All Bills" at bounding box center [72, 111] width 130 height 23
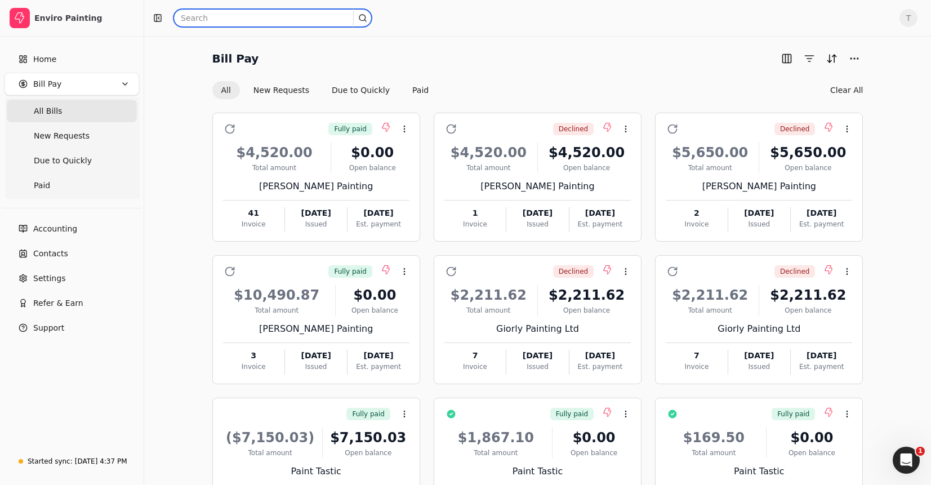
click at [234, 16] on input "text" at bounding box center [273, 18] width 198 height 18
type input "[PERSON_NAME]"
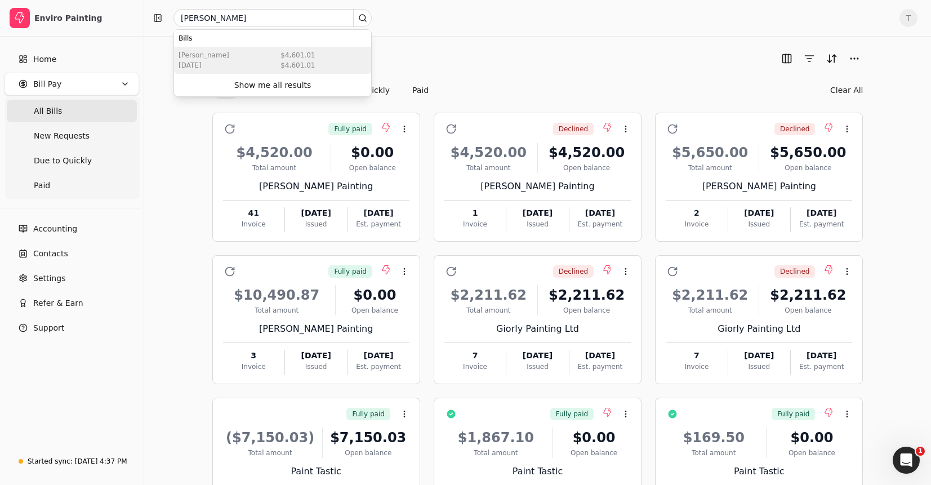
click at [256, 63] on div "[PERSON_NAME] [DATE] $4,601.01 $4,601.01" at bounding box center [272, 60] width 197 height 27
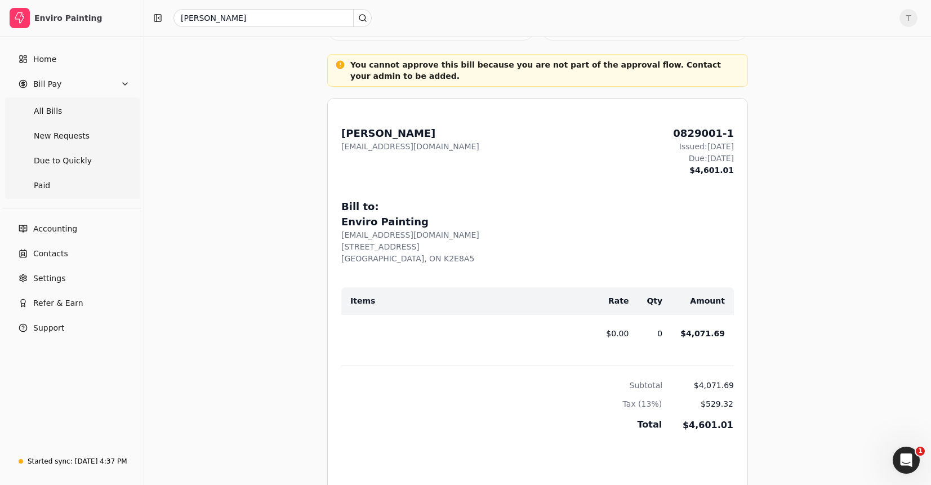
scroll to position [413, 0]
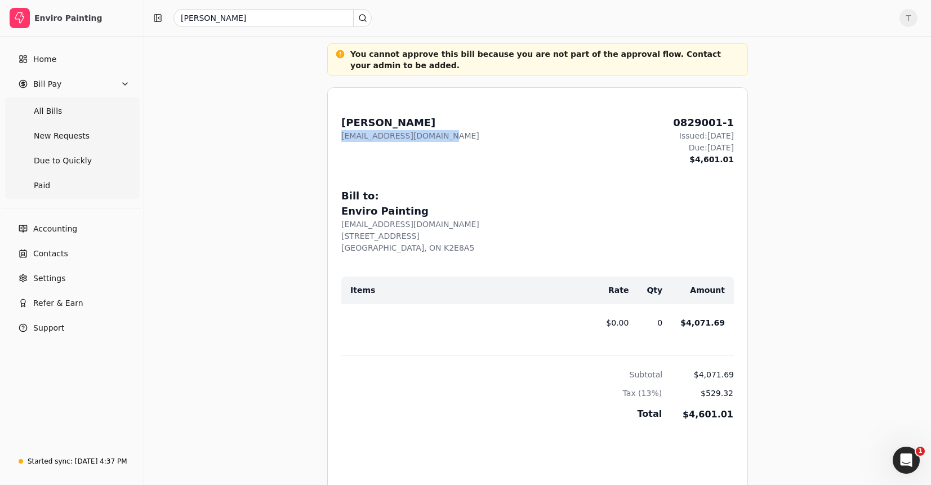
drag, startPoint x: 332, startPoint y: 137, endPoint x: 462, endPoint y: 141, distance: 130.2
click at [460, 140] on div "From: [PERSON_NAME] [EMAIL_ADDRESS][DOMAIN_NAME] 0829001-1 Issued: [DATE] Due: …" at bounding box center [538, 357] width 420 height 538
click at [448, 137] on div "From: [PERSON_NAME] [EMAIL_ADDRESS][DOMAIN_NAME] 0829001-1 Issued: [DATE] Due: …" at bounding box center [537, 140] width 393 height 51
drag, startPoint x: 426, startPoint y: 137, endPoint x: 436, endPoint y: 140, distance: 10.4
click at [309, 137] on div "Bills 0829001-1 Synced to Quickbooks [PERSON_NAME] 0829001-1 More actions Conte…" at bounding box center [538, 292] width 678 height 1312
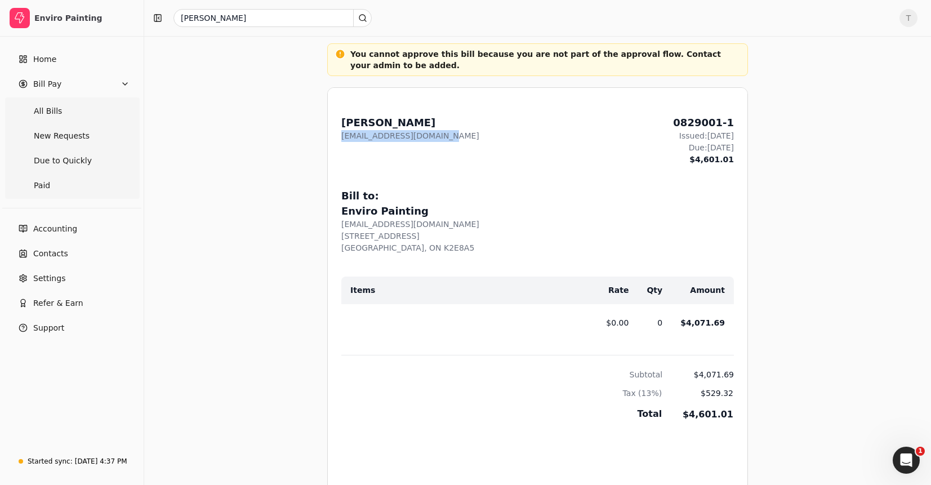
click at [508, 137] on div "From: [PERSON_NAME] [EMAIL_ADDRESS][DOMAIN_NAME] 0829001-1 Issued: [DATE] Due: …" at bounding box center [537, 140] width 393 height 51
drag, startPoint x: 52, startPoint y: 251, endPoint x: 208, endPoint y: 247, distance: 156.1
click at [52, 251] on span "Contacts" at bounding box center [50, 254] width 35 height 12
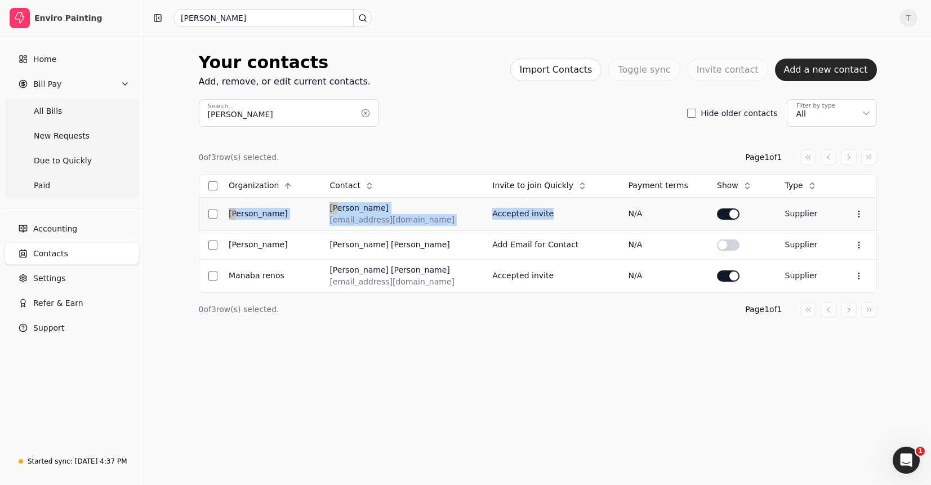
drag, startPoint x: 430, startPoint y: 220, endPoint x: 460, endPoint y: 218, distance: 29.9
click at [214, 207] on tr "[PERSON_NAME] [PERSON_NAME] [EMAIL_ADDRESS][DOMAIN_NAME] Accepted invite N/A Su…" at bounding box center [537, 213] width 677 height 33
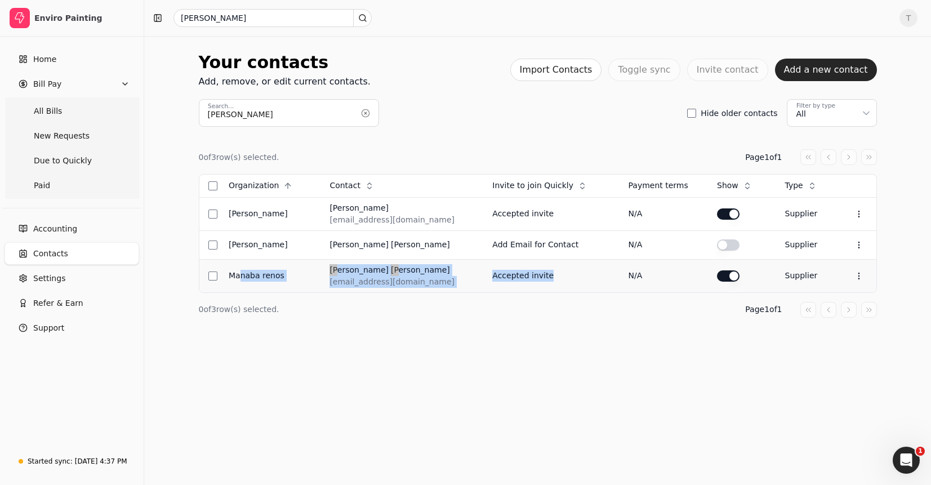
drag, startPoint x: 403, startPoint y: 280, endPoint x: 598, endPoint y: 290, distance: 194.6
click at [598, 290] on tr "Manaba Renos [PERSON_NAME] [EMAIL_ADDRESS][DOMAIN_NAME] Accepted invite N/A Sup…" at bounding box center [537, 275] width 677 height 33
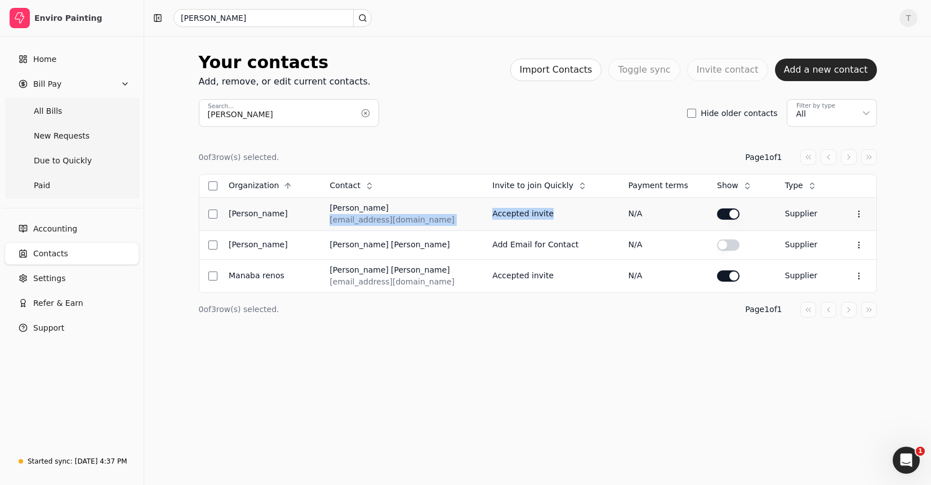
drag, startPoint x: 332, startPoint y: 222, endPoint x: 500, endPoint y: 225, distance: 168.5
click at [500, 225] on tr "[PERSON_NAME] [PERSON_NAME] [EMAIL_ADDRESS][DOMAIN_NAME] Accepted invite N/A Su…" at bounding box center [537, 213] width 677 height 33
click at [455, 153] on div "0 of 3 row(s) selected. Page 1 of 1" at bounding box center [538, 157] width 678 height 16
click at [859, 210] on icon at bounding box center [859, 214] width 9 height 9
drag, startPoint x: 471, startPoint y: 108, endPoint x: 455, endPoint y: 105, distance: 16.5
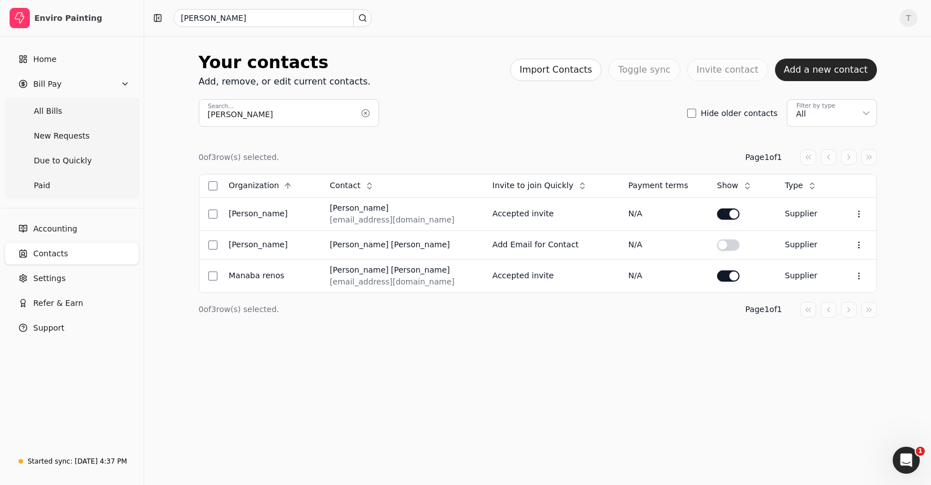
click at [470, 107] on div "[PERSON_NAME] Search... Hide older contacts Filter by type All" at bounding box center [538, 113] width 678 height 28
click at [72, 106] on Bills "All Bills" at bounding box center [72, 111] width 130 height 23
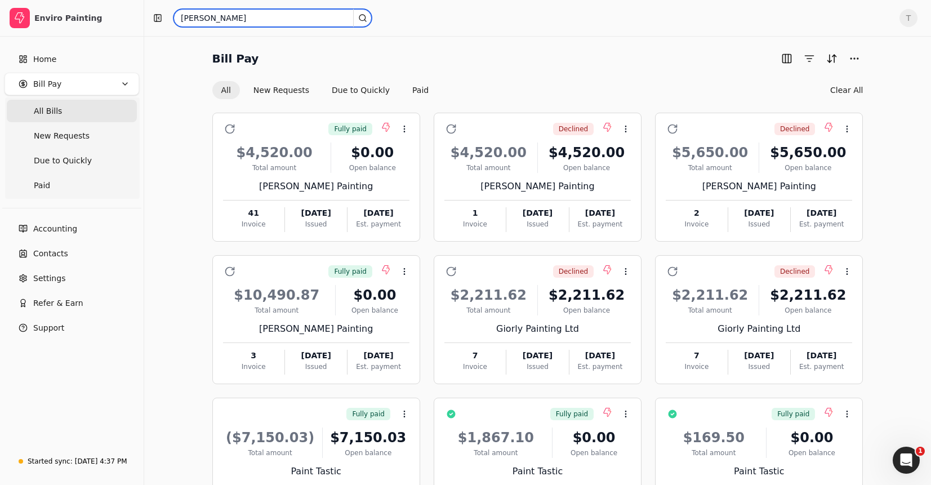
click at [237, 14] on input "[PERSON_NAME]" at bounding box center [273, 18] width 198 height 18
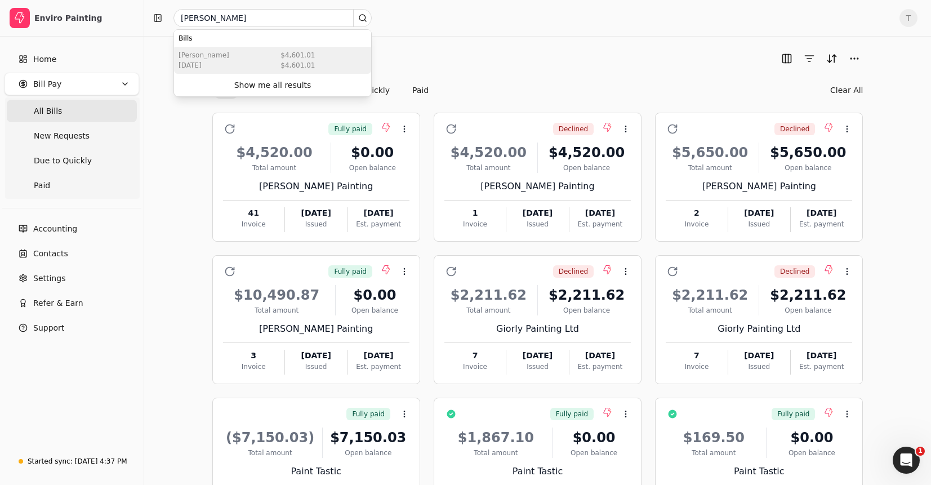
drag, startPoint x: 256, startPoint y: 60, endPoint x: 315, endPoint y: 67, distance: 59.6
click at [256, 60] on div "[PERSON_NAME] [DATE] $4,601.01 $4,601.01" at bounding box center [272, 60] width 197 height 27
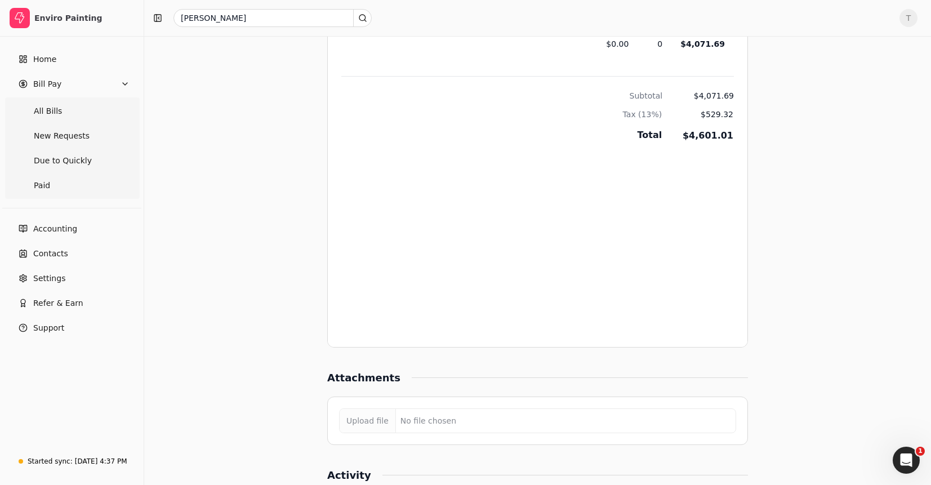
scroll to position [890, 0]
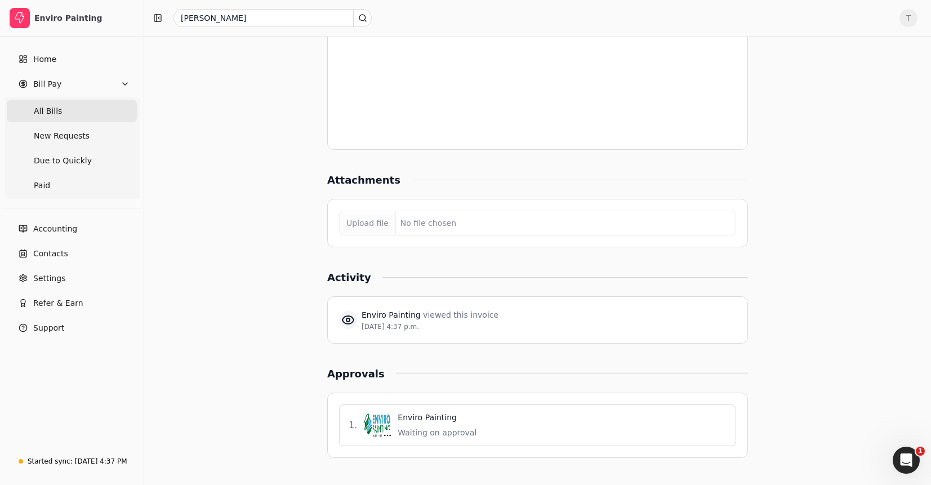
click at [61, 108] on Bills "All Bills" at bounding box center [72, 111] width 130 height 23
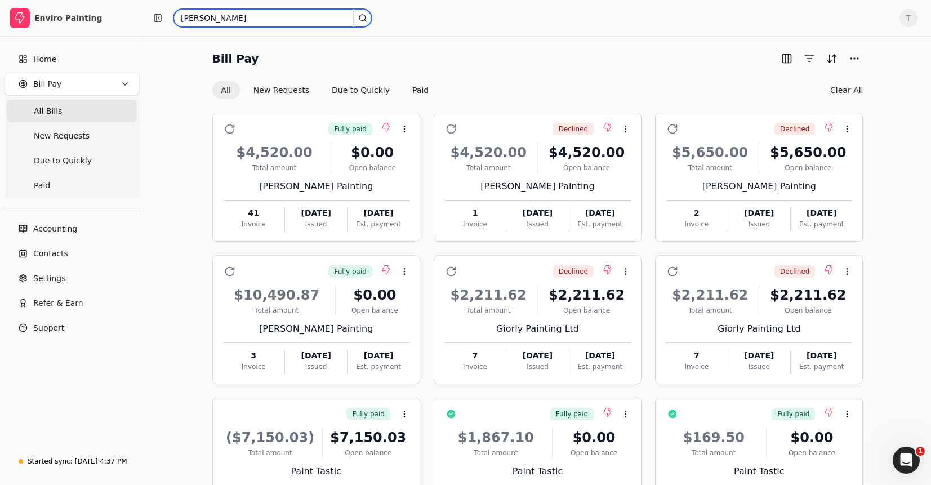
click at [245, 19] on input "[PERSON_NAME]" at bounding box center [273, 18] width 198 height 18
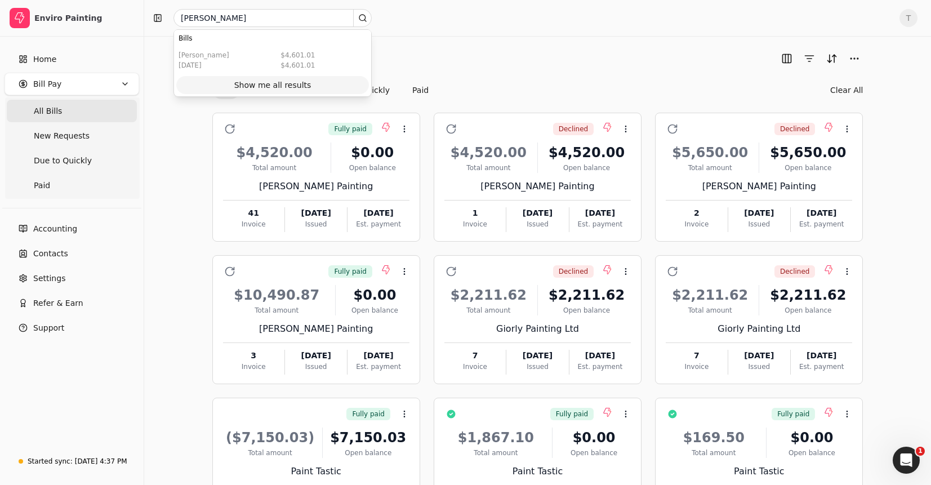
drag, startPoint x: 284, startPoint y: 81, endPoint x: 305, endPoint y: 82, distance: 20.3
click at [284, 81] on div "Show me all results" at bounding box center [272, 85] width 77 height 12
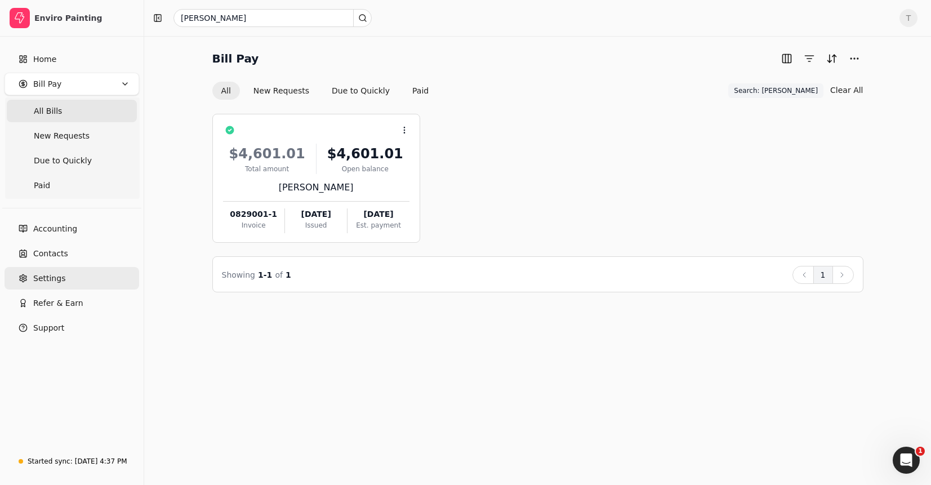
click at [57, 277] on span "Settings" at bounding box center [49, 279] width 32 height 12
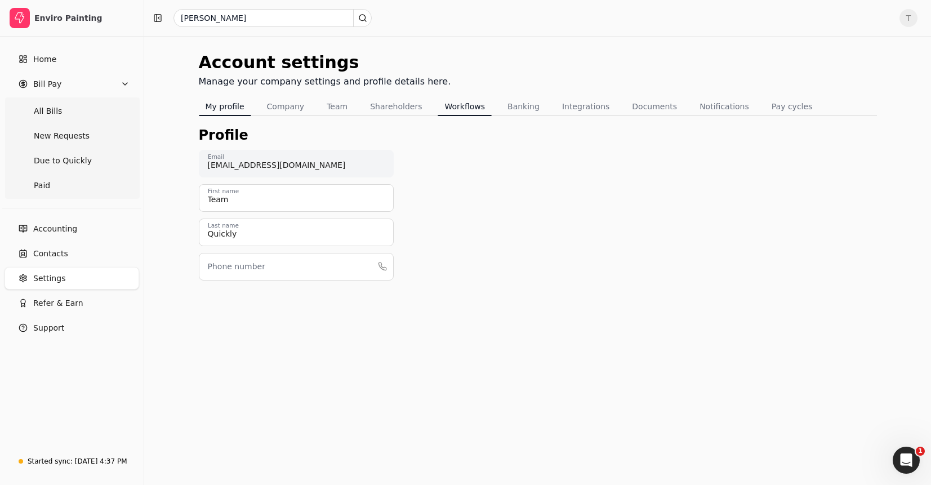
click at [474, 109] on button "Workflows" at bounding box center [465, 106] width 54 height 18
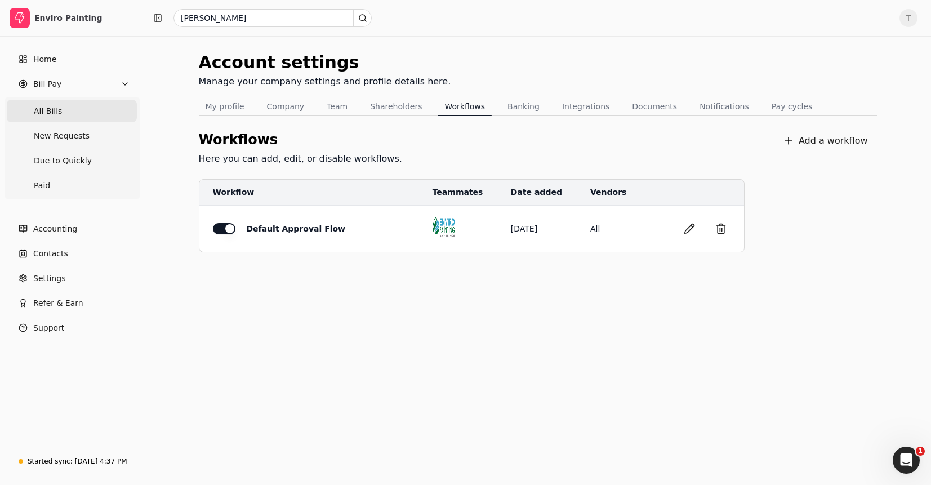
drag, startPoint x: 63, startPoint y: 103, endPoint x: 72, endPoint y: 105, distance: 9.2
click at [63, 103] on Bills "All Bills" at bounding box center [72, 111] width 130 height 23
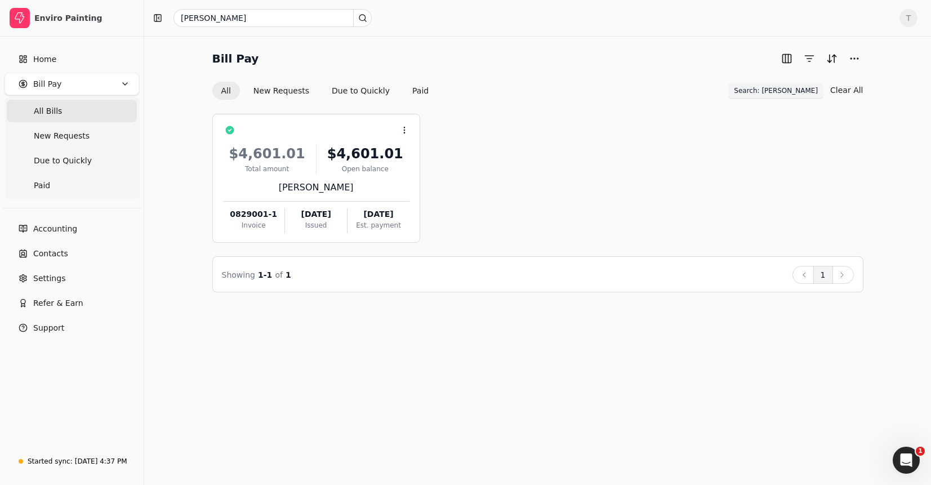
click at [800, 92] on span "Search: [PERSON_NAME]" at bounding box center [776, 91] width 84 height 10
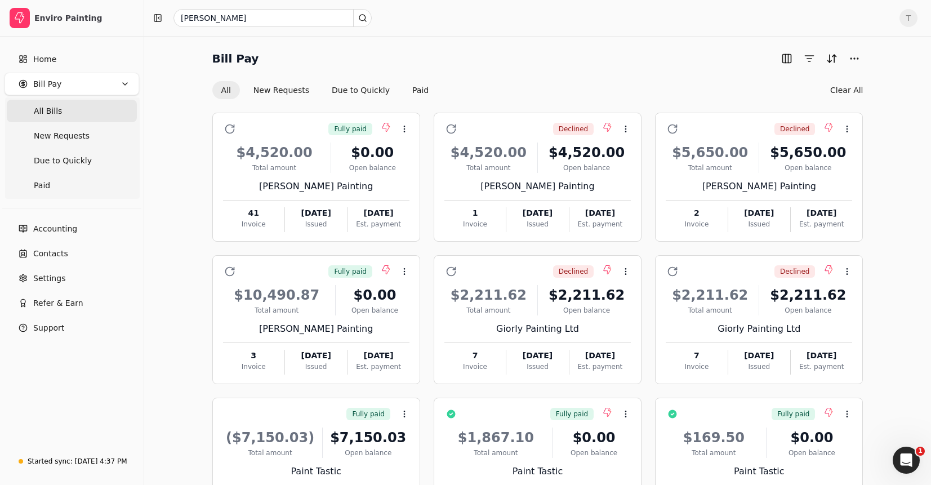
click at [913, 21] on span "T" at bounding box center [909, 18] width 18 height 18
drag, startPoint x: 835, startPoint y: 85, endPoint x: 907, endPoint y: 174, distance: 114.6
click at [835, 85] on span "Sign Out" at bounding box center [831, 85] width 34 height 12
